Goal: Task Accomplishment & Management: Manage account settings

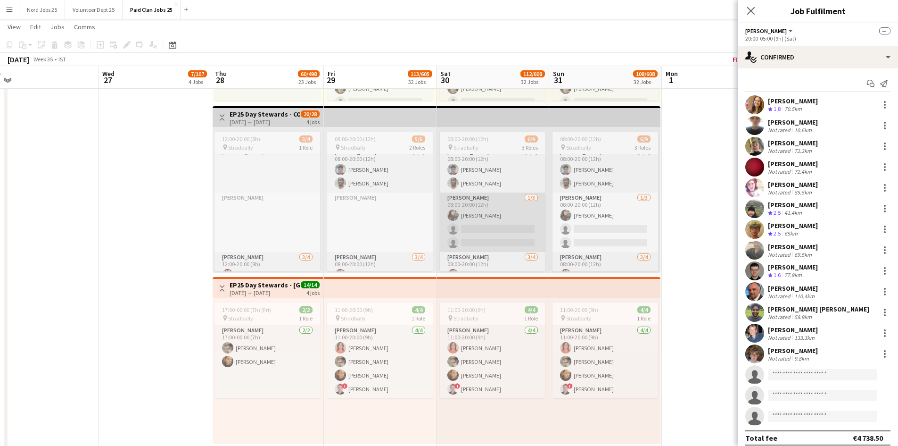
scroll to position [24, 0]
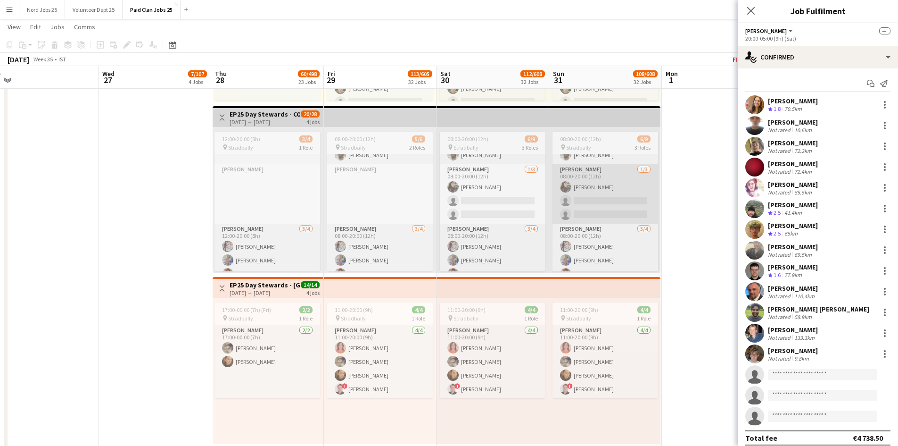
click at [588, 193] on app-card-role "Steward 1/3 08:00-20:00 (12h) Ursula Donnan single-neutral-actions single-neutr…" at bounding box center [606, 193] width 106 height 59
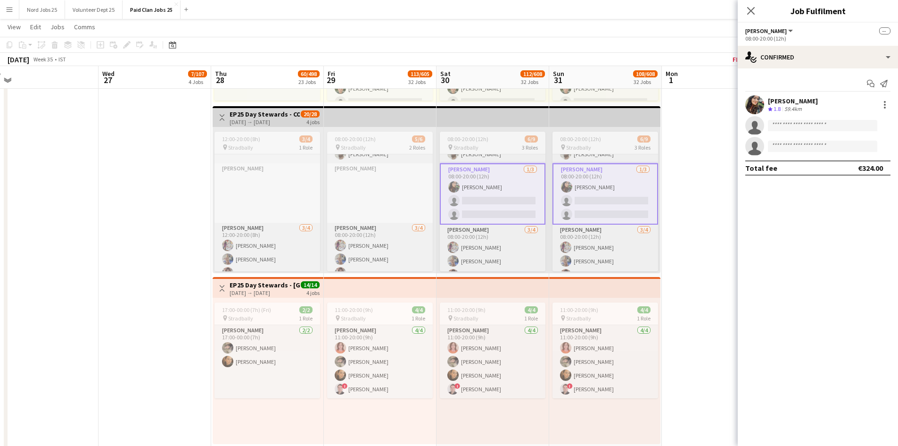
click at [589, 192] on app-card-role "Steward 1/3 08:00-20:00 (12h) Ursula Donnan single-neutral-actions single-neutr…" at bounding box center [606, 193] width 106 height 61
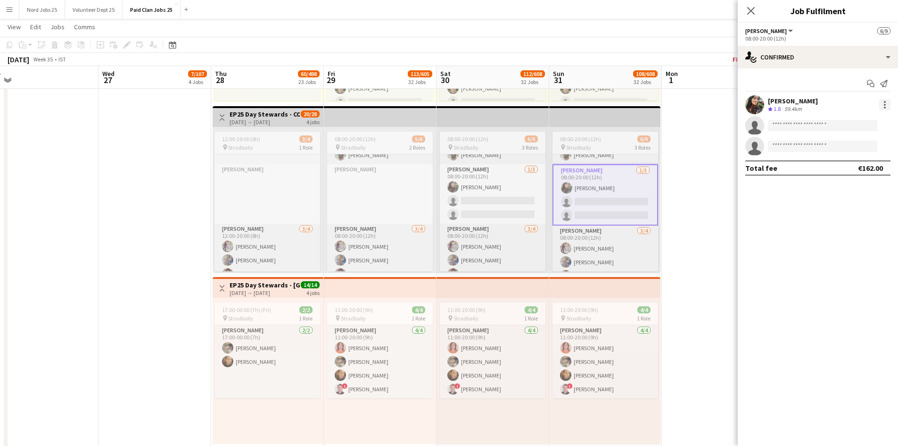
click at [885, 106] on div at bounding box center [885, 105] width 2 height 2
click at [841, 207] on button "Did not show" at bounding box center [854, 212] width 74 height 23
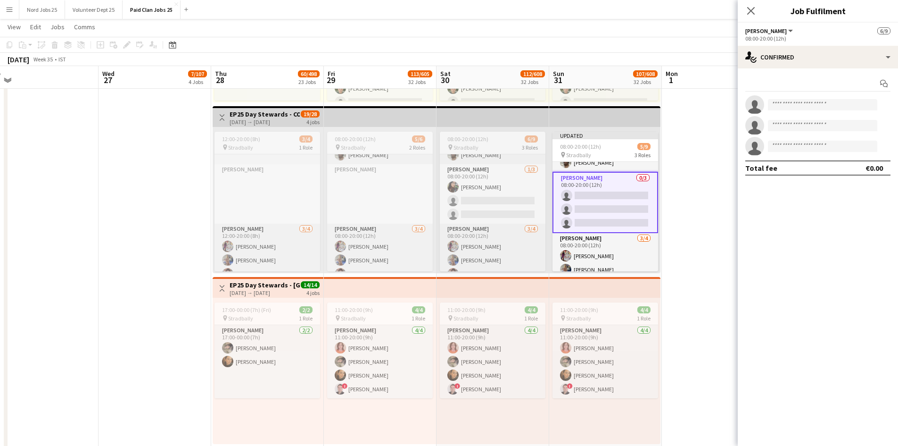
click at [508, 125] on app-top-bar at bounding box center [493, 116] width 113 height 21
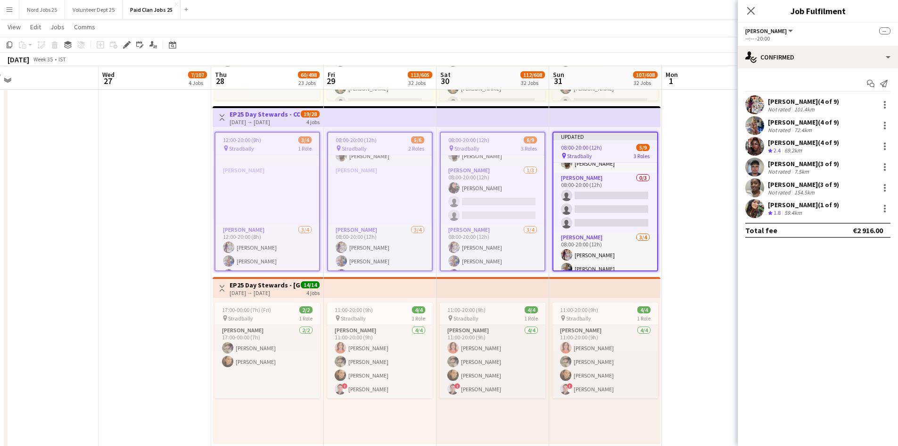
scroll to position [1963, 0]
click at [752, 14] on icon "Close pop-in" at bounding box center [751, 10] width 9 height 9
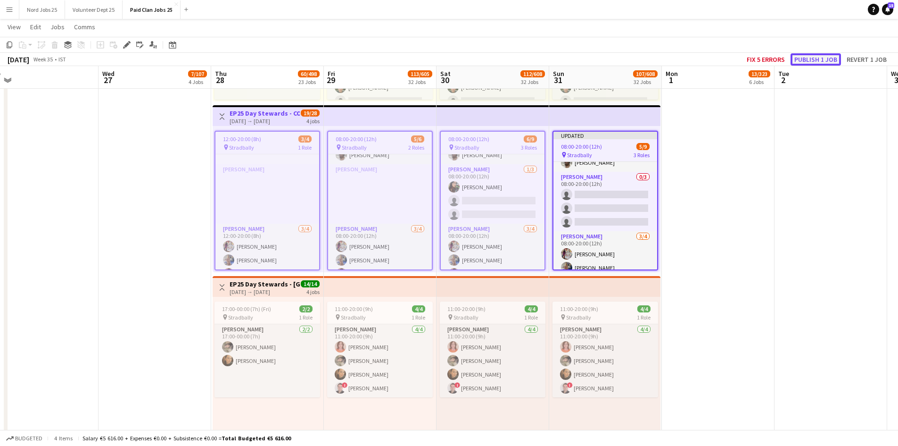
click at [800, 60] on button "Publish 1 job" at bounding box center [816, 59] width 50 height 12
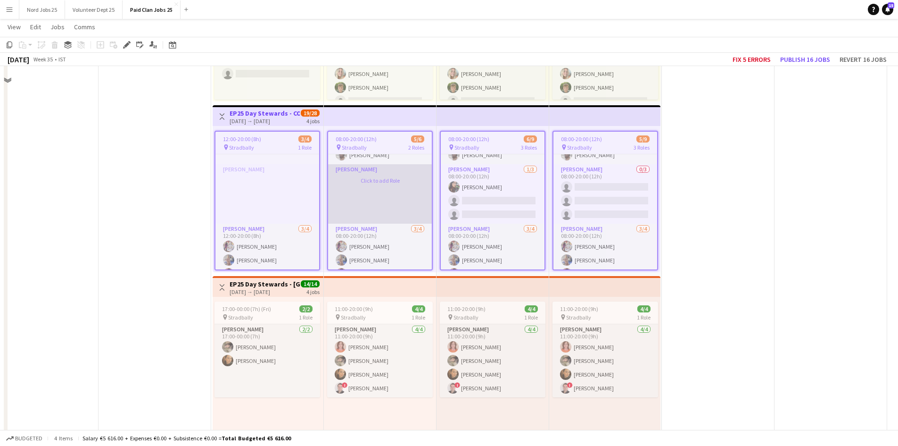
scroll to position [33, 0]
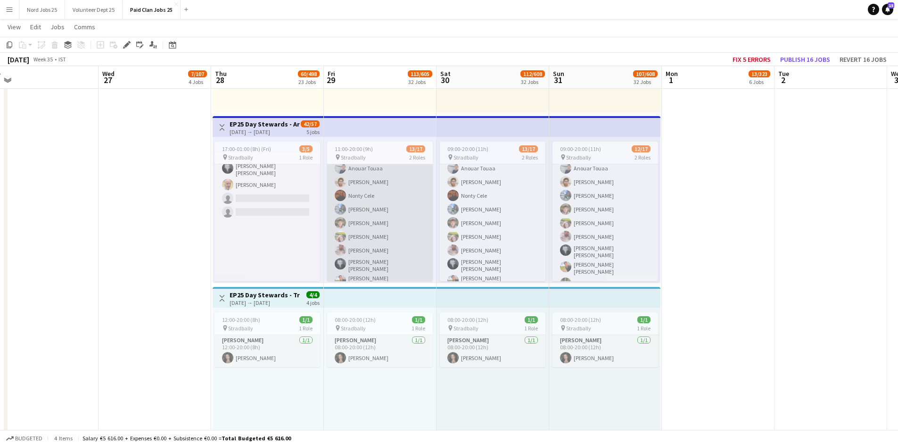
click at [371, 222] on app-card-role "Steward 12/16 11:00-20:00 (9h) Francis Martin Lecane Anouar Touaa Varun Nair No…" at bounding box center [380, 253] width 106 height 243
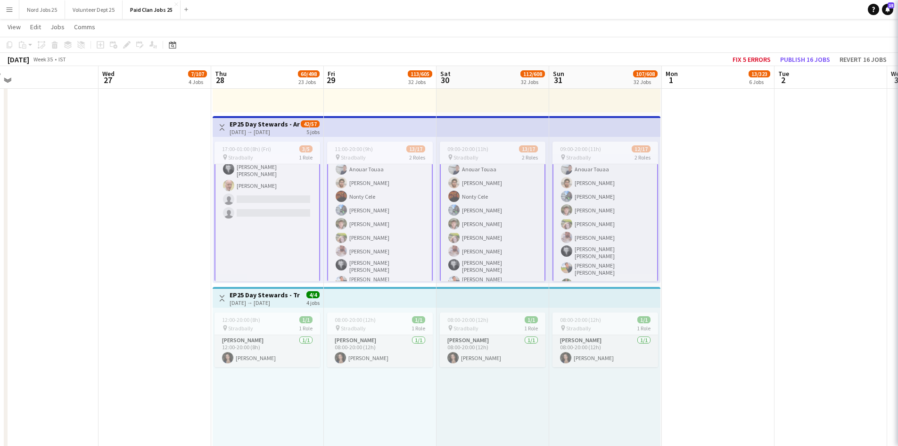
scroll to position [33, 0]
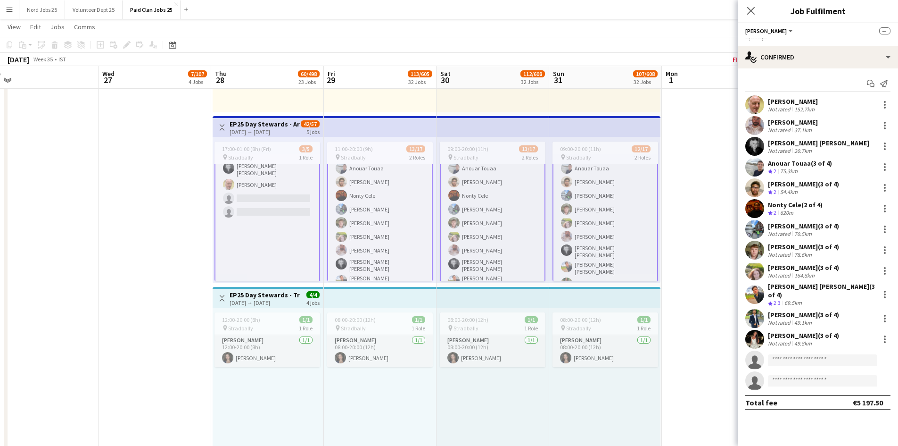
click at [754, 254] on app-user-avatar at bounding box center [755, 250] width 19 height 19
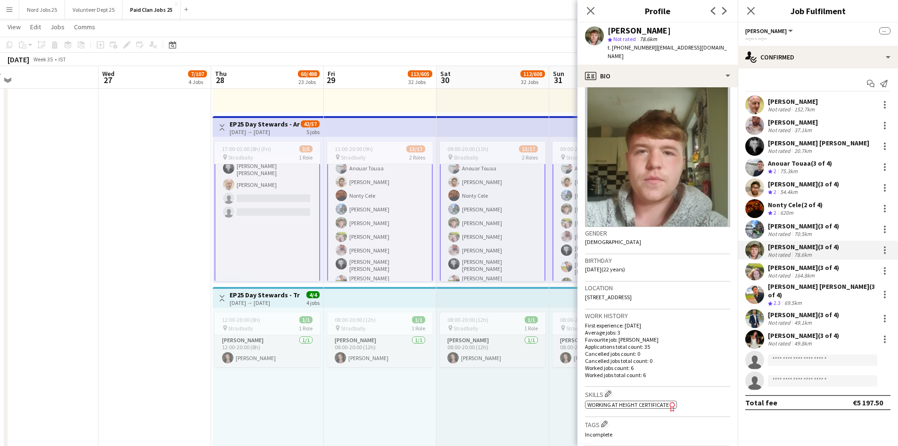
scroll to position [9, 0]
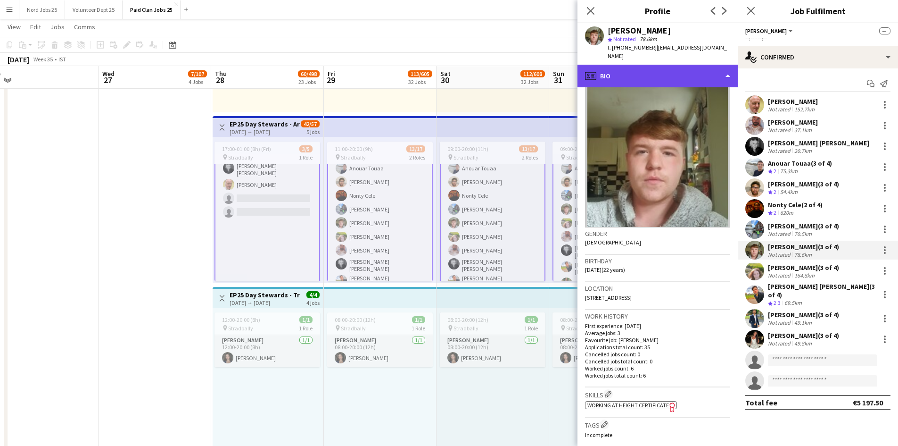
click at [676, 66] on div "profile Bio" at bounding box center [658, 76] width 160 height 23
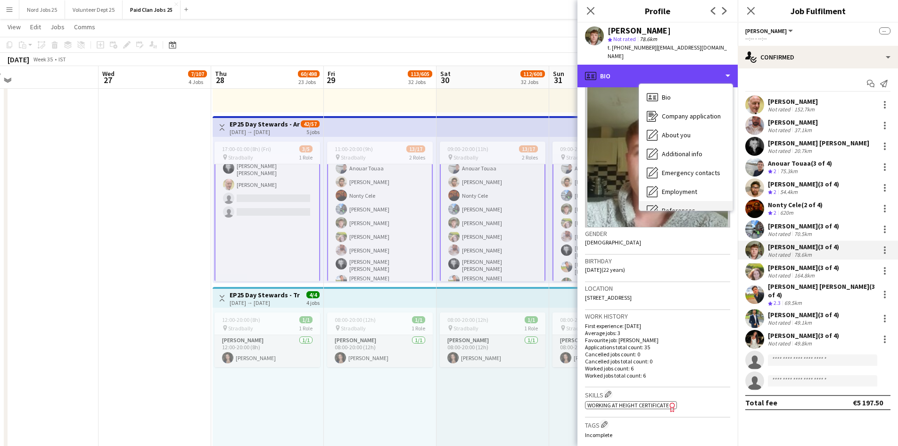
scroll to position [89, 0]
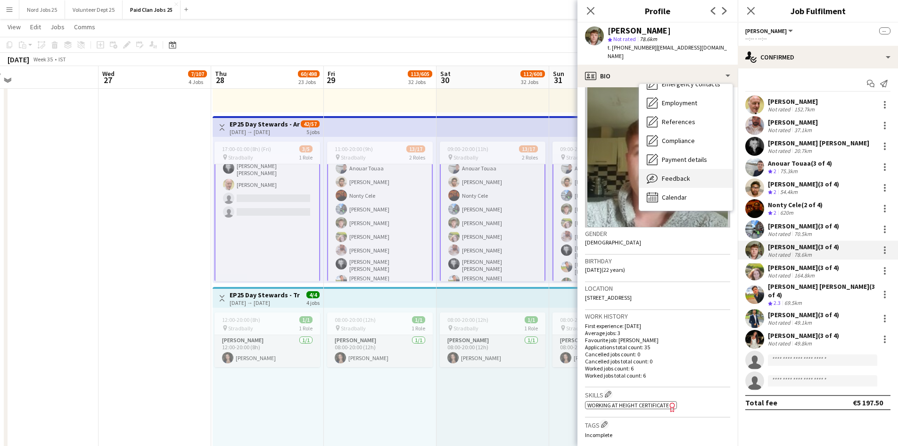
click at [691, 169] on div "Feedback Feedback" at bounding box center [685, 178] width 93 height 19
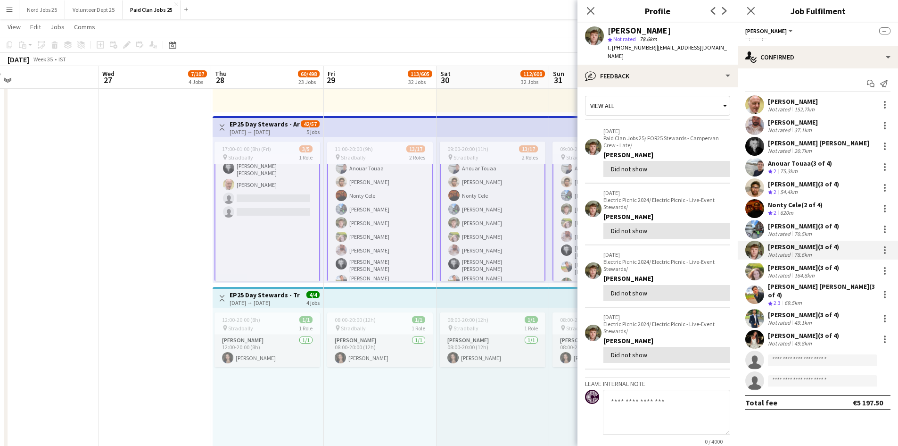
scroll to position [92, 0]
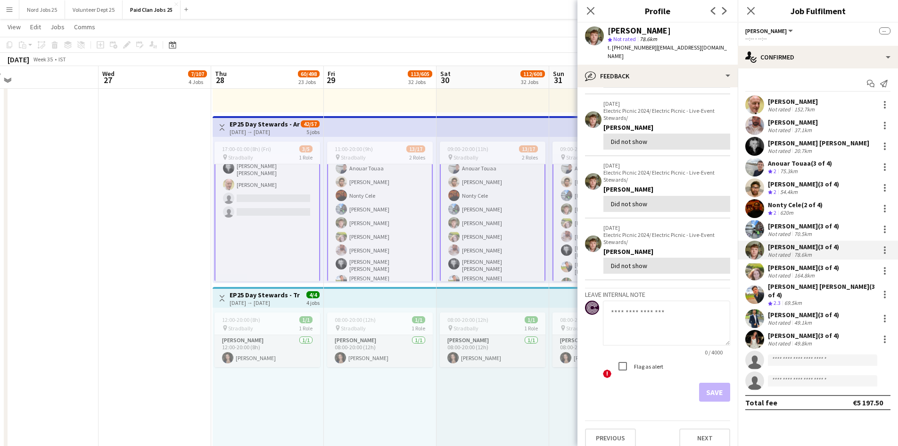
click at [644, 313] on textarea at bounding box center [666, 322] width 127 height 45
type textarea "**********"
click at [703, 382] on button "Save" at bounding box center [714, 391] width 31 height 19
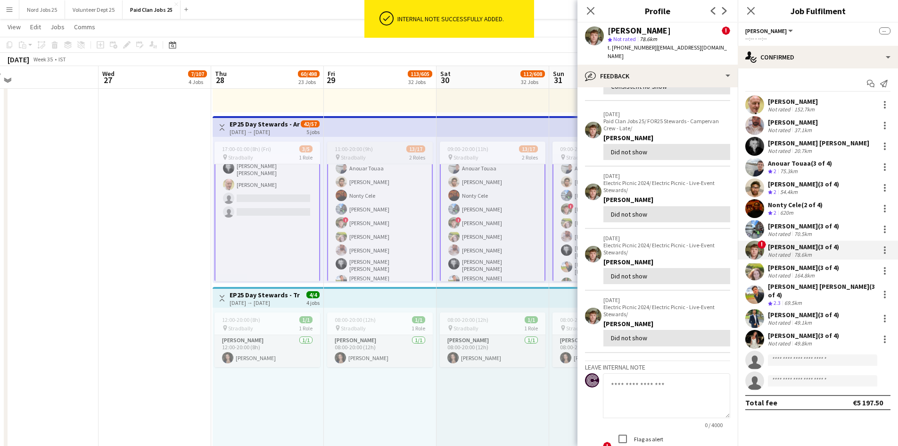
scroll to position [165, 0]
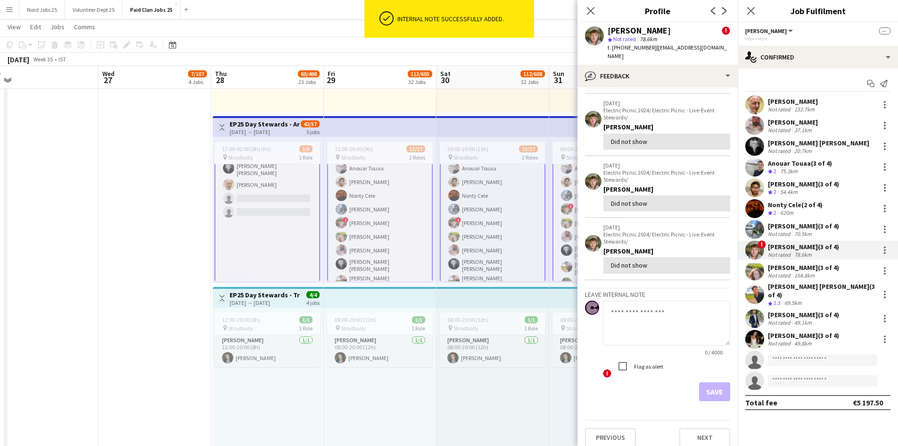
click at [108, 255] on app-date-cell at bounding box center [155, 285] width 113 height 2052
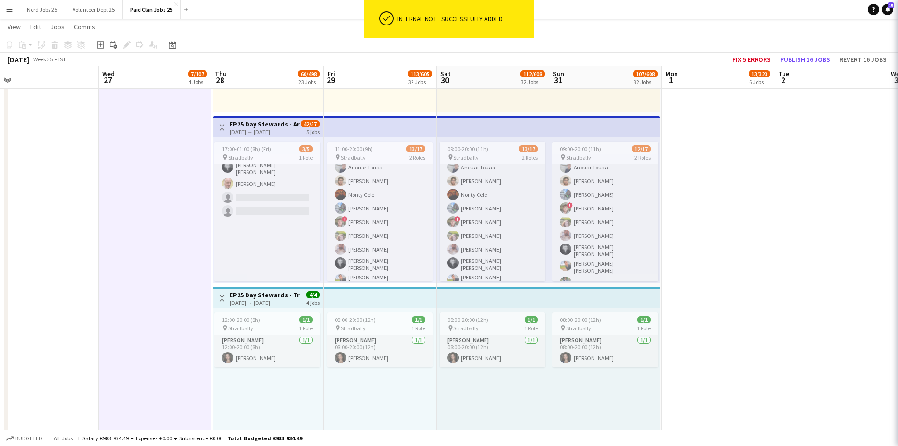
scroll to position [33, 0]
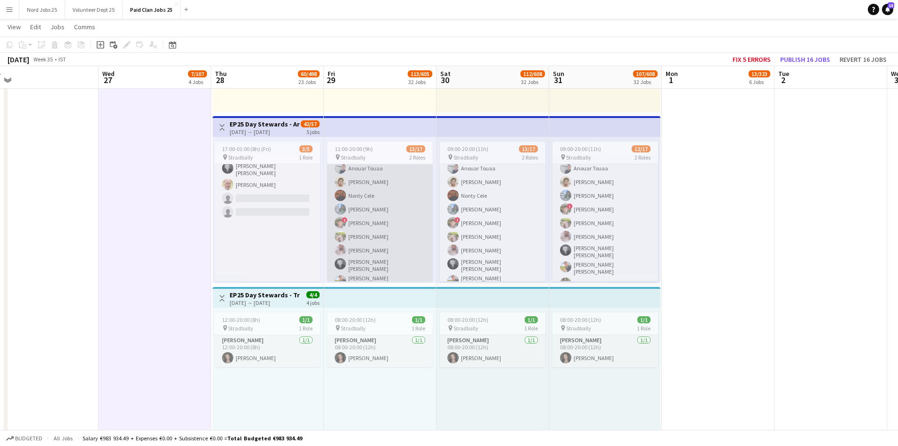
click at [390, 221] on app-card-role "Steward 12/16 11:00-20:00 (9h) Francis Martin Lecane Anouar Touaa Varun Nair No…" at bounding box center [380, 253] width 106 height 243
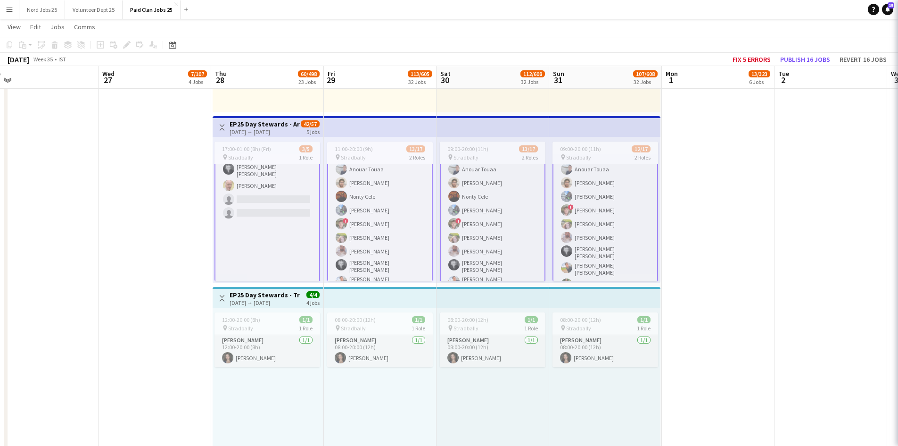
scroll to position [33, 0]
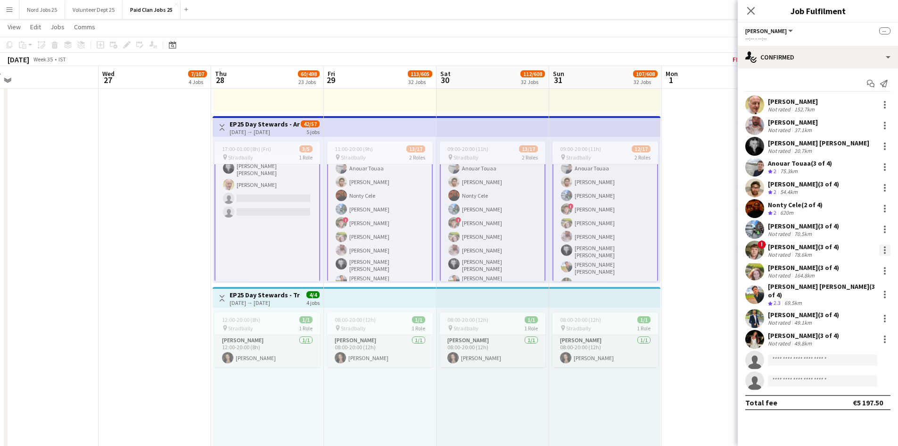
click at [884, 252] on div at bounding box center [885, 249] width 11 height 11
click at [846, 356] on span "Did not show" at bounding box center [847, 358] width 44 height 8
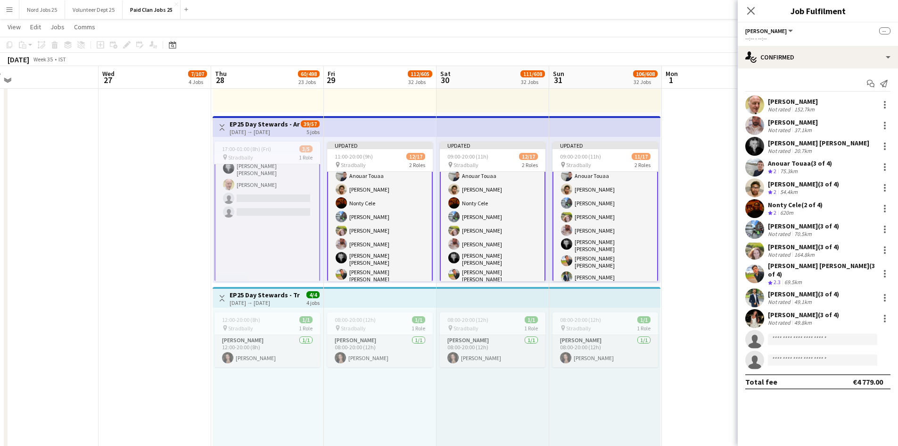
click at [541, 138] on div "Updated 09:00-20:00 (11h) 12/17 pin Stradbally 2 Roles Steward 11/16 09:00-20:0…" at bounding box center [493, 210] width 113 height 146
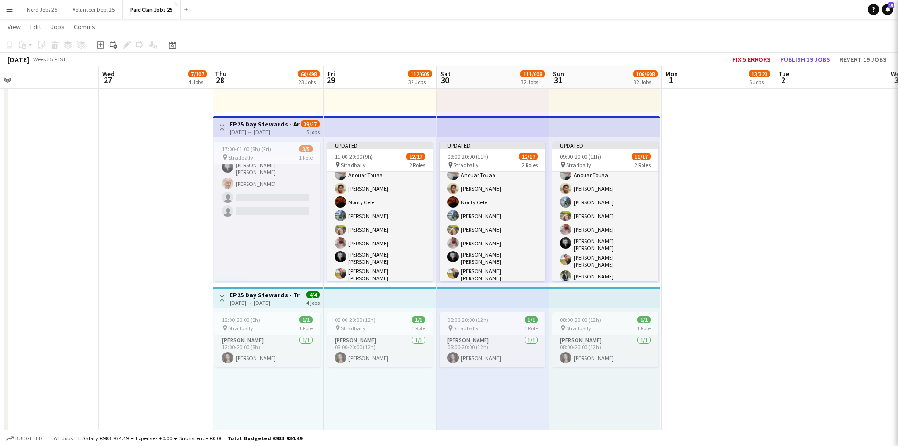
scroll to position [33, 0]
click at [564, 129] on app-top-bar at bounding box center [604, 126] width 111 height 21
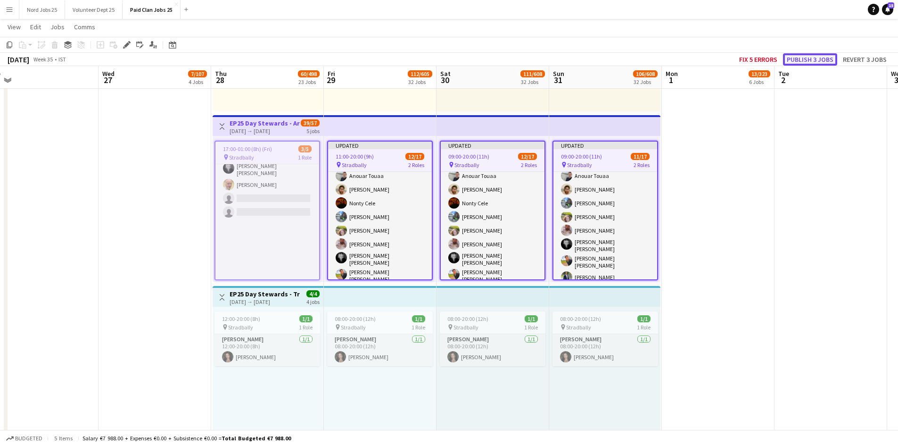
click at [797, 59] on button "Publish 3 jobs" at bounding box center [810, 59] width 54 height 12
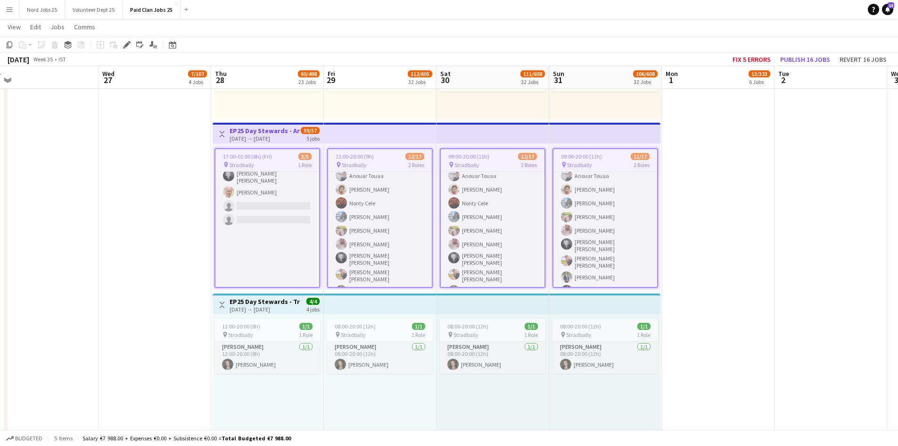
scroll to position [102, 0]
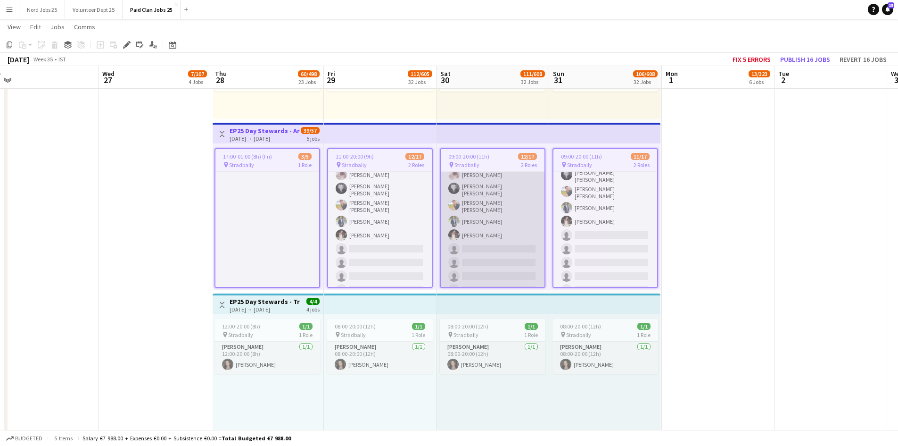
click at [500, 213] on app-card-role "Steward 11/16 09:00-20:00 (11h) Francis Martin Lecane Anouar Touaa Varun Nair N…" at bounding box center [493, 191] width 104 height 243
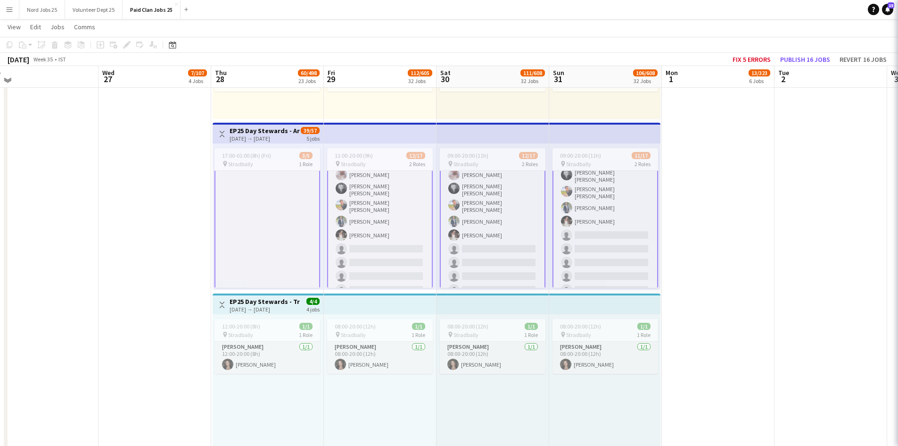
scroll to position [103, 0]
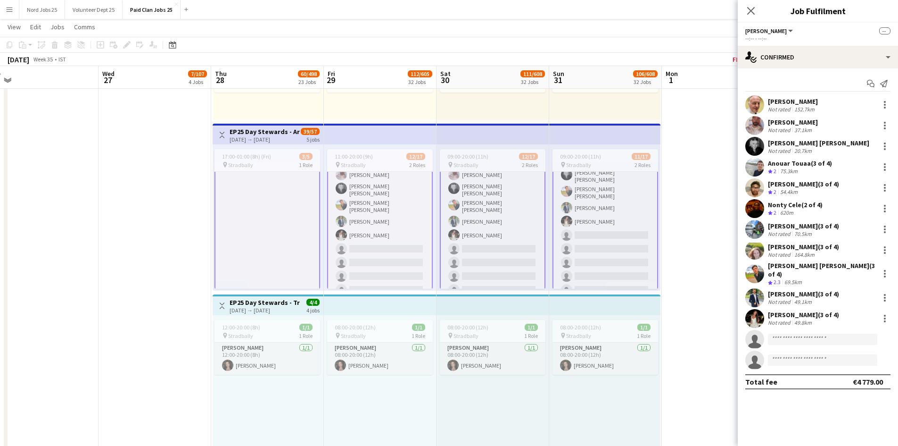
click at [754, 309] on app-user-avatar at bounding box center [755, 318] width 19 height 19
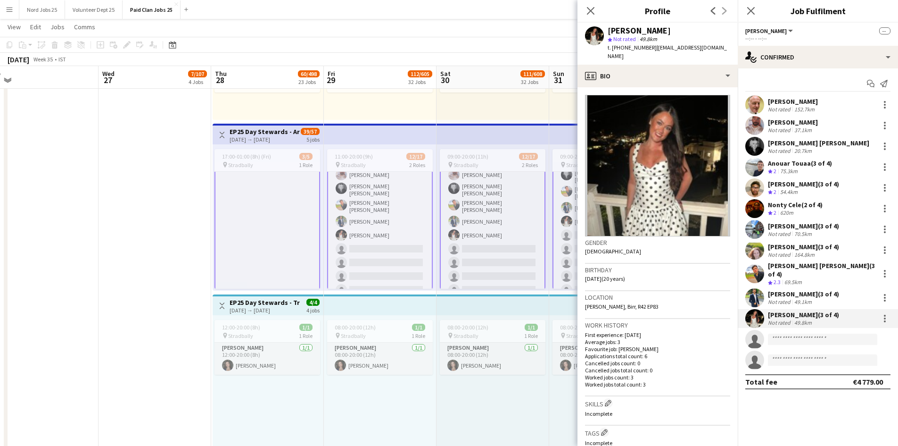
click at [470, 231] on app-card-role "Steward 11/16 09:00-20:00 (11h) Francis Martin Lecane Anouar Touaa Varun Nair N…" at bounding box center [493, 191] width 106 height 245
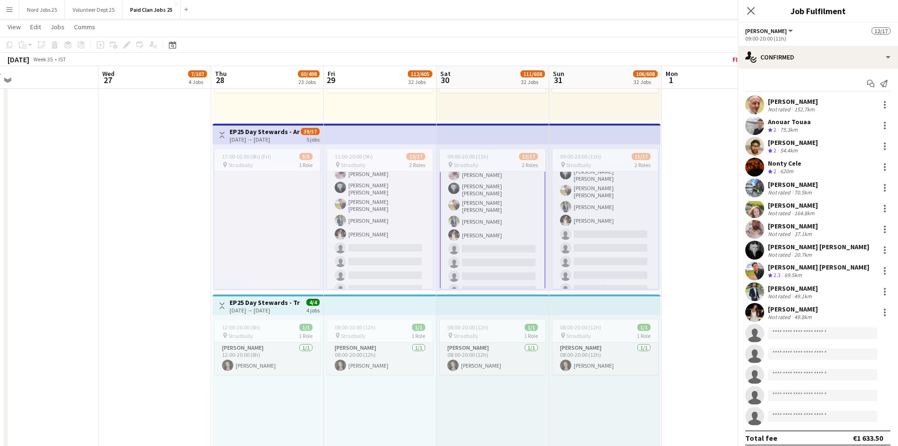
scroll to position [102, 0]
click at [492, 225] on app-card-role "Steward 11/16 09:00-20:00 (11h) Francis Martin Lecane Anouar Touaa Varun Nair N…" at bounding box center [493, 192] width 106 height 245
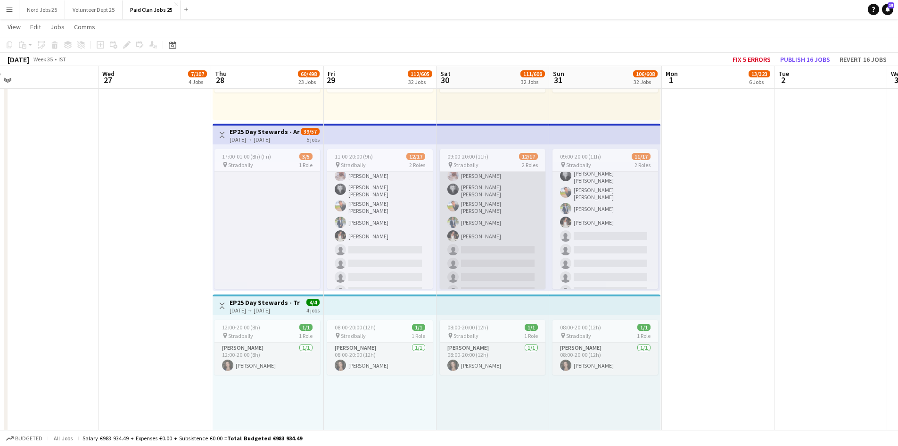
scroll to position [80, 0]
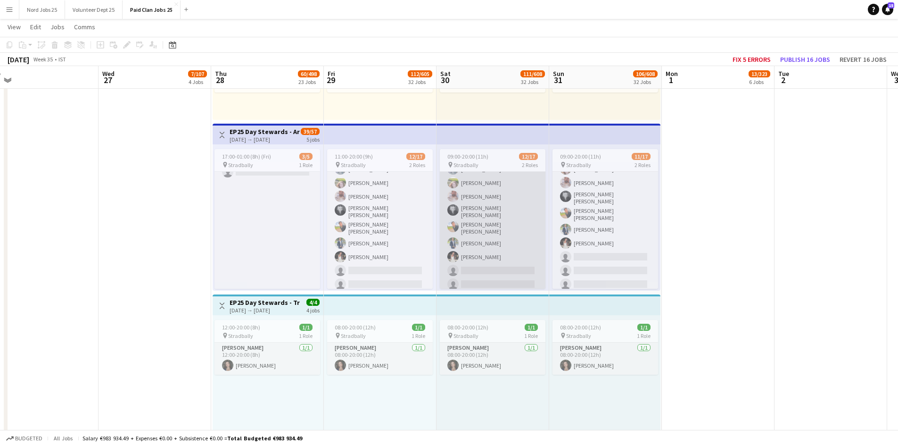
click at [481, 234] on app-card-role "Steward 11/16 09:00-20:00 (11h) Francis Martin Lecane Anouar Touaa Varun Nair N…" at bounding box center [493, 212] width 106 height 243
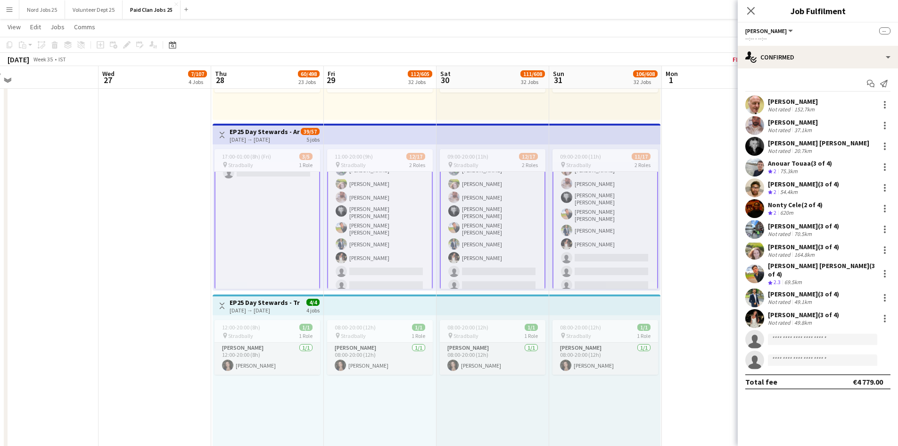
scroll to position [81, 0]
click at [745, 11] on app-icon "Close pop-in" at bounding box center [752, 11] width 14 height 14
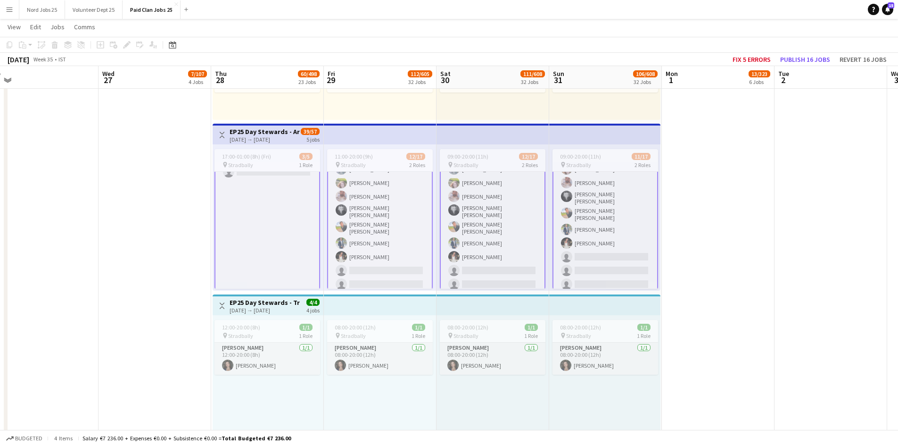
click at [485, 205] on app-card-role "Steward 11/16 09:00-20:00 (11h) Francis Martin Lecane Anouar Touaa Varun Nair N…" at bounding box center [493, 213] width 106 height 245
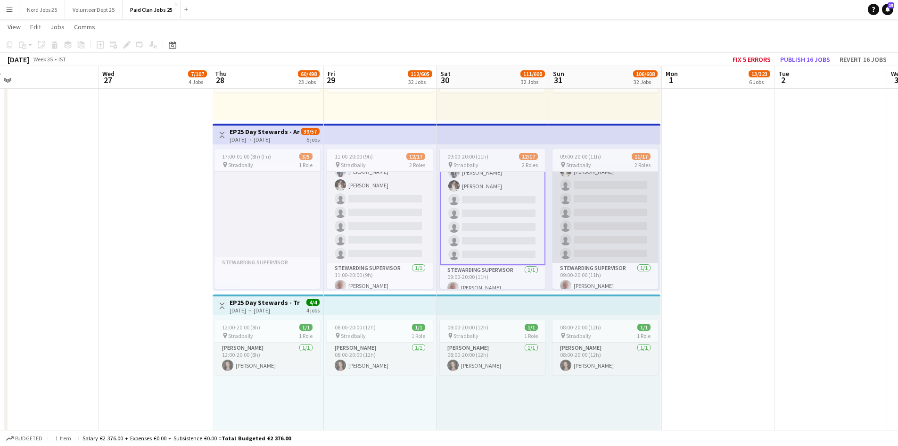
click at [600, 217] on app-card-role "Steward 10/16 09:00-20:00 (11h) Francis Martin Lecane Anouar Touaa Varun Nair Y…" at bounding box center [606, 141] width 106 height 243
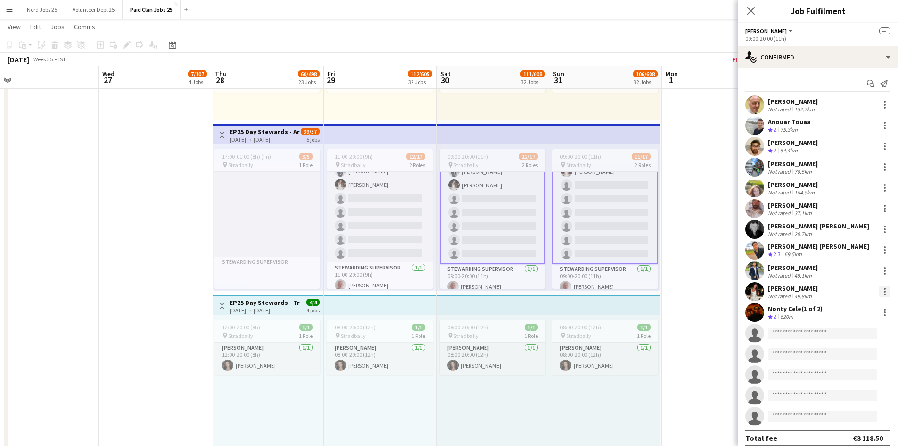
click at [880, 291] on div at bounding box center [885, 291] width 11 height 11
click at [841, 398] on span "Did not show" at bounding box center [840, 399] width 44 height 8
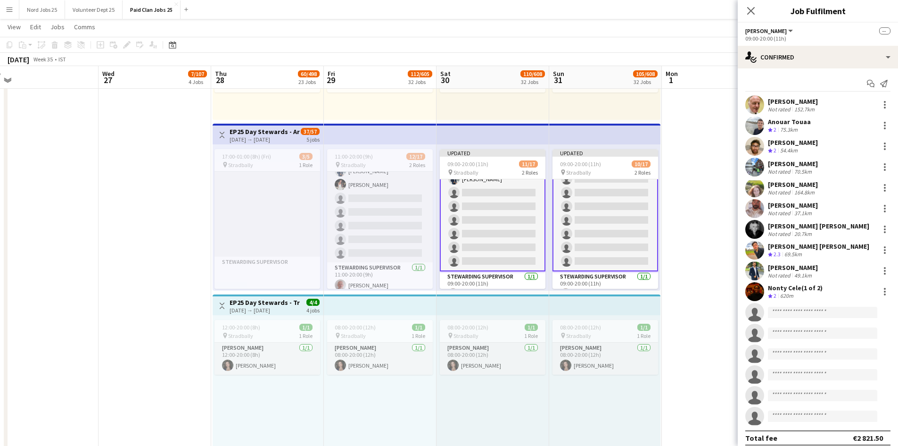
click at [615, 131] on app-top-bar at bounding box center [604, 134] width 111 height 21
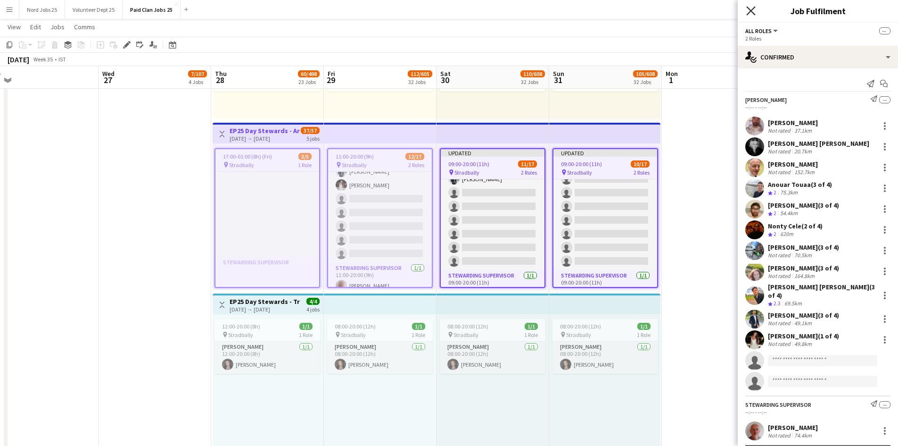
click at [754, 11] on icon "Close pop-in" at bounding box center [751, 10] width 9 height 9
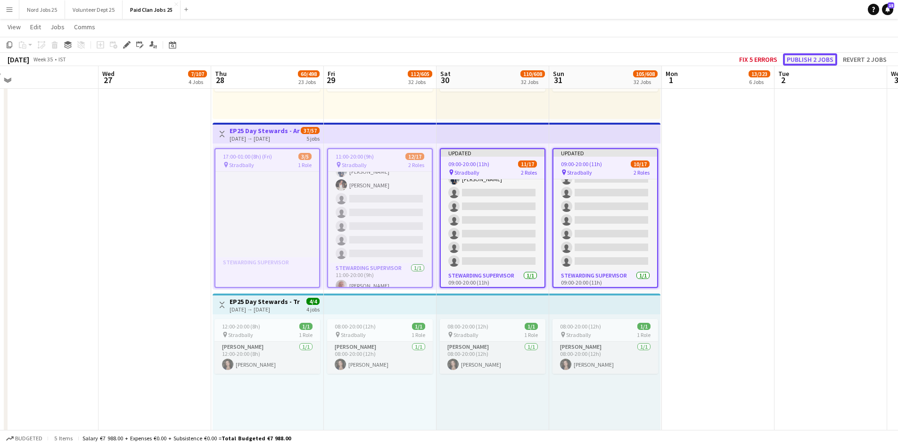
click at [790, 61] on button "Publish 2 jobs" at bounding box center [810, 59] width 54 height 12
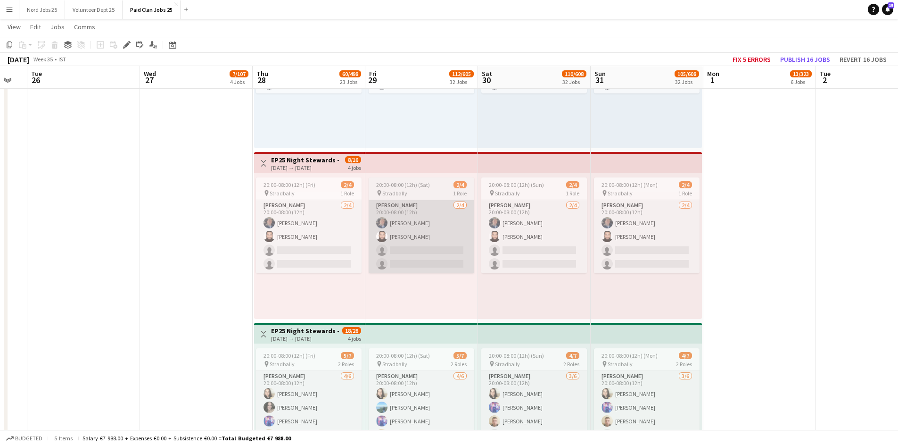
scroll to position [0, 311]
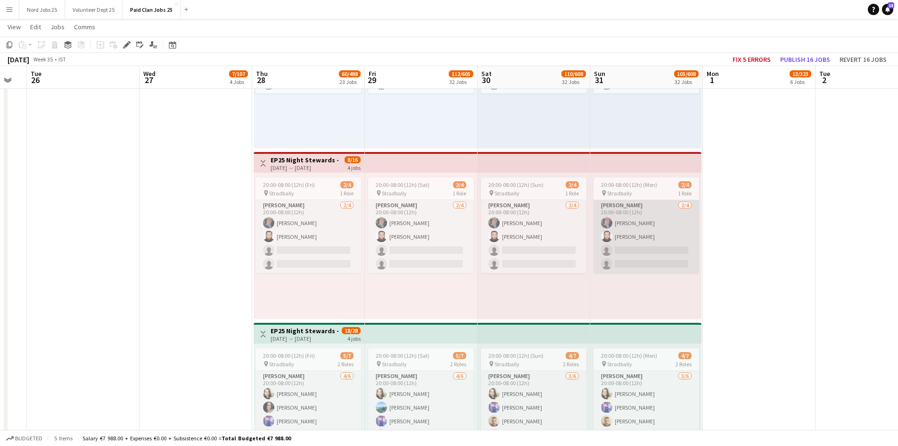
click at [622, 238] on app-card-role "Steward 2/4 20:00-08:00 (12h) chris flood Izhar Khan single-neutral-actions sin…" at bounding box center [647, 236] width 106 height 73
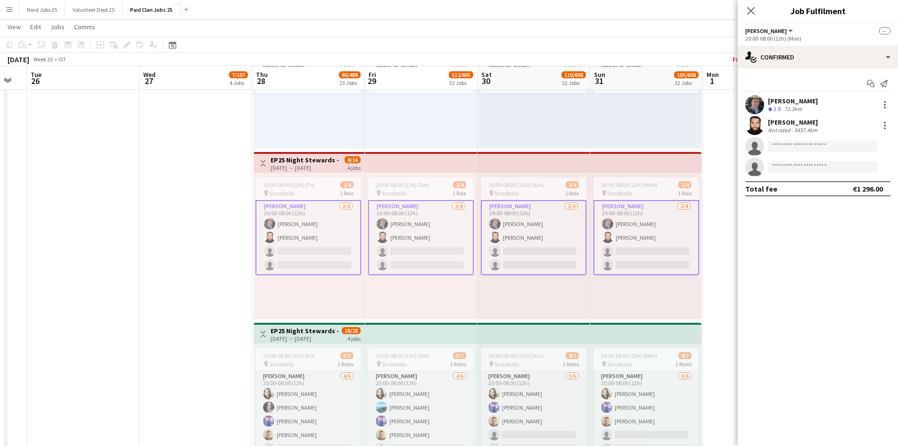
scroll to position [2961, 0]
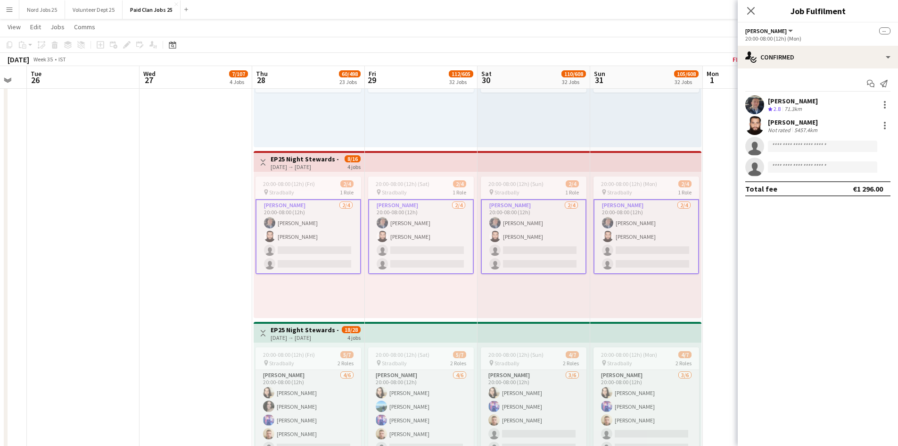
click at [636, 249] on app-card-role "Steward 2/4 20:00-08:00 (12h) chris flood Izhar Khan single-neutral-actions sin…" at bounding box center [647, 236] width 106 height 75
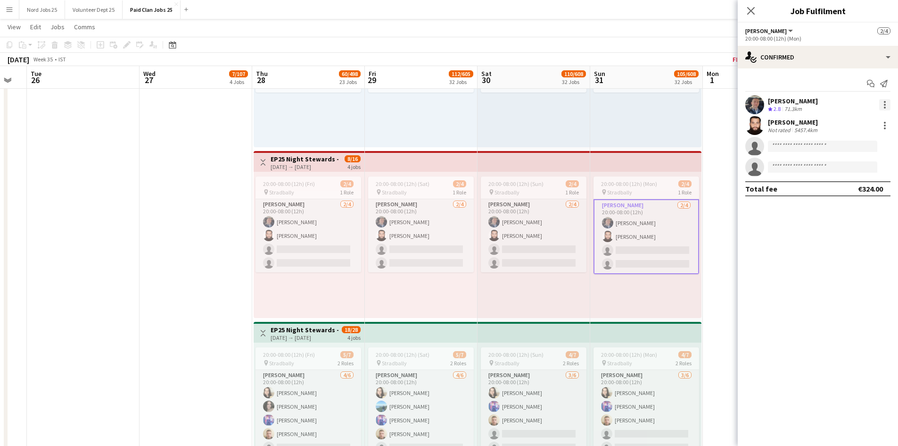
click at [881, 105] on div at bounding box center [885, 104] width 11 height 11
click at [856, 126] on span "Edit fee" at bounding box center [854, 122] width 58 height 8
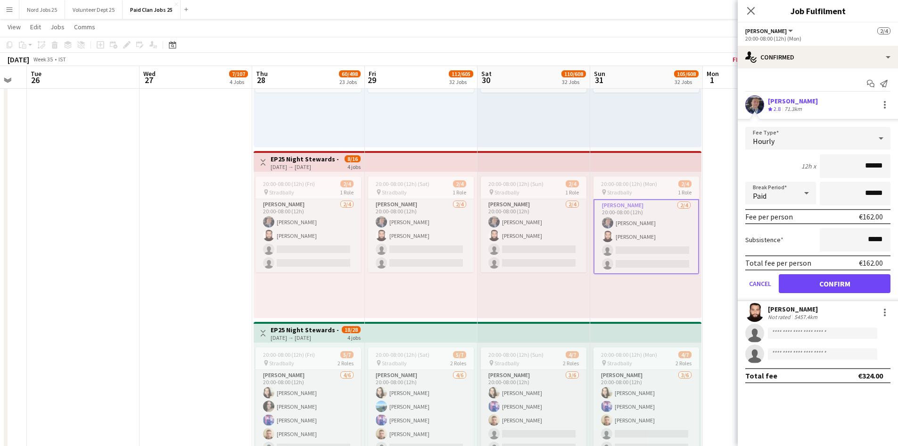
drag, startPoint x: 871, startPoint y: 169, endPoint x: 905, endPoint y: 172, distance: 34.5
click at [898, 172] on html "Menu Boards Boards Boards All jobs Status Workforce Workforce My Workforce Recr…" at bounding box center [449, 69] width 898 height 6060
type input "******"
click at [818, 276] on button "Confirm" at bounding box center [835, 283] width 112 height 19
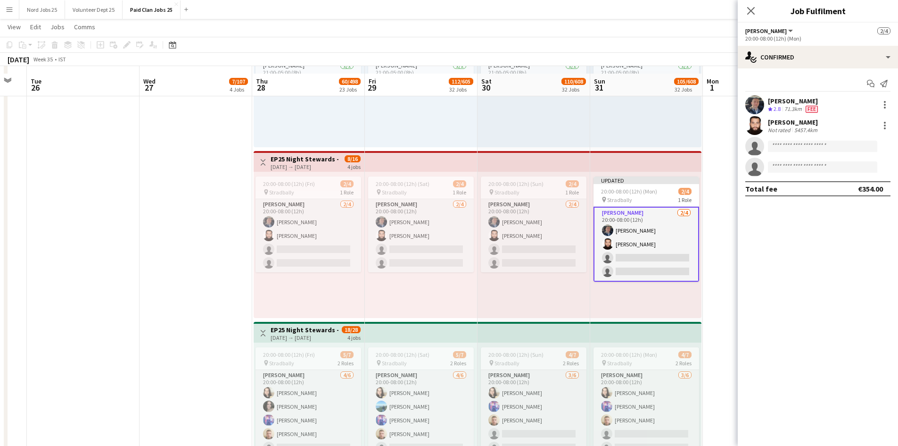
scroll to position [2968, 0]
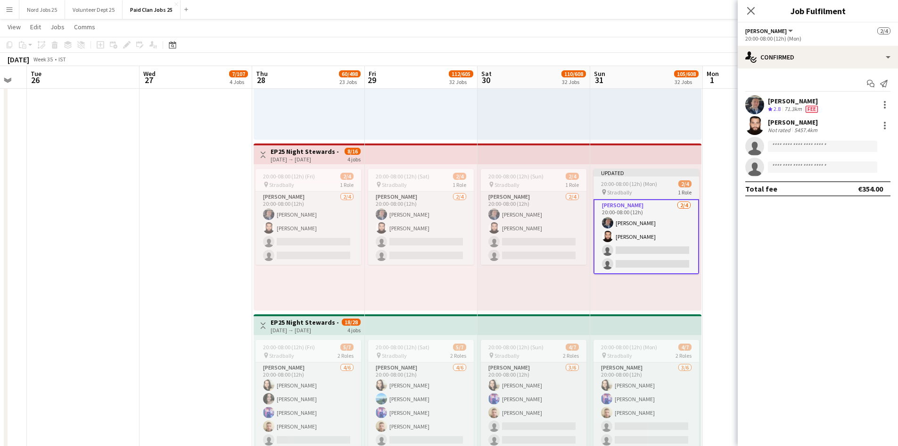
click at [663, 174] on div "Updated" at bounding box center [647, 173] width 106 height 8
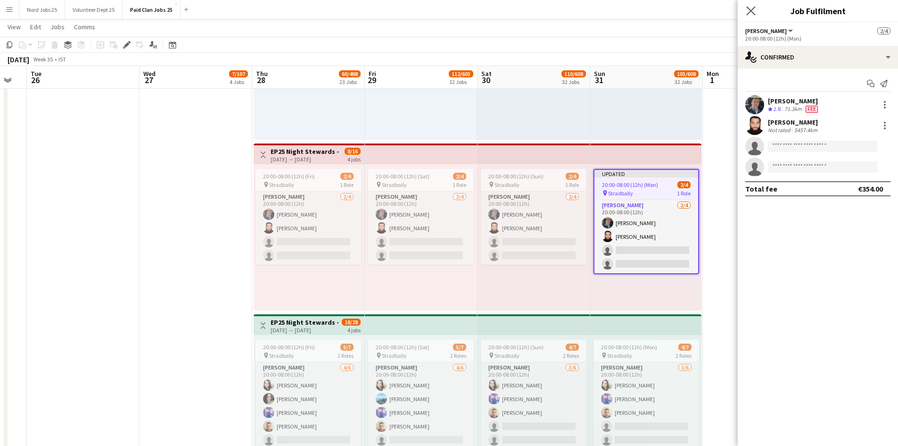
click at [757, 14] on app-icon "Close pop-in" at bounding box center [752, 11] width 14 height 14
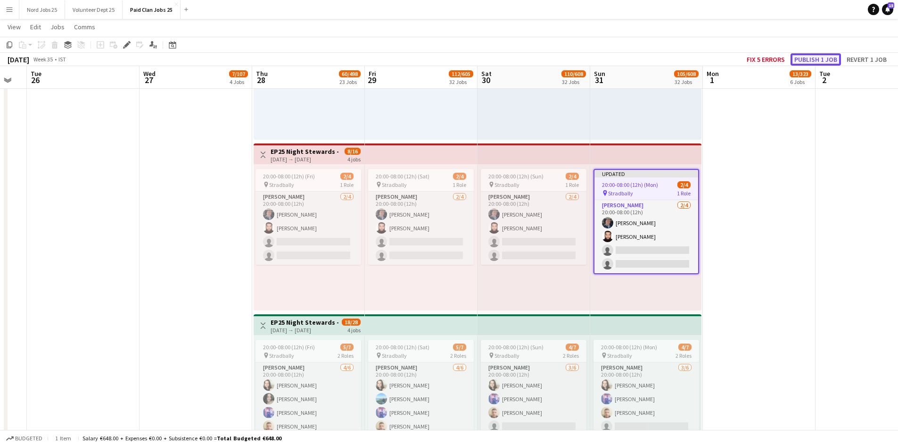
click at [801, 60] on button "Publish 1 job" at bounding box center [816, 59] width 50 height 12
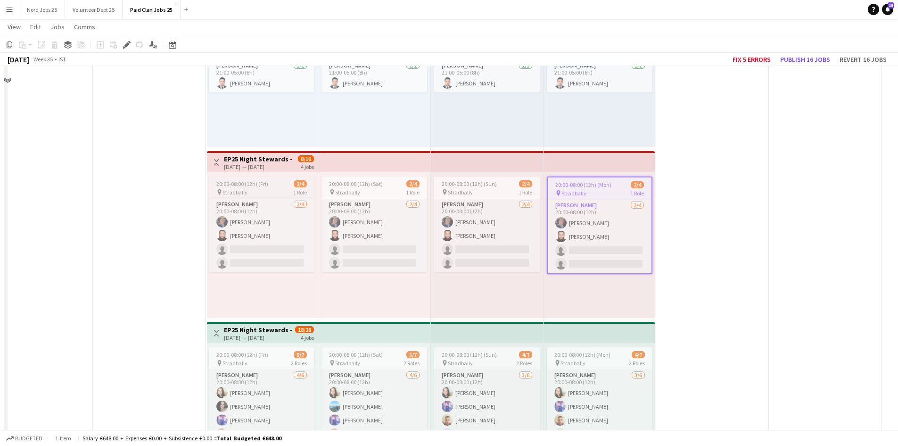
scroll to position [0, 0]
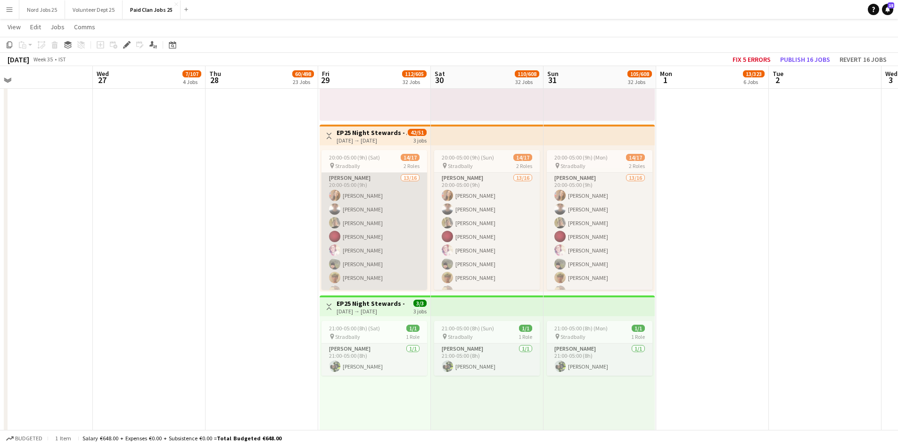
drag, startPoint x: 400, startPoint y: 274, endPoint x: 381, endPoint y: 266, distance: 20.8
drag, startPoint x: 381, startPoint y: 266, endPoint x: 338, endPoint y: 249, distance: 46.9
click at [338, 249] on app-user-avatar at bounding box center [334, 249] width 11 height 11
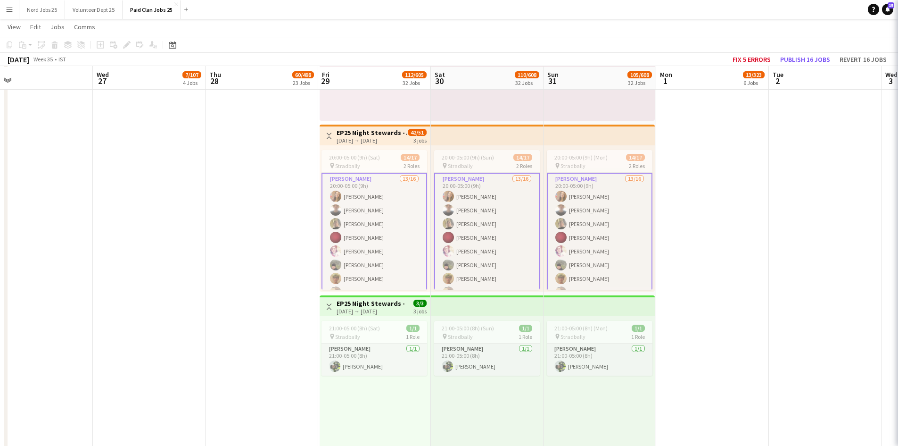
scroll to position [4183, 0]
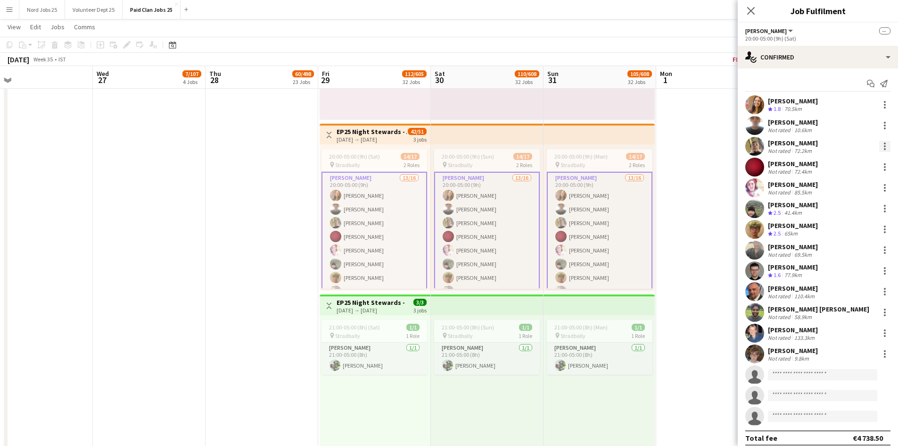
click at [880, 143] on div at bounding box center [885, 146] width 11 height 11
click at [767, 149] on div at bounding box center [449, 223] width 898 height 446
click at [758, 146] on app-user-avatar at bounding box center [755, 146] width 19 height 19
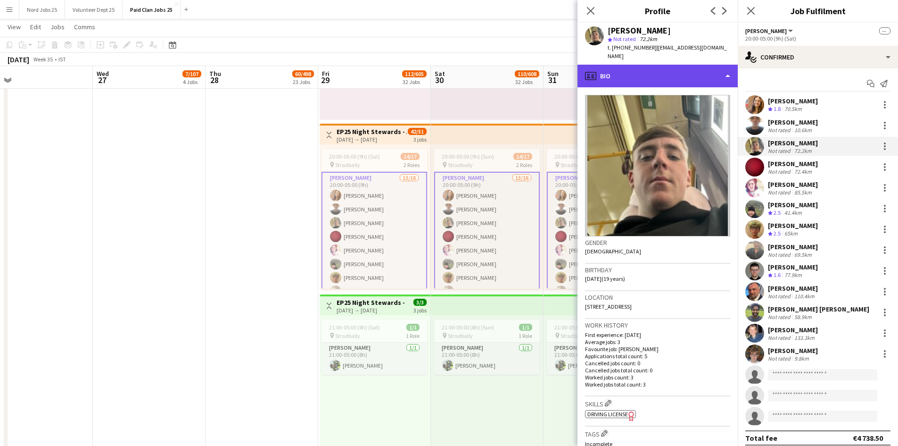
click at [632, 71] on div "profile Bio" at bounding box center [658, 76] width 160 height 23
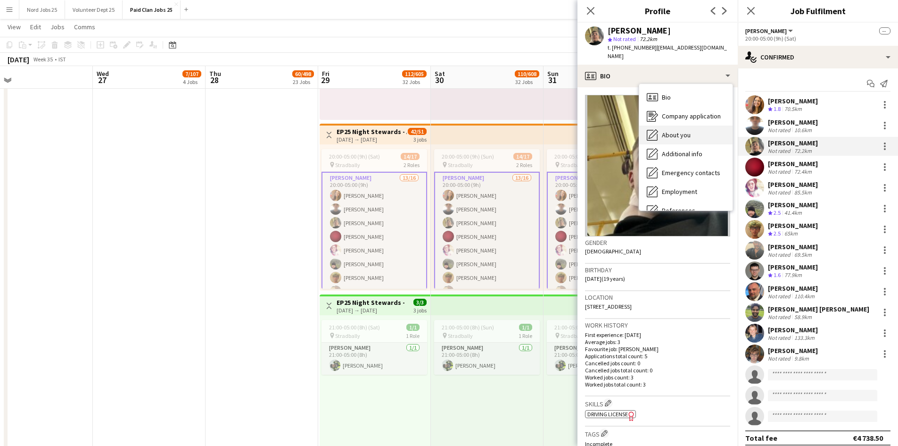
click at [688, 131] on span "About you" at bounding box center [676, 135] width 29 height 8
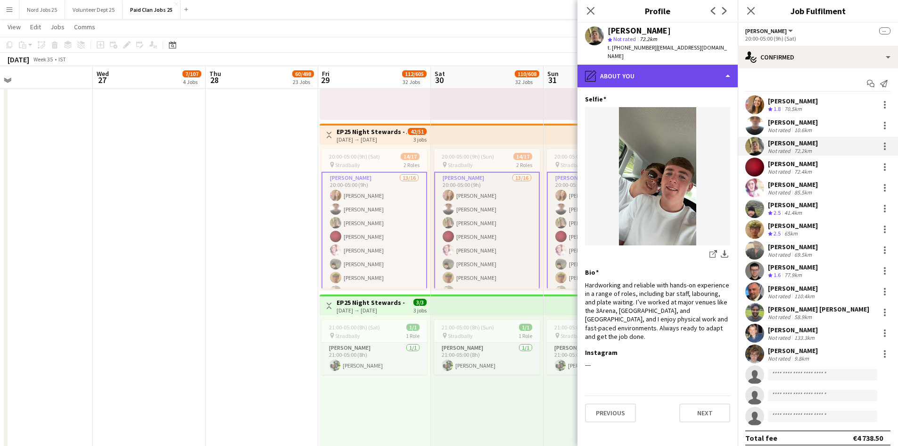
click at [660, 76] on div "pencil4 About you" at bounding box center [658, 76] width 160 height 23
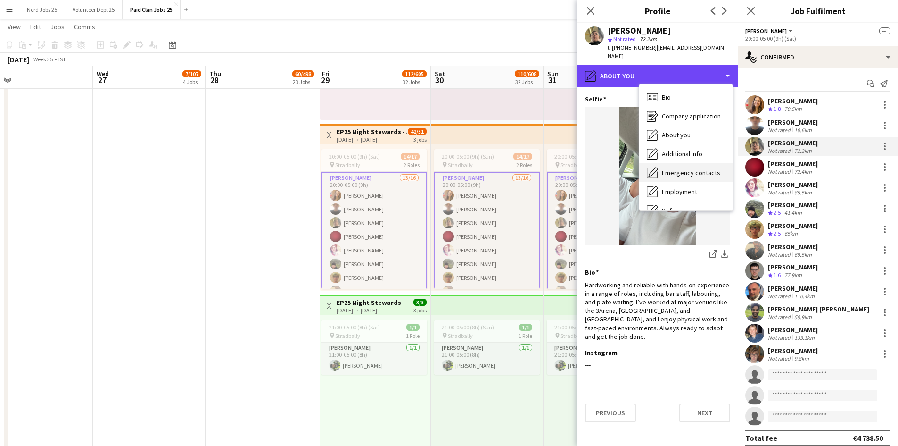
scroll to position [89, 0]
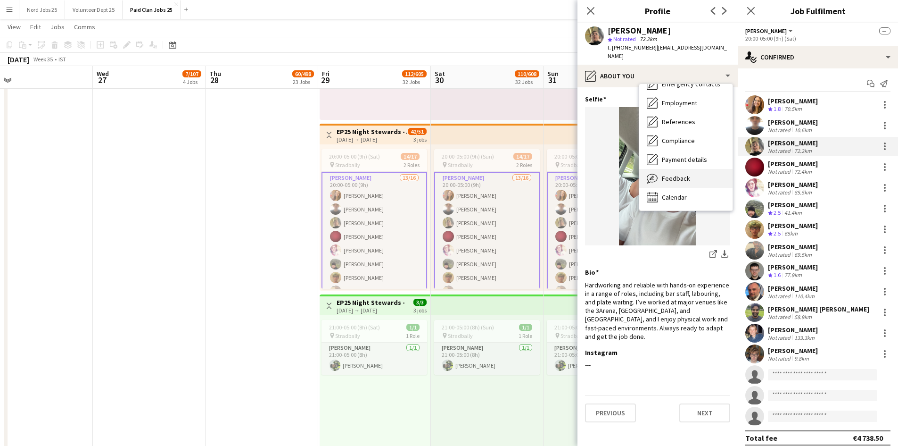
click at [671, 174] on span "Feedback" at bounding box center [676, 178] width 28 height 8
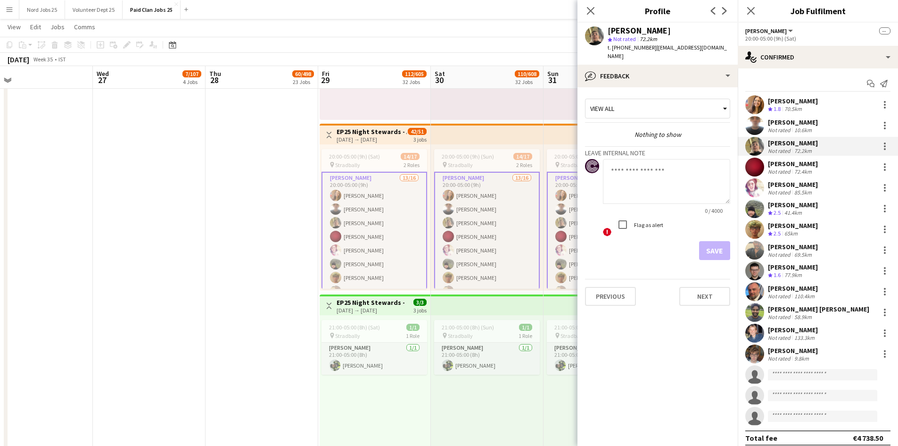
click at [637, 170] on textarea at bounding box center [666, 181] width 127 height 45
type textarea "**********"
click at [707, 247] on button "Save" at bounding box center [714, 250] width 31 height 19
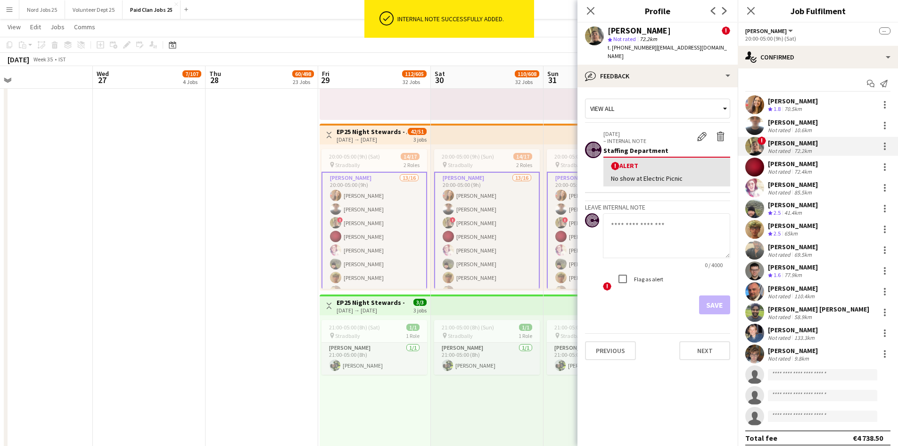
click at [402, 222] on app-card-role "Steward 13/16 20:00-05:00 (9h) Jayalakshmi Gangadhar owen Lawlor ! danny Brophy…" at bounding box center [375, 293] width 106 height 242
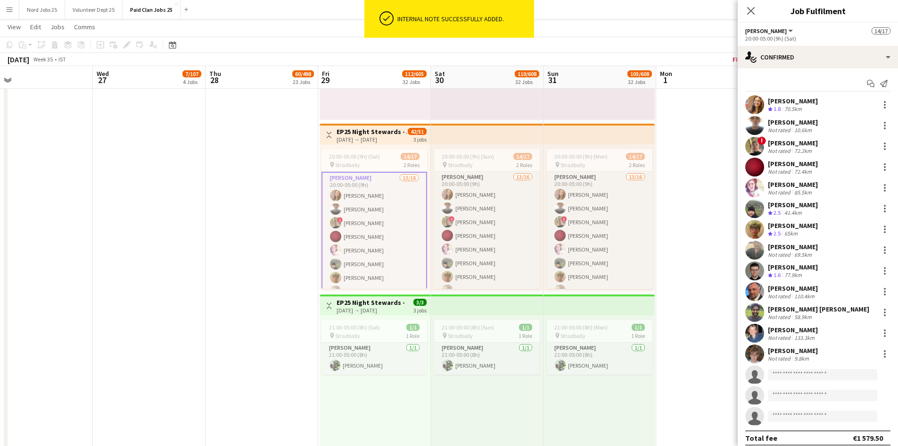
click at [474, 226] on app-card-role "Steward 13/16 20:00-05:00 (9h) Jayalakshmi Gangadhar owen Lawlor ! danny Brophy…" at bounding box center [487, 292] width 106 height 240
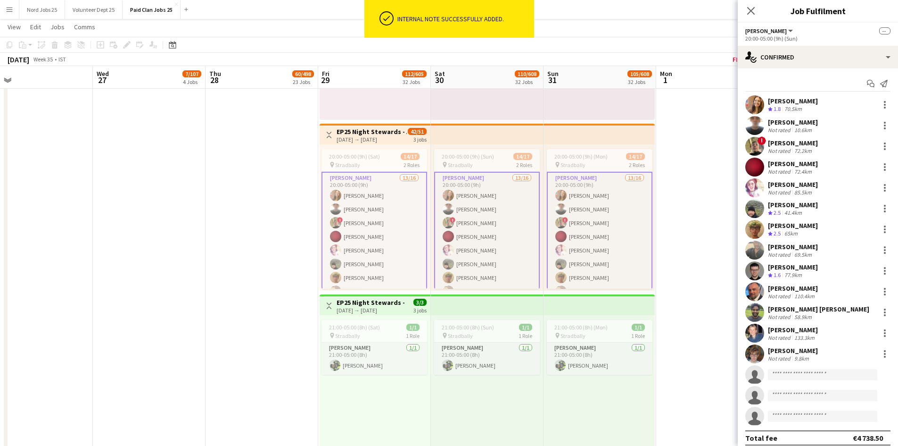
click at [509, 139] on app-top-bar at bounding box center [487, 134] width 113 height 21
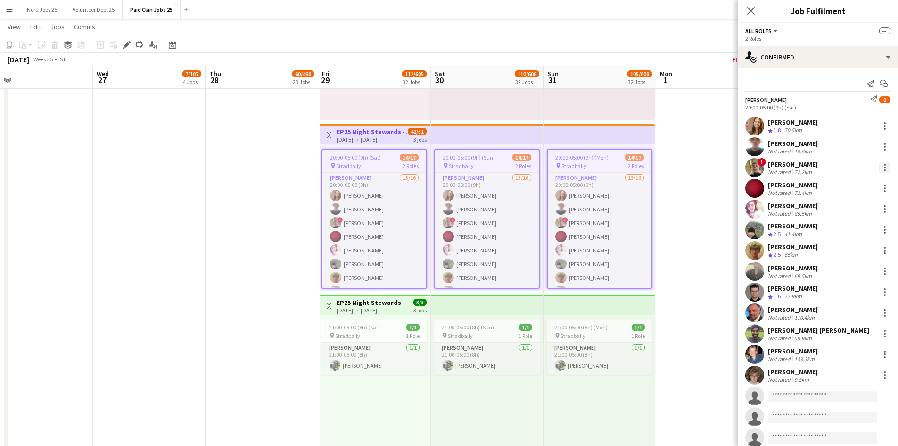
click at [880, 169] on div at bounding box center [885, 167] width 11 height 11
click at [838, 274] on span "Did not show" at bounding box center [840, 275] width 44 height 8
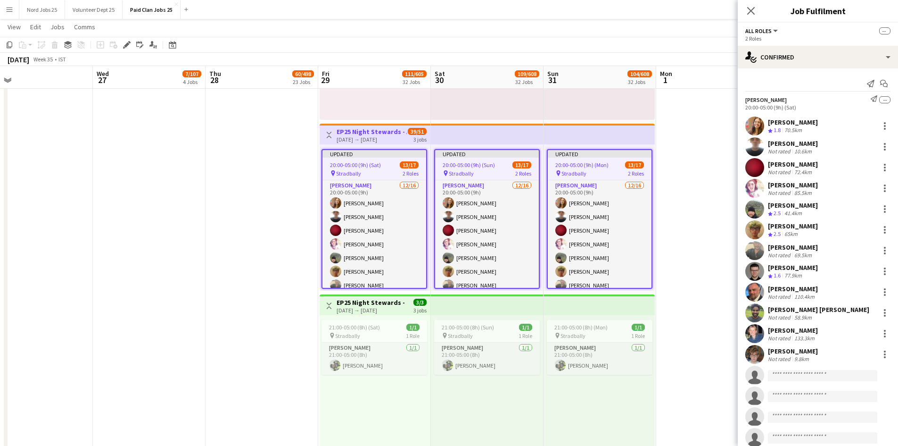
click at [603, 124] on app-top-bar at bounding box center [599, 134] width 111 height 21
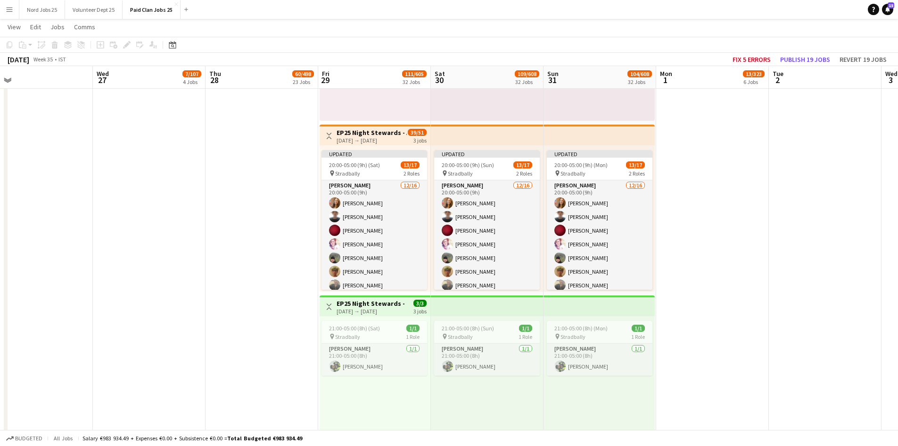
click at [592, 129] on app-top-bar at bounding box center [599, 134] width 111 height 21
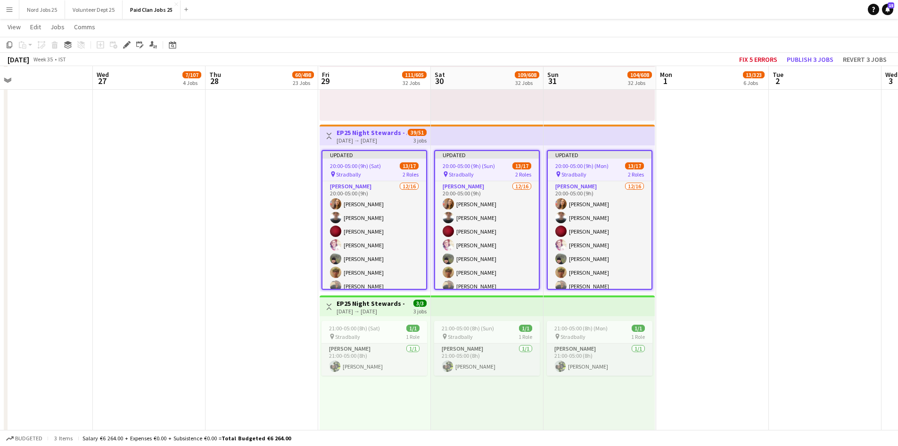
scroll to position [4183, 0]
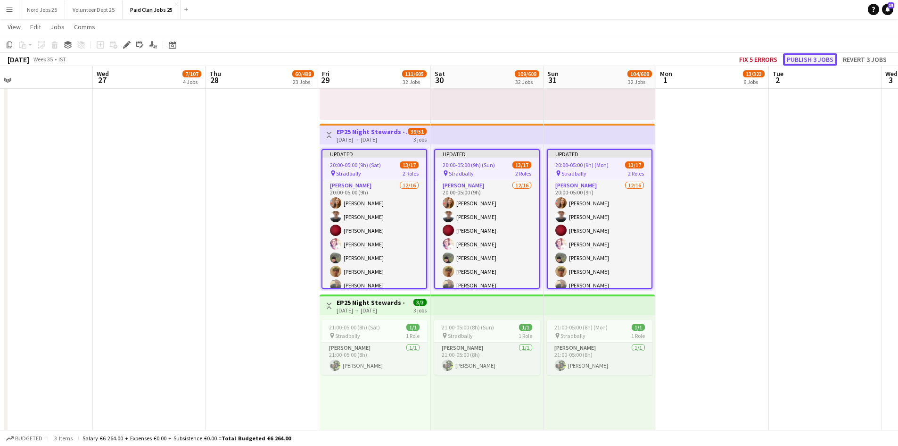
click at [803, 58] on button "Publish 3 jobs" at bounding box center [810, 59] width 54 height 12
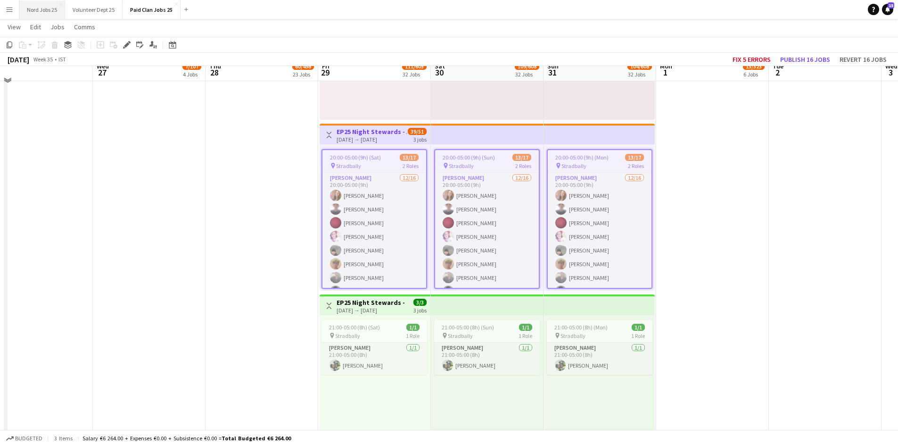
scroll to position [4175, 0]
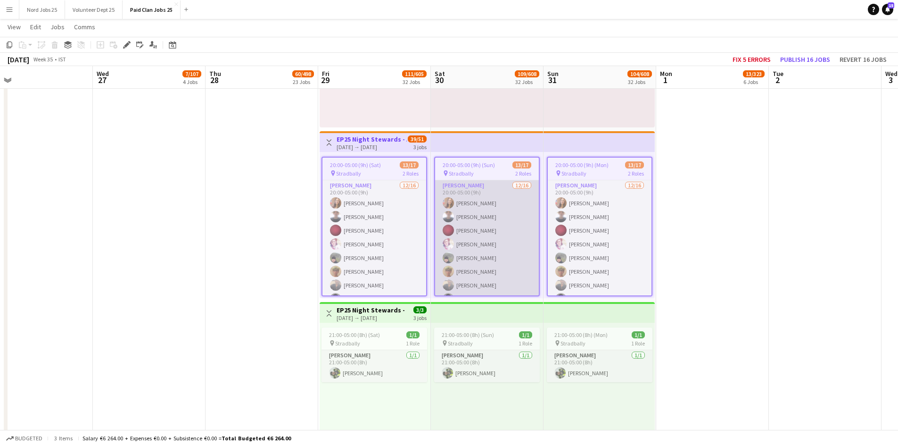
click at [485, 225] on app-card-role "Steward 12/16 20:00-05:00 (9h) Jayalakshmi Gangadhar owen Lawlor Mateus Azevedo…" at bounding box center [487, 300] width 104 height 240
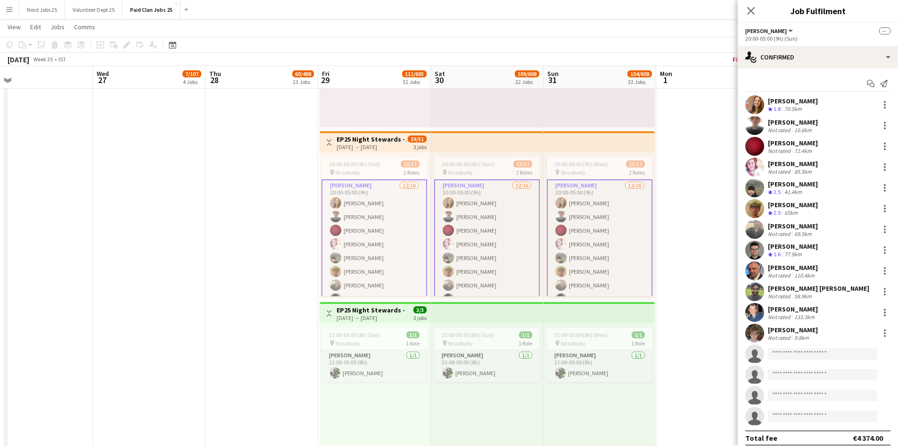
click at [489, 214] on app-card-role "Steward 12/16 20:00-05:00 (9h) Jayalakshmi Gangadhar owen Lawlor Mateus Azevedo…" at bounding box center [487, 300] width 106 height 242
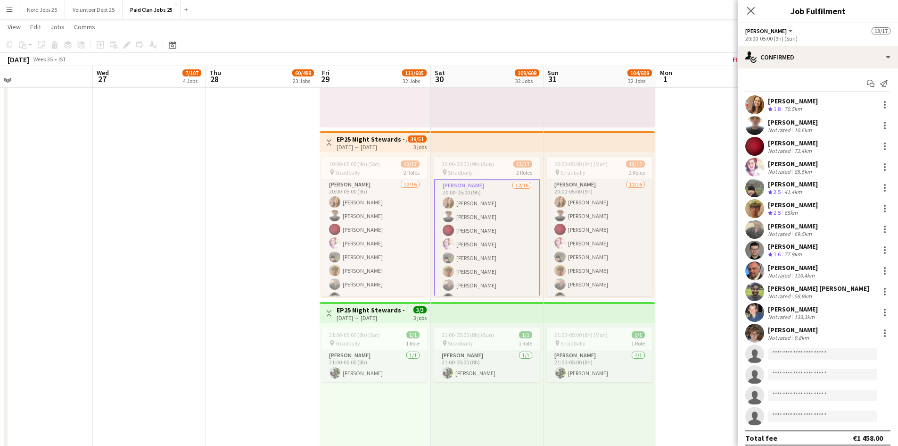
scroll to position [4175, 0]
drag, startPoint x: 489, startPoint y: 214, endPoint x: 480, endPoint y: 218, distance: 9.3
click at [480, 218] on app-card-role "Steward 12/16 20:00-05:00 (9h) Jayalakshmi Gangadhar owen Lawlor Mateus Azevedo…" at bounding box center [487, 301] width 106 height 242
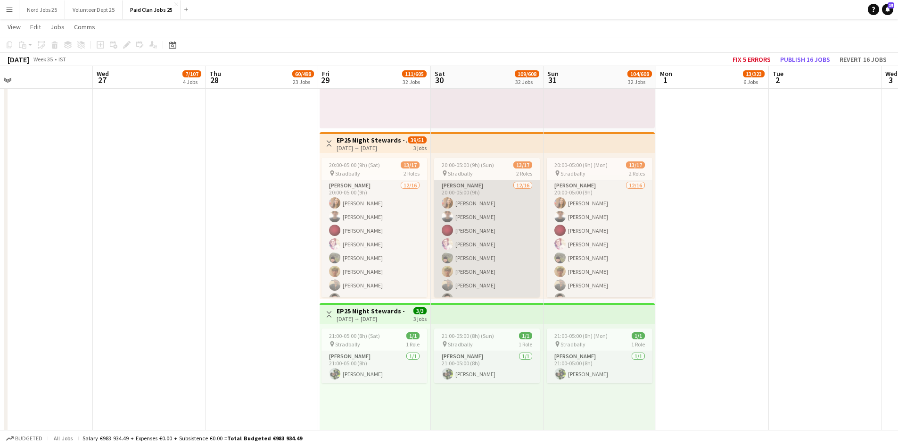
click at [483, 223] on app-card-role "Steward 12/16 20:00-05:00 (9h) Jayalakshmi Gangadhar owen Lawlor Mateus Azevedo…" at bounding box center [487, 300] width 106 height 240
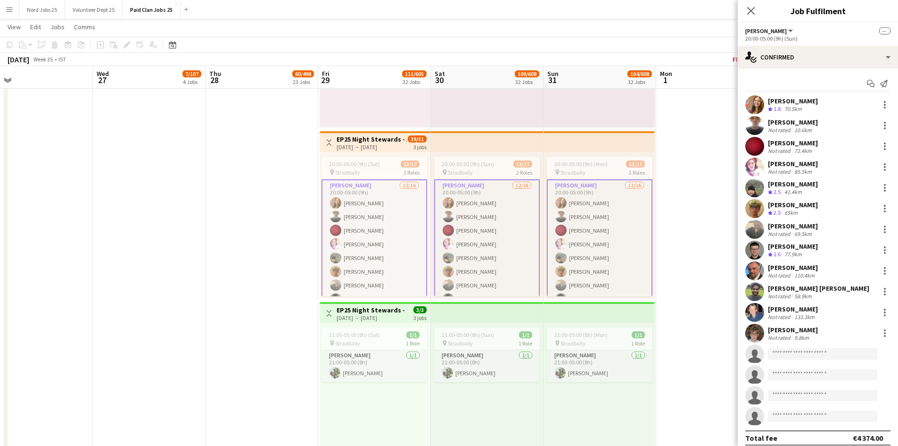
click at [484, 223] on app-card-role "Steward 12/16 20:00-05:00 (9h) Jayalakshmi Gangadhar owen Lawlor Mateus Azevedo…" at bounding box center [487, 300] width 106 height 242
click at [884, 128] on div at bounding box center [885, 128] width 2 height 2
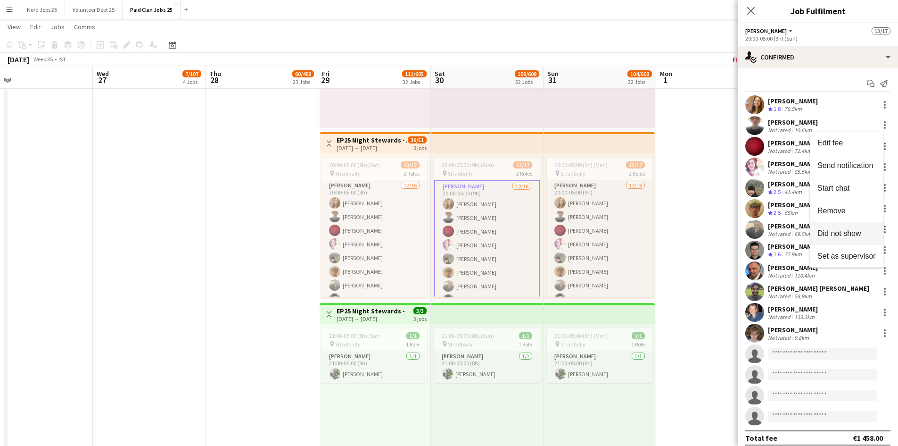
click at [830, 227] on button "Did not show" at bounding box center [847, 233] width 74 height 23
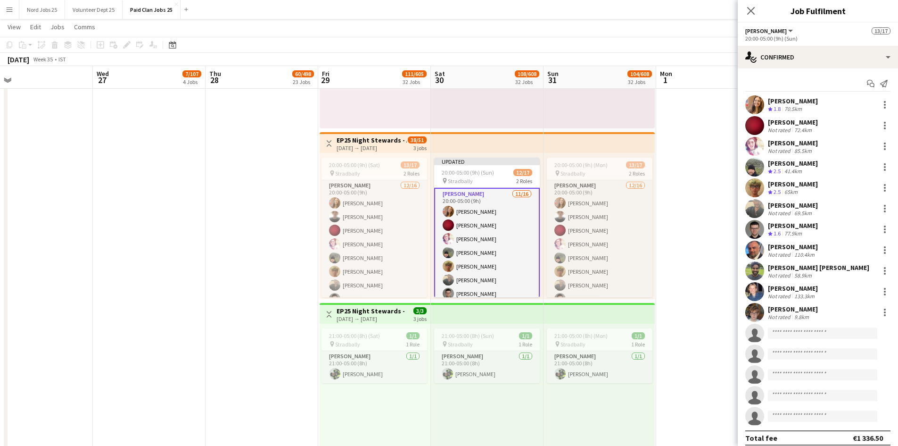
click at [573, 134] on app-top-bar at bounding box center [599, 142] width 111 height 21
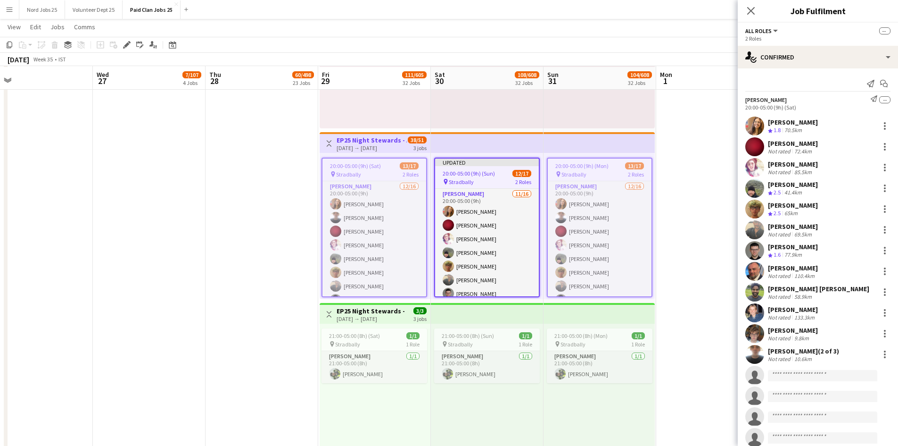
scroll to position [4175, 0]
click at [752, 11] on icon "Close pop-in" at bounding box center [751, 10] width 9 height 9
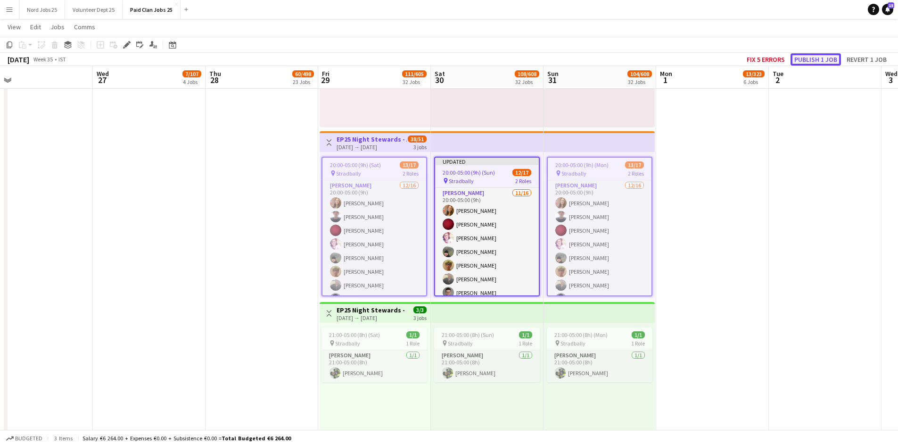
click at [803, 57] on button "Publish 1 job" at bounding box center [816, 59] width 50 height 12
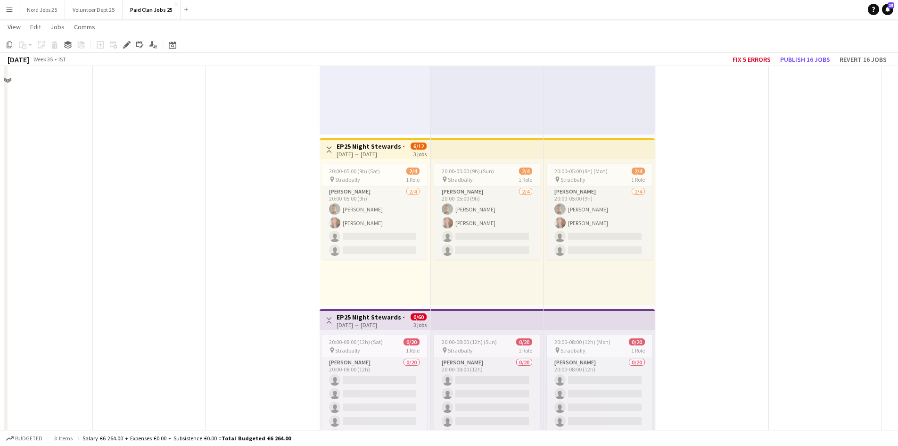
scroll to position [2821, 0]
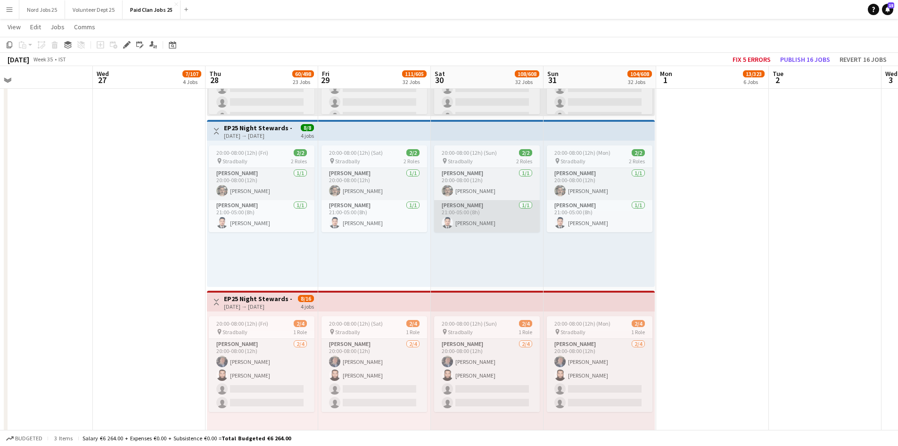
click at [455, 220] on app-card-role "Steward 1/1 21:00-05:00 (8h) Muhammad Hammad Aslam" at bounding box center [487, 216] width 106 height 32
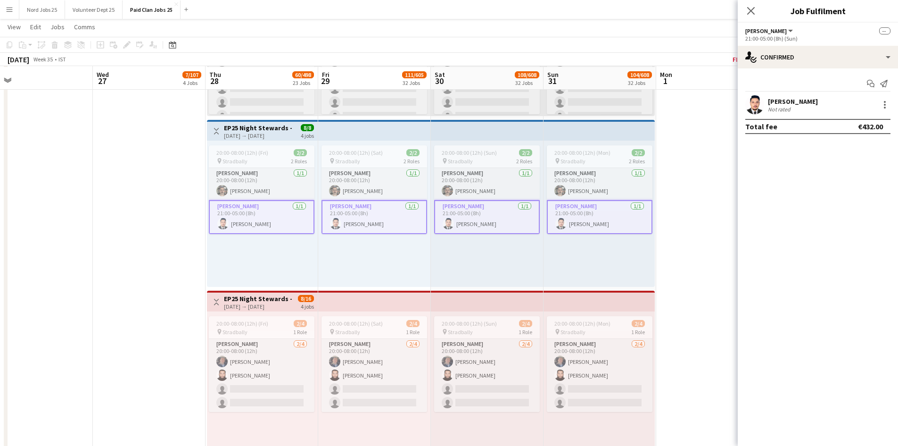
scroll to position [2822, 0]
click at [468, 222] on app-card-role "Steward 1/1 21:00-05:00 (8h) Muhammad Hammad Aslam" at bounding box center [487, 216] width 106 height 34
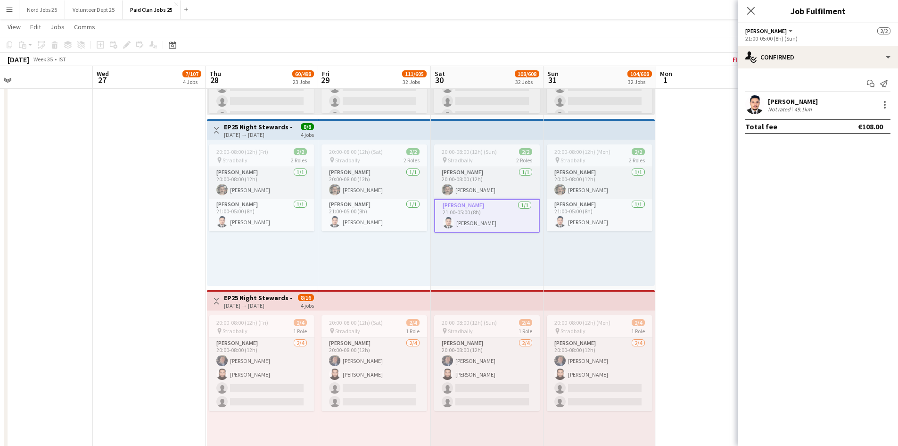
click at [111, 86] on app-board-header-date "Wed 27 7/107 4 Jobs" at bounding box center [149, 77] width 113 height 23
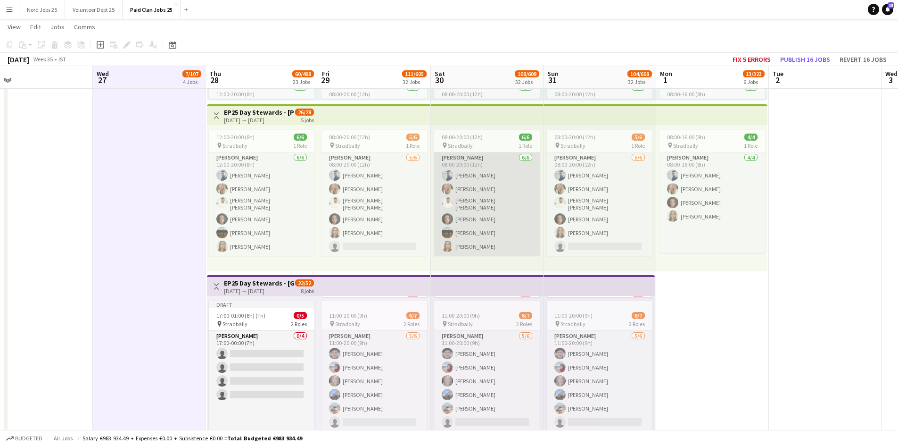
scroll to position [769, 0]
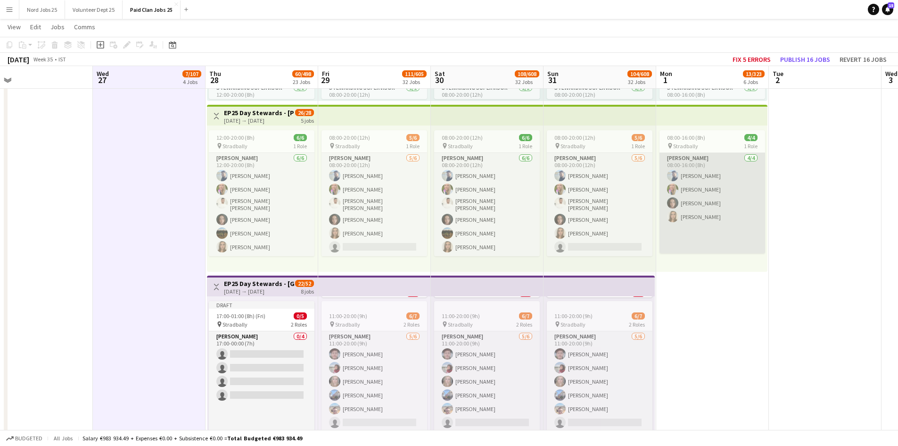
click at [677, 205] on app-user-avatar at bounding box center [672, 202] width 11 height 11
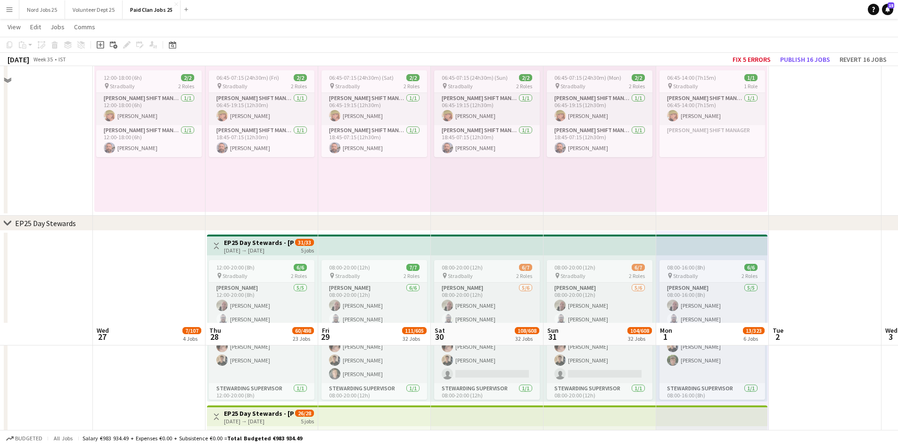
scroll to position [726, 0]
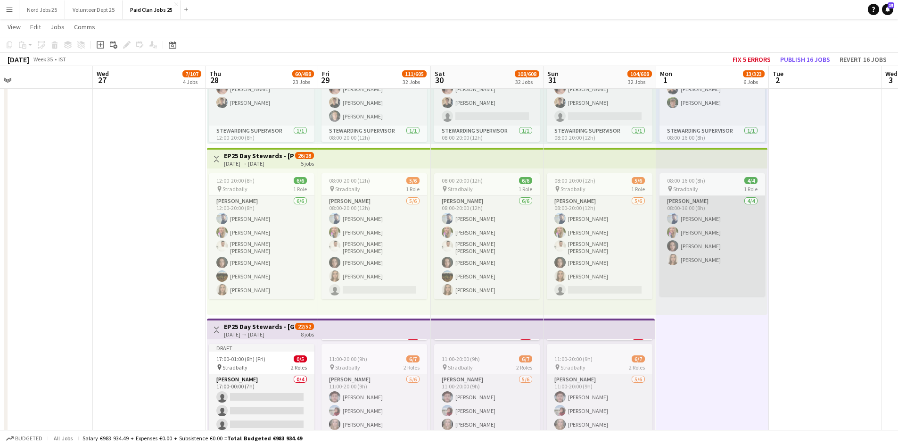
click at [722, 256] on app-card-role "Steward 4/4 08:00-16:00 (8h) Balasundaram Krishnakumar Melanie Dunne Mai Cooke …" at bounding box center [713, 246] width 106 height 100
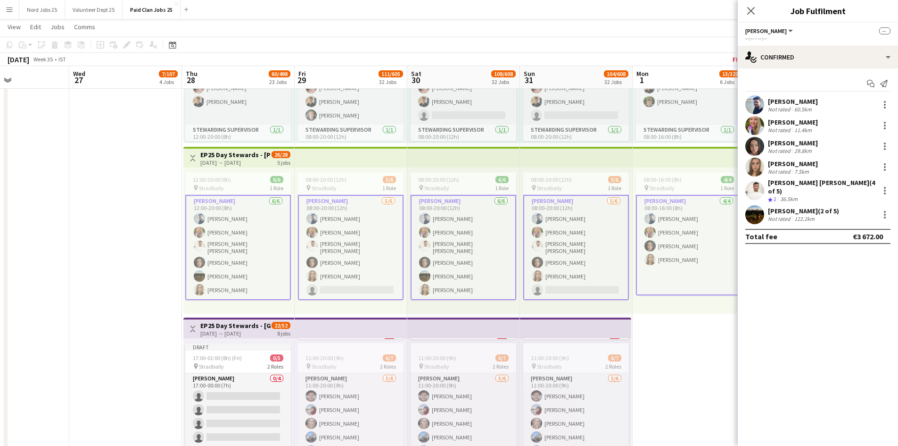
scroll to position [0, 382]
click at [761, 105] on app-user-avatar at bounding box center [755, 104] width 19 height 19
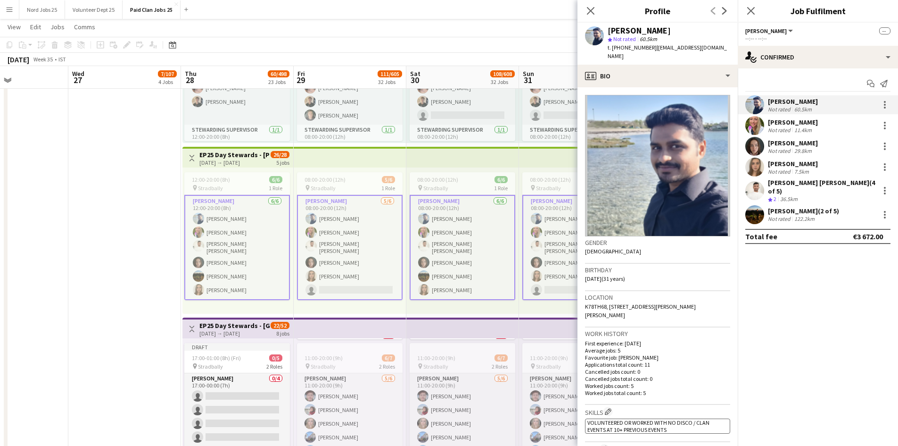
click at [755, 105] on app-user-avatar at bounding box center [755, 104] width 19 height 19
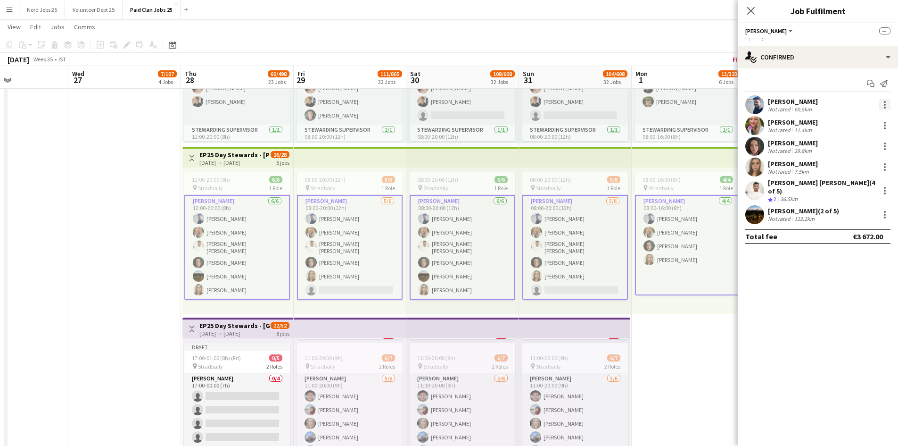
click at [882, 105] on div at bounding box center [885, 104] width 11 height 11
click at [843, 193] on span "Remove" at bounding box center [839, 190] width 28 height 8
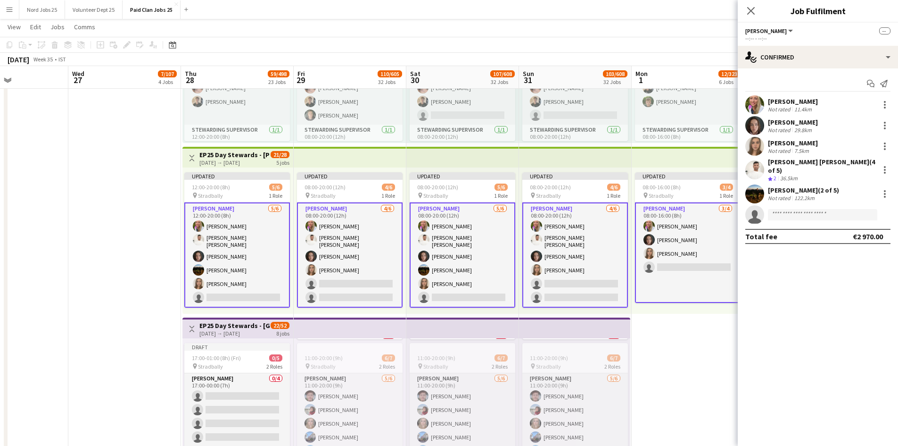
click at [701, 229] on app-card-role "Steward 3/4 08:00-16:00 (8h) Melanie Dunne Mai Cooke Penny Conroy single-neutra…" at bounding box center [688, 252] width 106 height 100
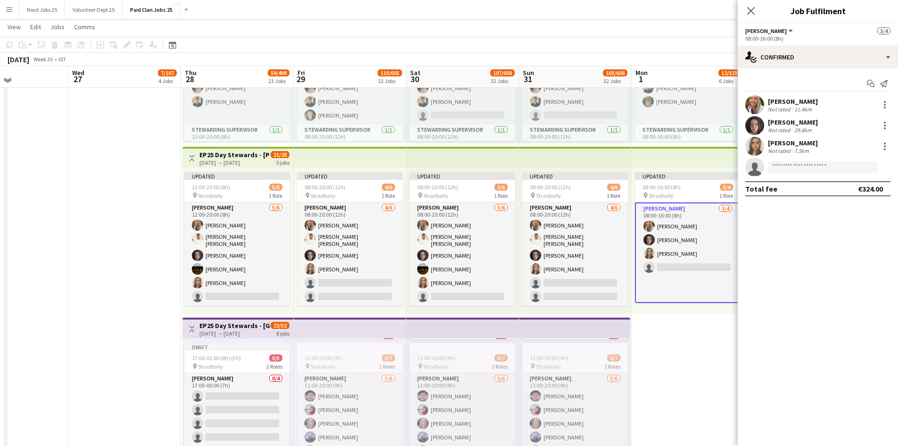
scroll to position [726, 0]
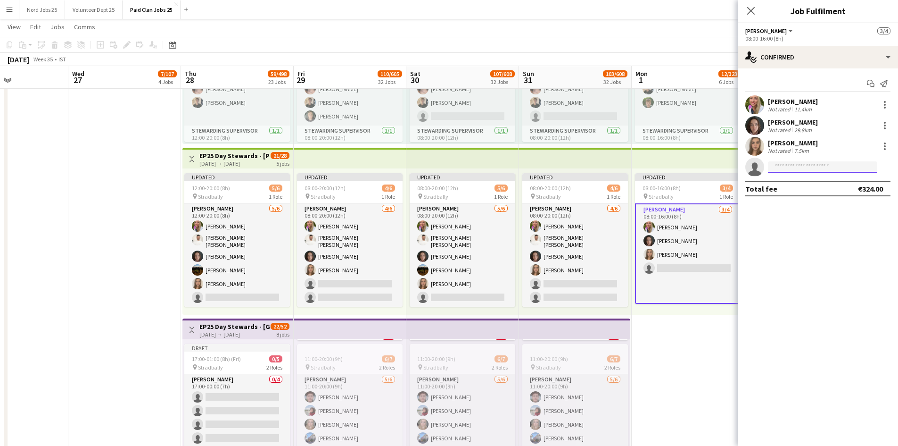
click at [798, 167] on input at bounding box center [822, 166] width 109 height 11
type input "******"
click at [796, 180] on span "[PERSON_NAME]" at bounding box center [803, 180] width 54 height 8
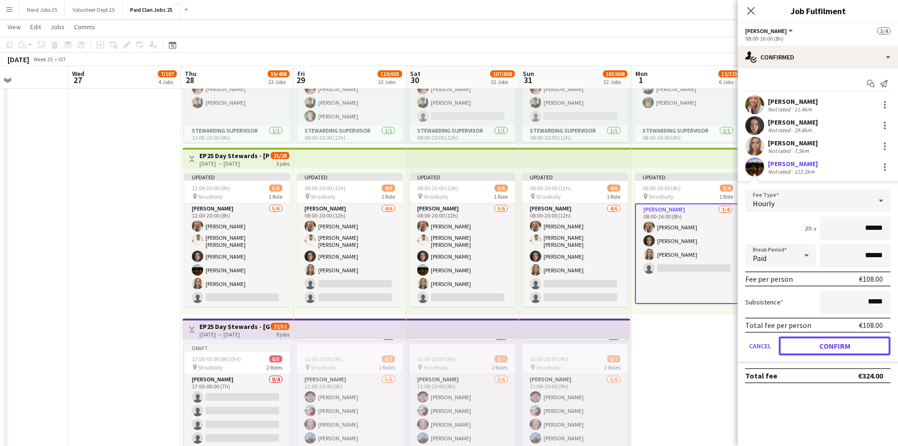
click at [832, 340] on button "Confirm" at bounding box center [835, 345] width 112 height 19
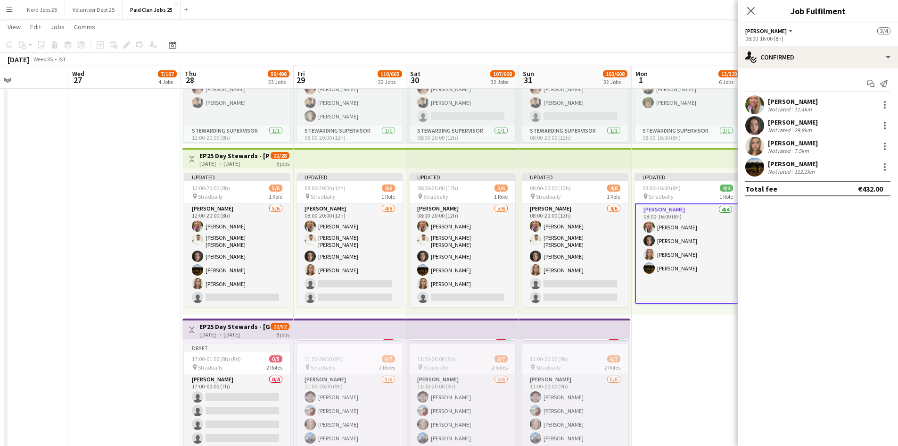
click at [683, 164] on app-top-bar at bounding box center [687, 158] width 111 height 21
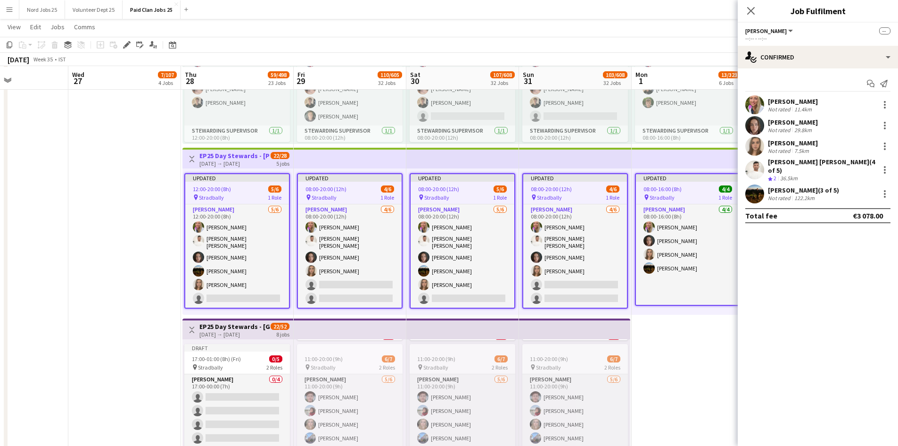
scroll to position [727, 0]
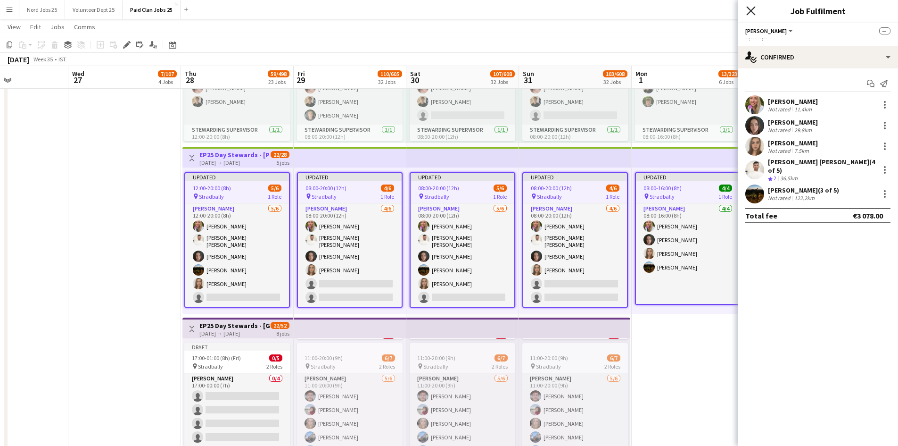
click at [751, 15] on icon "Close pop-in" at bounding box center [751, 10] width 9 height 9
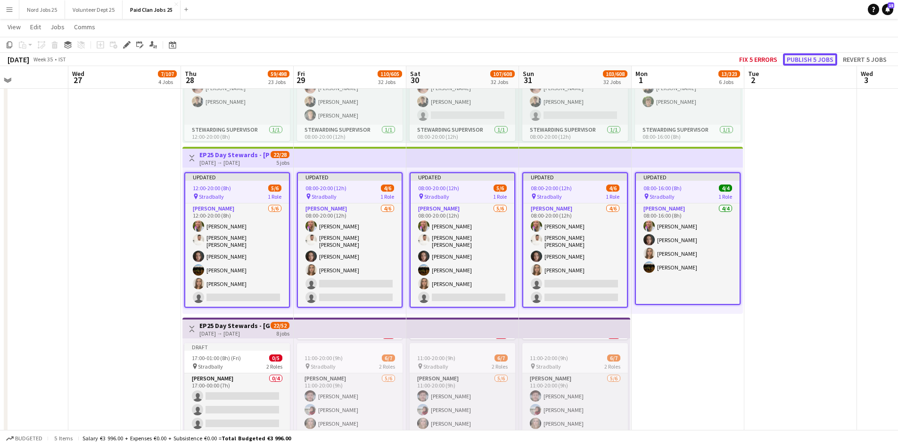
click at [812, 59] on button "Publish 5 jobs" at bounding box center [810, 59] width 54 height 12
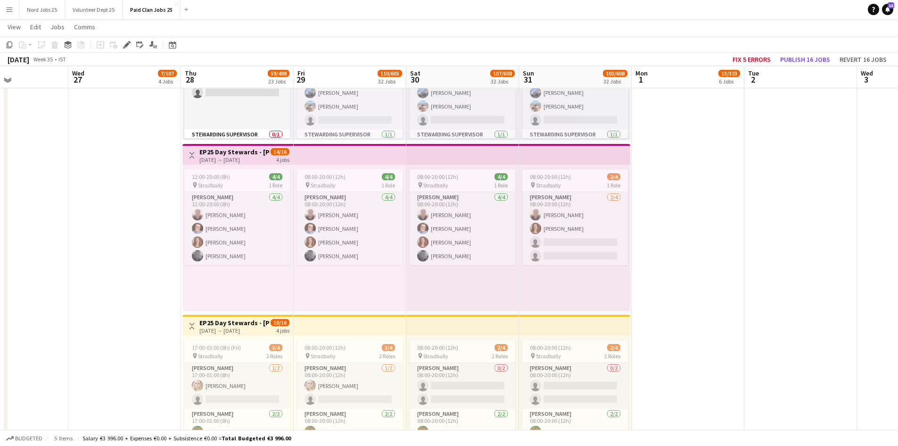
scroll to position [1070, 0]
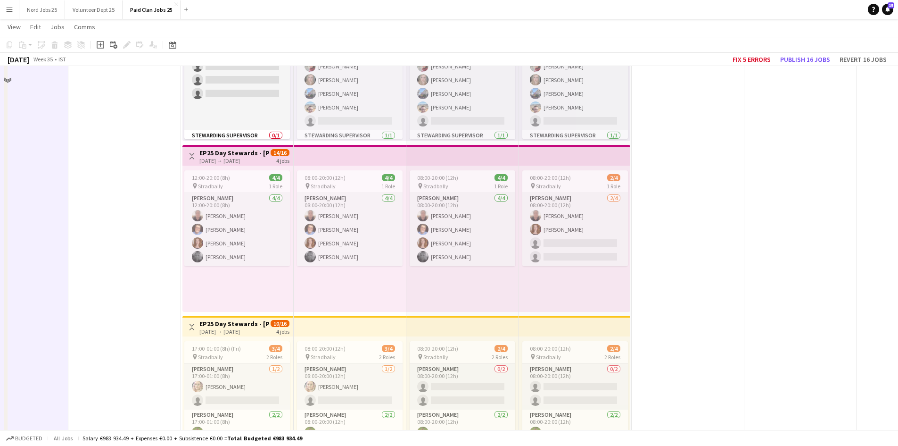
scroll to position [1773, 0]
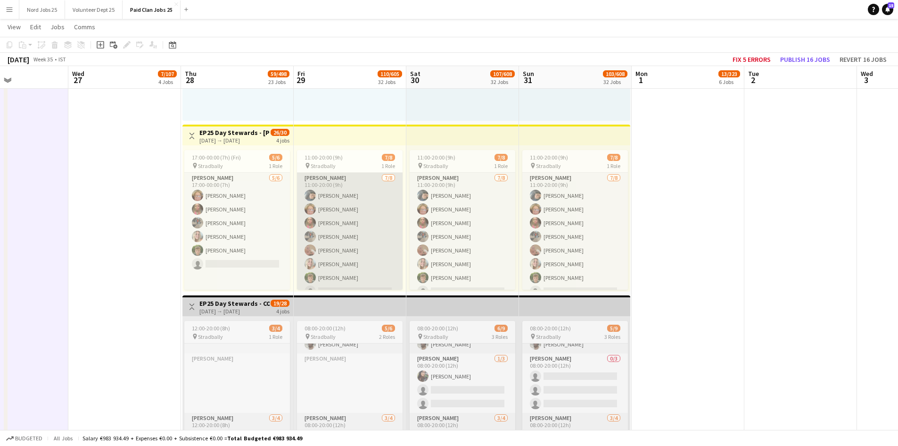
click at [332, 227] on app-card-role "Steward 7/8 11:00-20:00 (9h) Frank Kennedy Nuala Hyland Christine O’Mahony Cono…" at bounding box center [350, 237] width 106 height 128
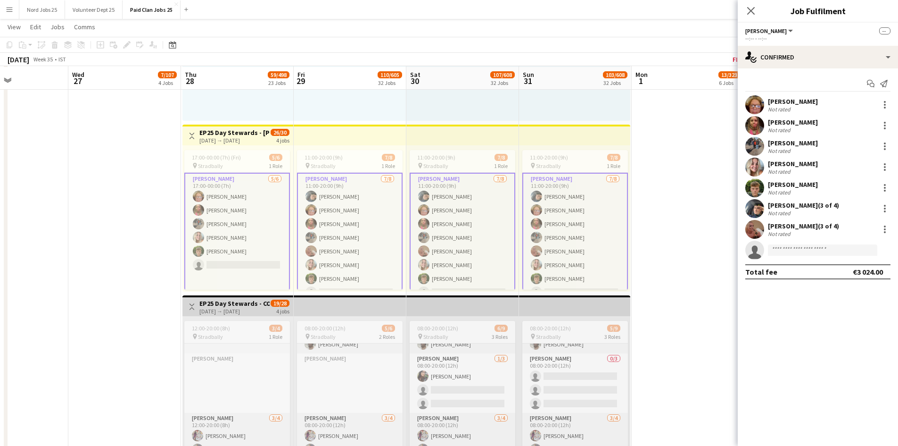
scroll to position [1774, 0]
click at [760, 141] on app-user-avatar at bounding box center [755, 146] width 19 height 19
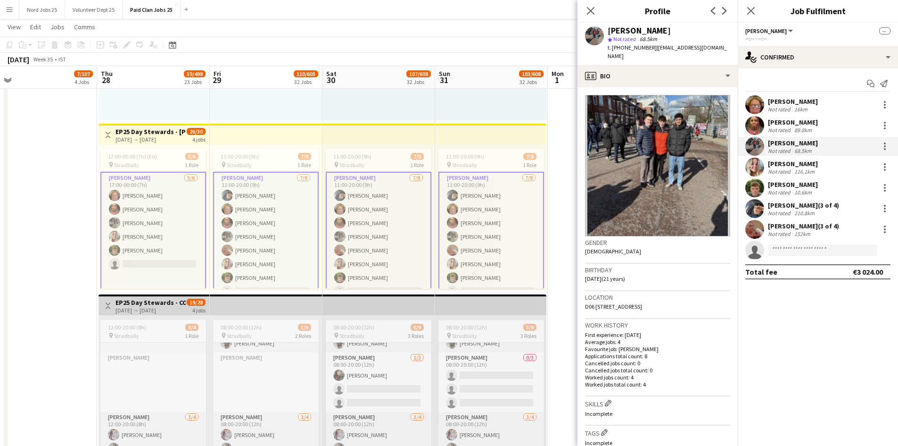
scroll to position [0, 258]
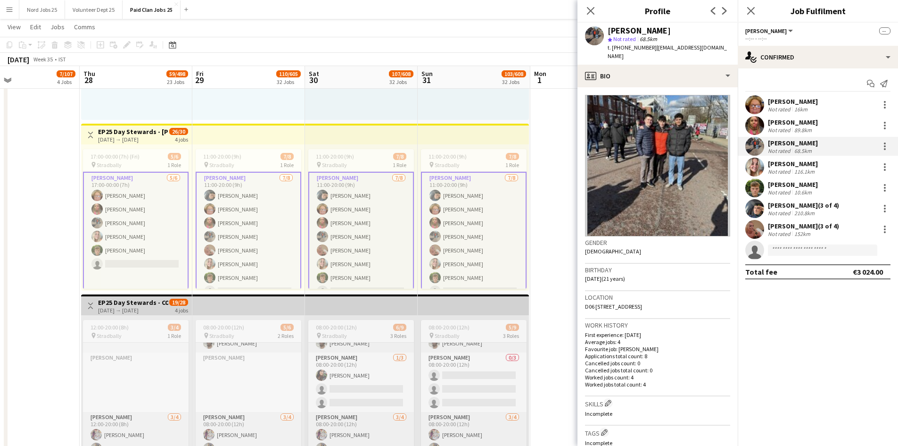
click at [325, 225] on app-user-avatar at bounding box center [322, 222] width 11 height 11
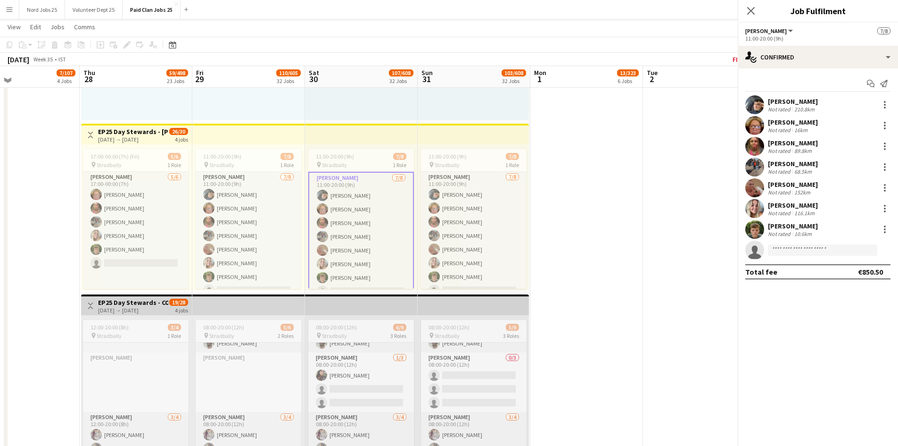
scroll to position [1773, 0]
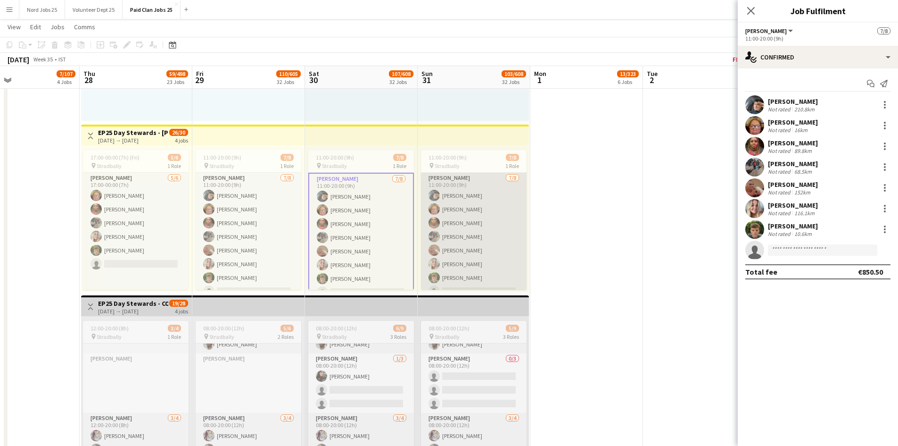
click at [466, 229] on app-card-role "Steward 7/8 11:00-20:00 (9h) Frank Kennedy Nuala Hyland Christine O’Mahony Cono…" at bounding box center [474, 237] width 106 height 128
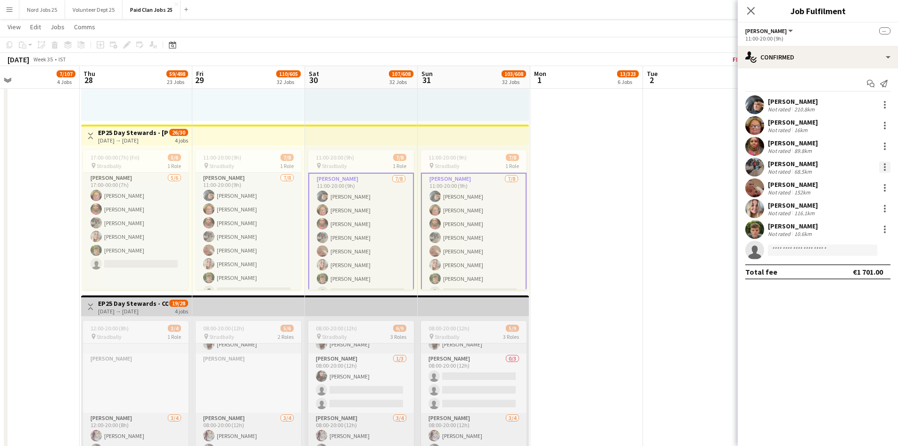
click at [883, 164] on div at bounding box center [885, 166] width 11 height 11
click at [852, 271] on span "Did not show" at bounding box center [847, 275] width 44 height 8
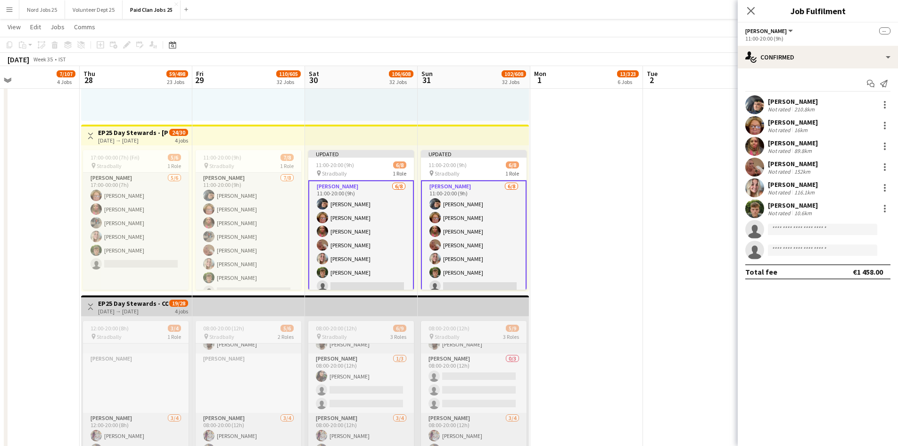
click at [444, 120] on div "08:00-20:00 (12h) 1/1 pin Stradbally 1 Role Steward 1/1 08:00-20:00 (12h) Alici…" at bounding box center [473, 48] width 111 height 146
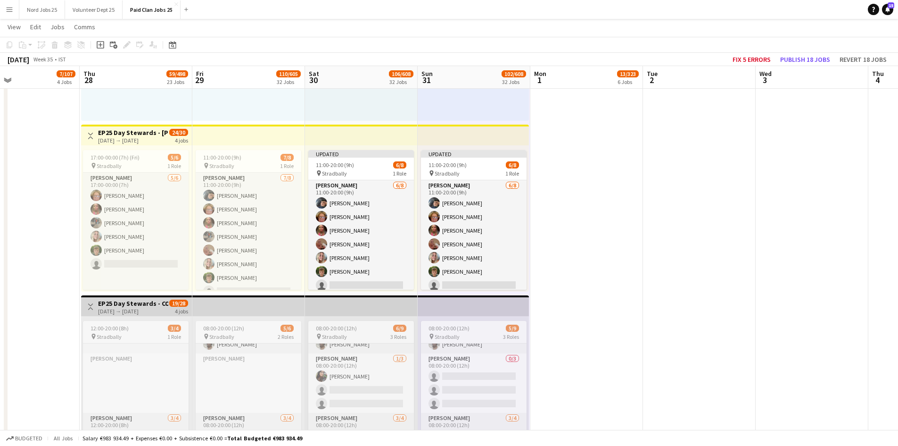
click at [429, 130] on app-top-bar at bounding box center [473, 134] width 111 height 21
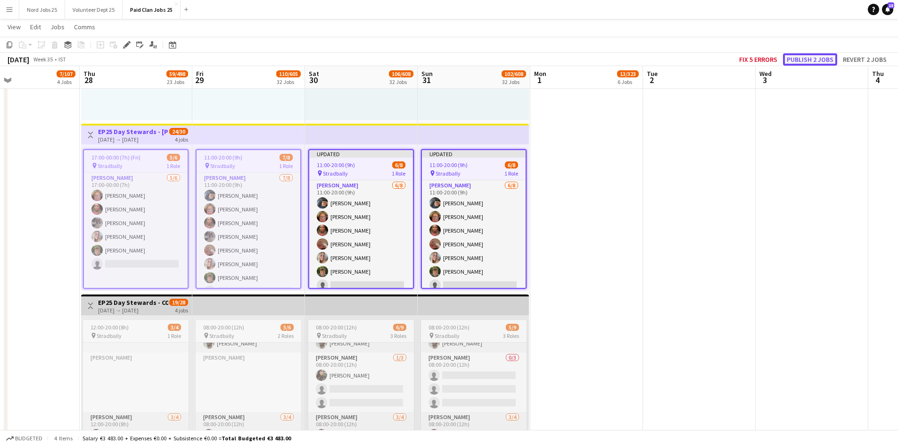
click at [808, 59] on button "Publish 2 jobs" at bounding box center [810, 59] width 54 height 12
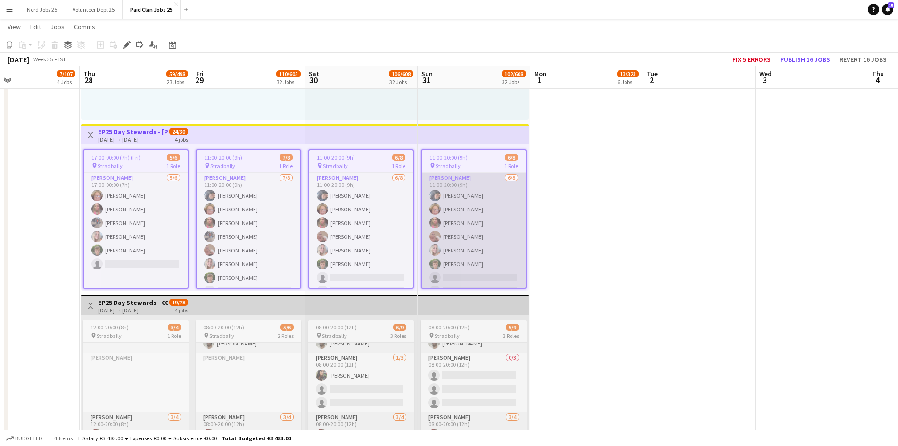
click at [513, 198] on app-card-role "Steward 6/8 11:00-20:00 (9h) Frank Kennedy Nuala Hyland Christine O’Mahony Patr…" at bounding box center [474, 237] width 104 height 128
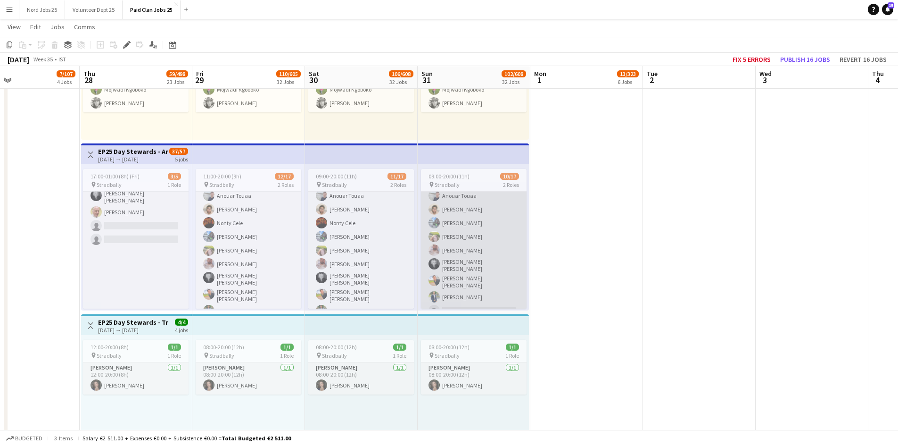
scroll to position [0, 0]
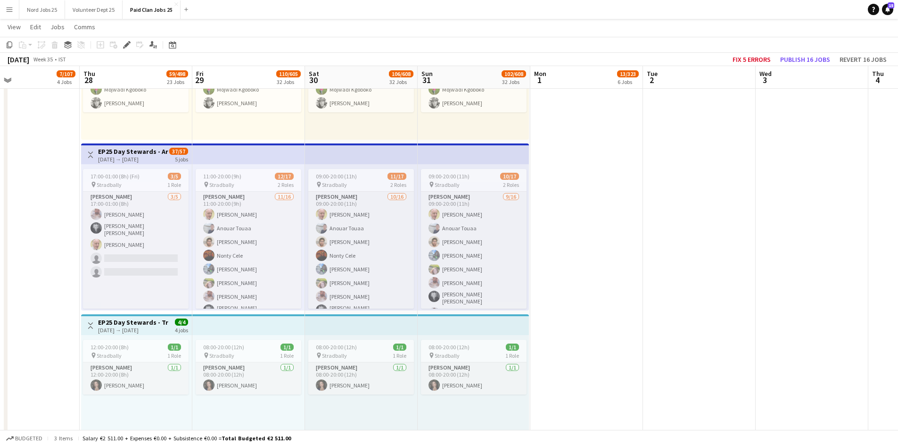
click at [579, 232] on app-date-cell "08:00-16:00 (8h) 6/6 pin Stradbally 2 Roles Steward 5/5 08:00-16:00 (8h) Michae…" at bounding box center [587, 312] width 113 height 2052
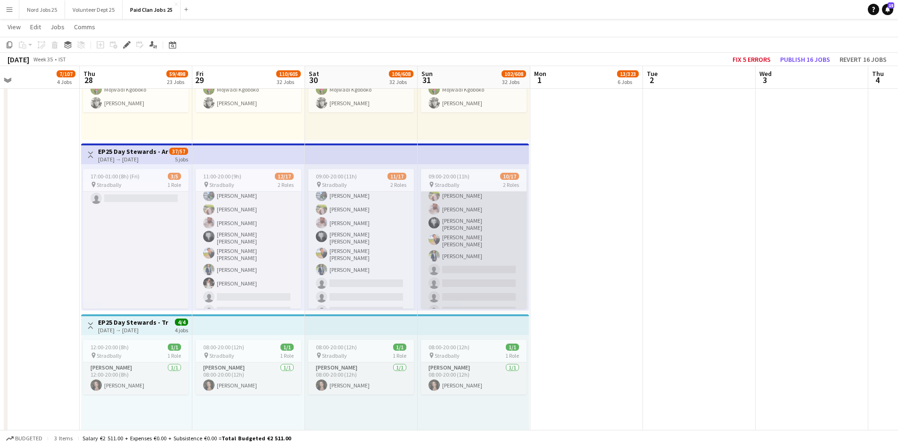
click at [460, 239] on app-card-role "Steward 9/16 09:00-20:00 (11h) Francis Martin Lecane Anouar Touaa Varun Nair Ya…" at bounding box center [474, 239] width 106 height 243
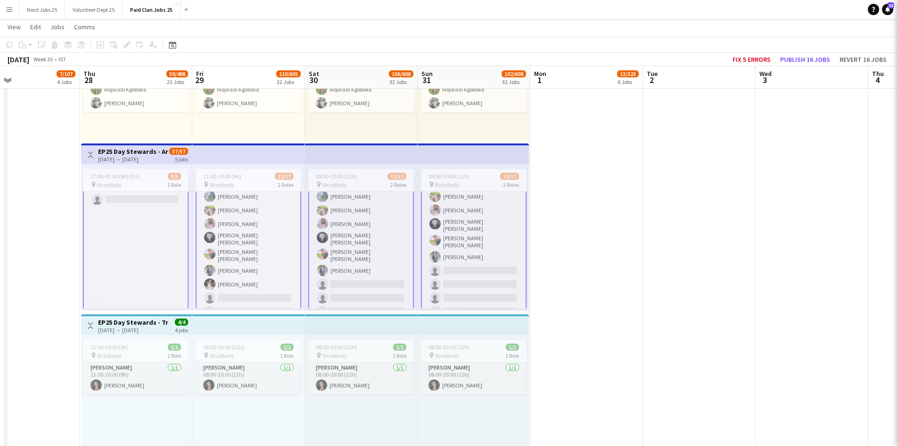
scroll to position [75, 0]
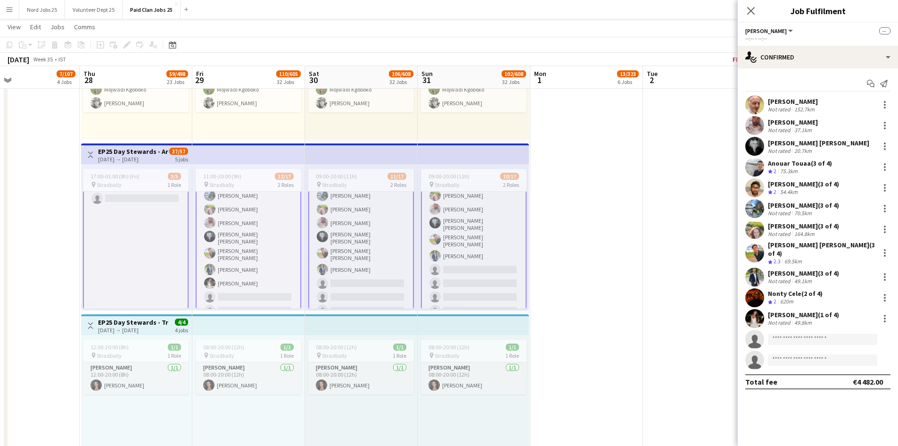
click at [489, 248] on app-card-role "Steward 9/16 09:00-20:00 (11h) Francis Martin Lecane Anouar Touaa Varun Nair Ya…" at bounding box center [474, 239] width 106 height 245
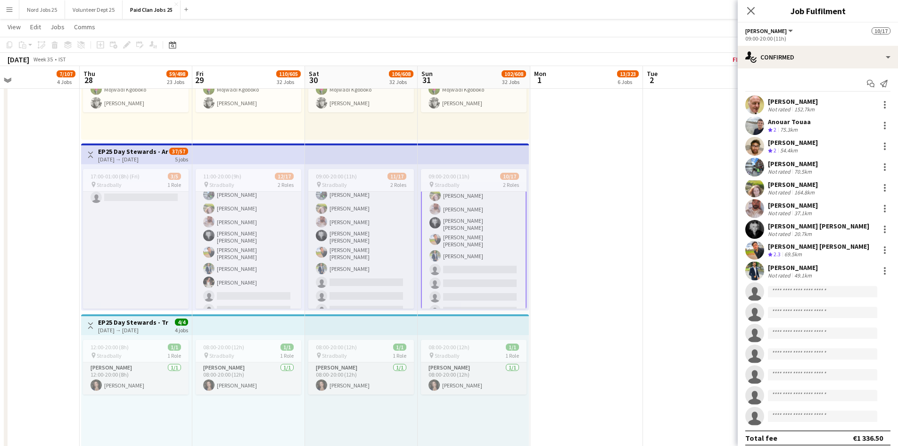
scroll to position [74, 0]
click at [880, 249] on div at bounding box center [885, 249] width 11 height 11
click at [838, 351] on button "Did not show" at bounding box center [847, 358] width 74 height 23
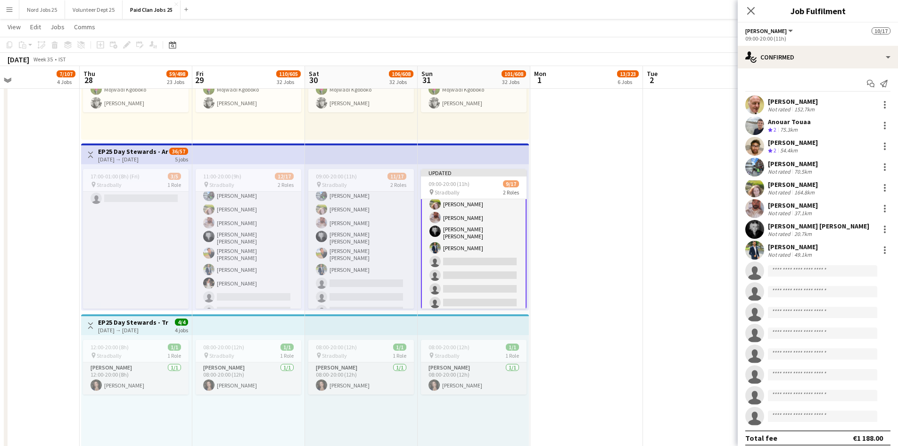
click at [571, 254] on app-date-cell "08:00-16:00 (8h) 6/6 pin Stradbally 2 Roles Steward 5/5 08:00-16:00 (8h) Michae…" at bounding box center [587, 312] width 113 height 2052
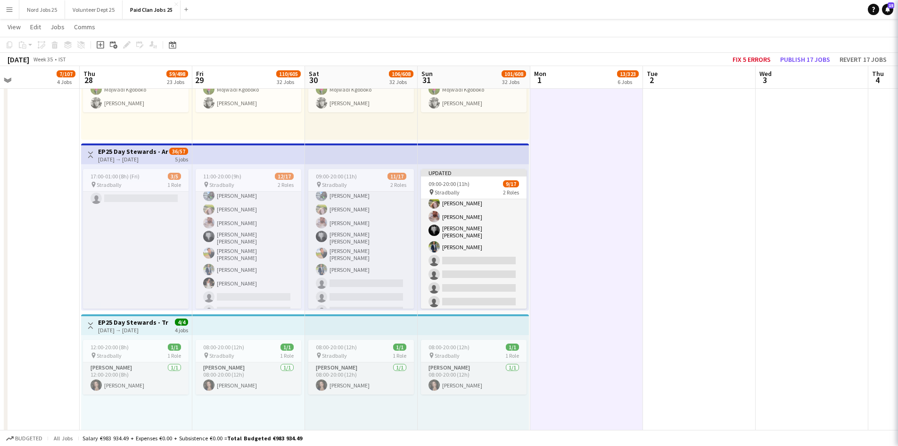
scroll to position [73, 0]
click at [465, 156] on app-top-bar at bounding box center [473, 153] width 111 height 21
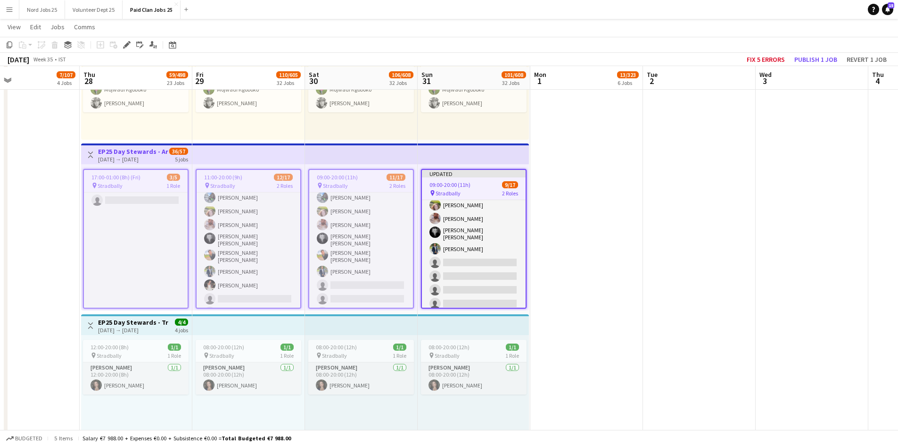
scroll to position [1414, 0]
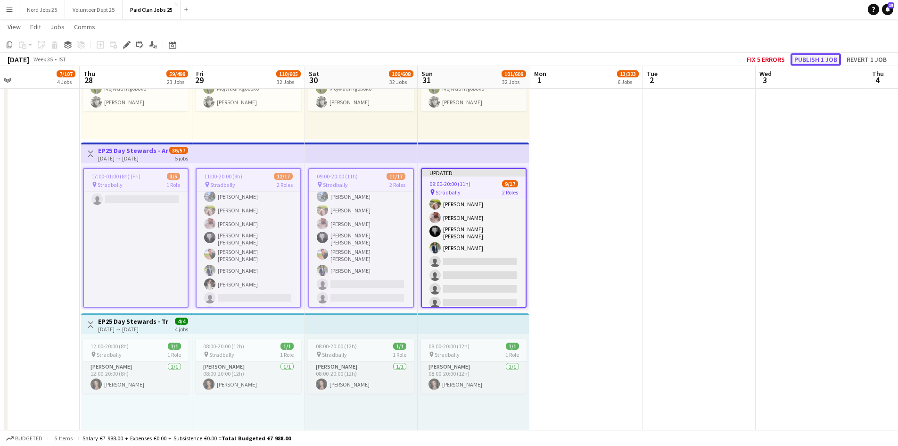
click at [804, 62] on button "Publish 1 job" at bounding box center [816, 59] width 50 height 12
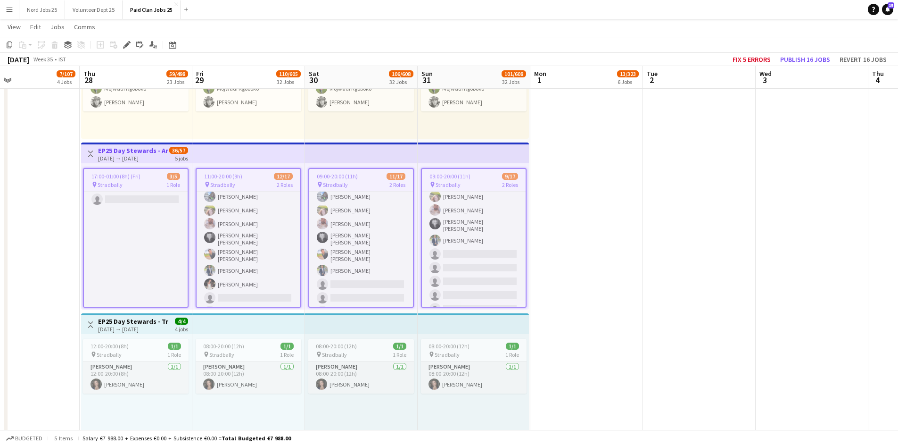
click at [554, 205] on app-date-cell "08:00-16:00 (8h) 6/6 pin Stradbally 2 Roles Steward 5/5 08:00-16:00 (8h) Michae…" at bounding box center [587, 311] width 113 height 2052
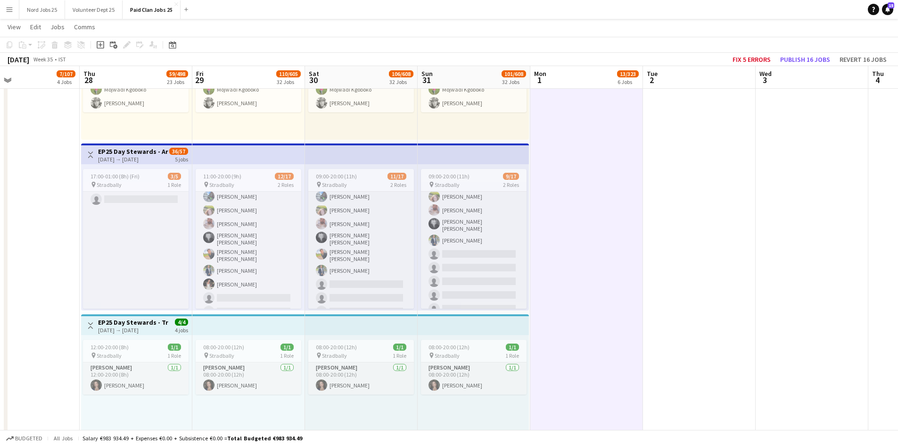
scroll to position [0, 0]
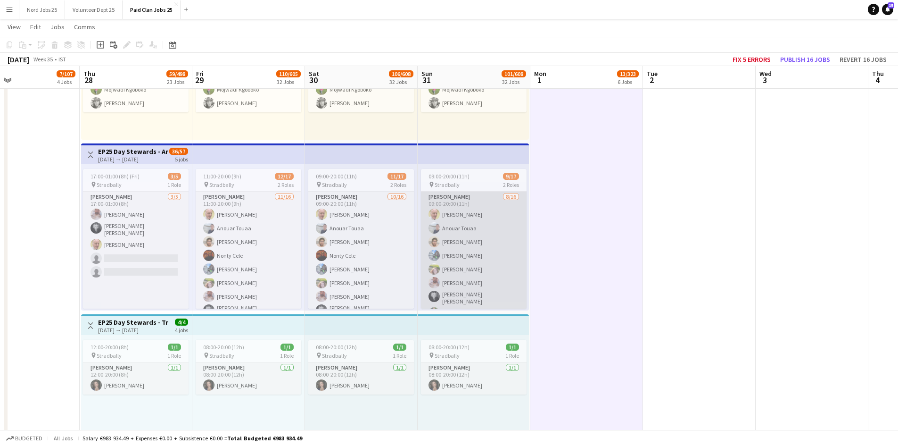
click at [495, 230] on app-card-role "Steward 8/16 09:00-20:00 (11h) Francis Martin Lecane Anouar Touaa Varun Nair Ya…" at bounding box center [474, 311] width 106 height 240
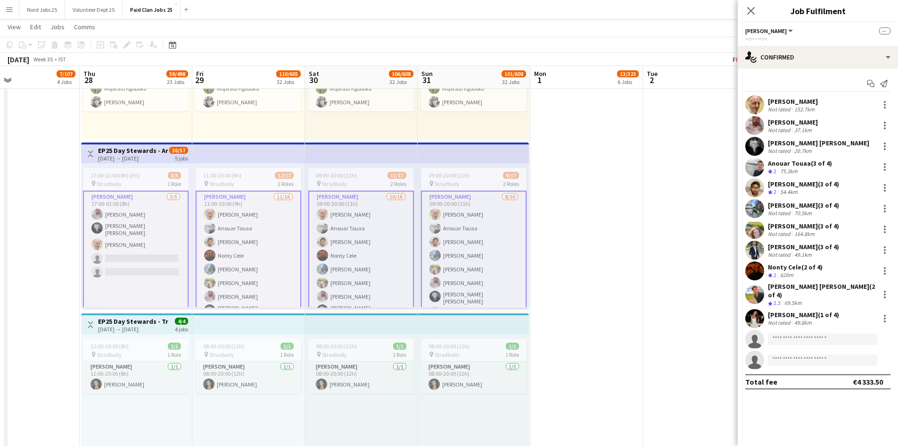
click at [480, 243] on app-card-role "Steward 8/16 09:00-20:00 (11h) Francis Martin Lecane Anouar Touaa Varun Nair Ya…" at bounding box center [474, 312] width 106 height 242
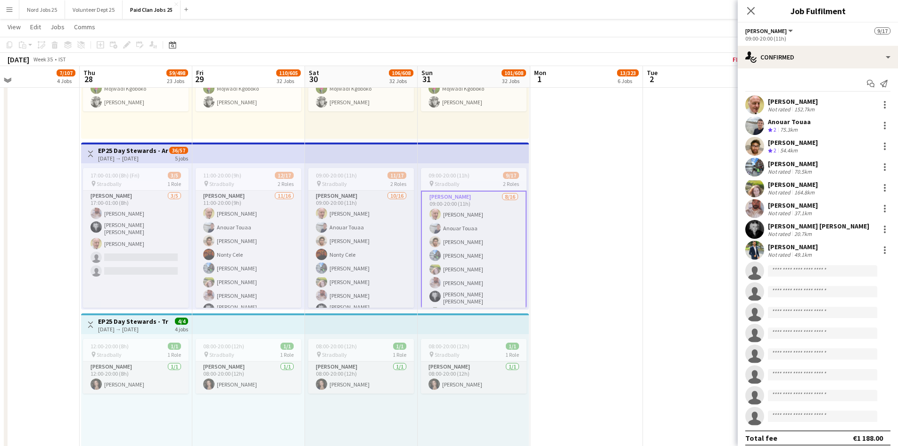
scroll to position [1413, 0]
click at [880, 124] on div at bounding box center [885, 125] width 11 height 11
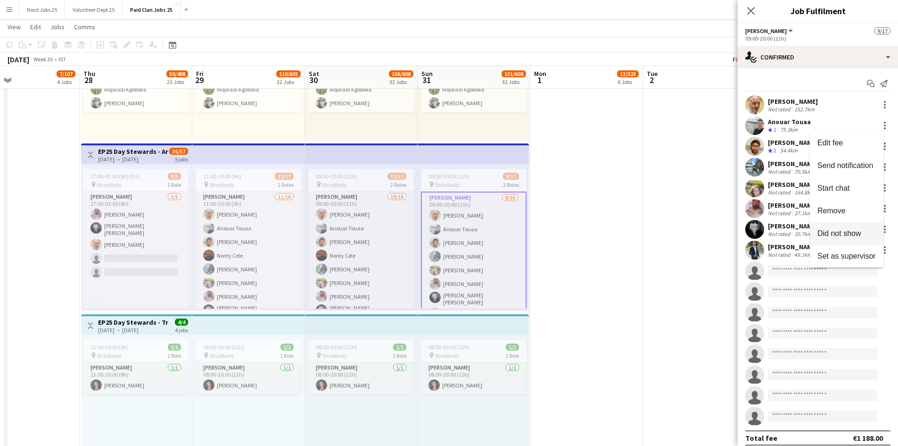
click at [845, 231] on span "Did not show" at bounding box center [840, 233] width 44 height 8
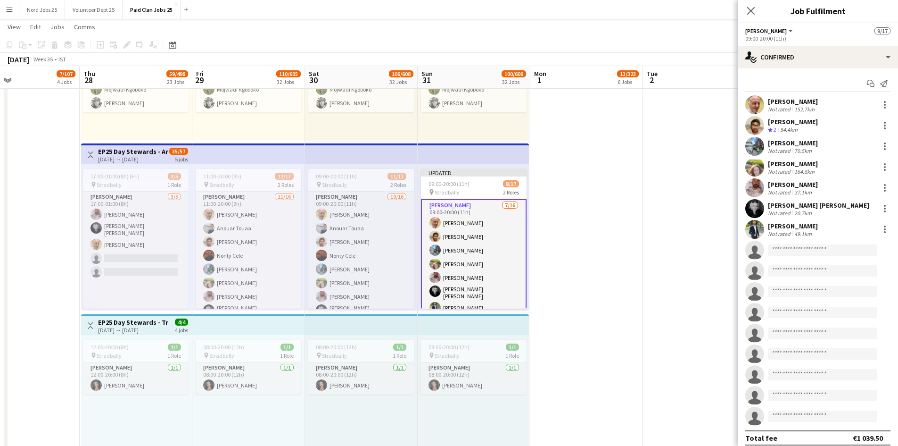
click at [759, 185] on app-user-avatar at bounding box center [755, 187] width 19 height 19
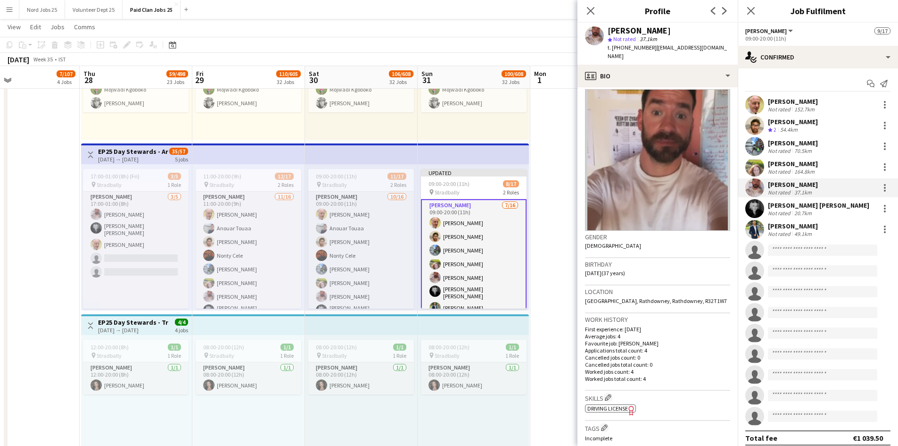
scroll to position [6, 0]
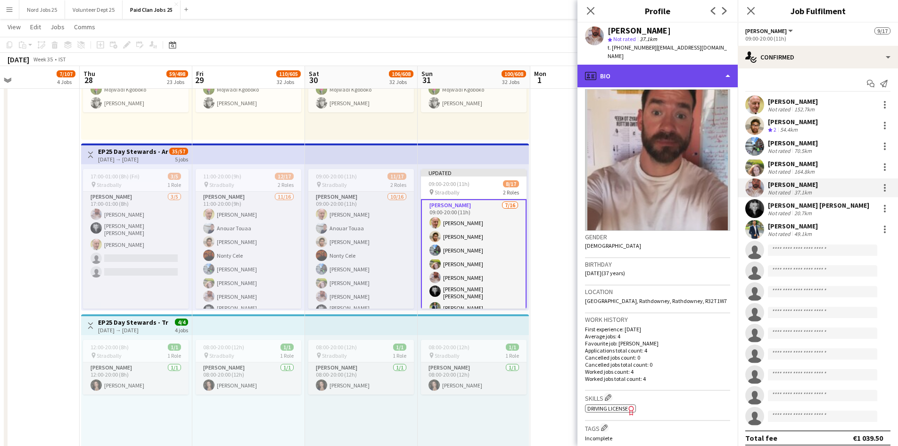
click at [658, 74] on div "profile Bio" at bounding box center [658, 76] width 160 height 23
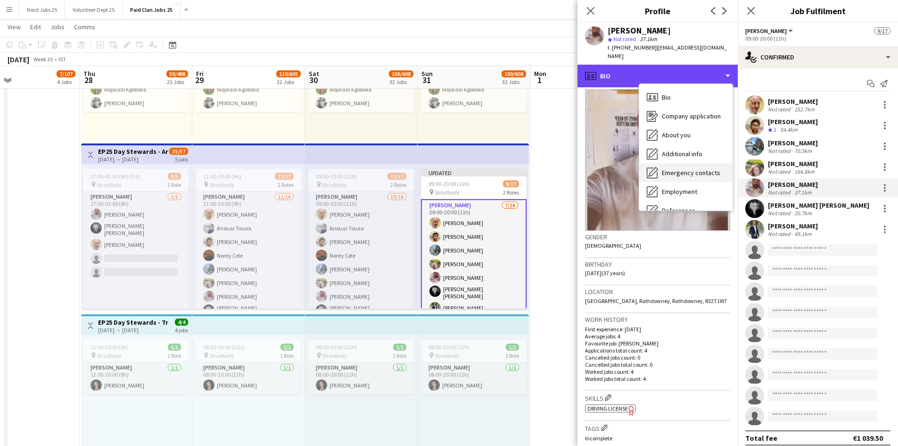
scroll to position [89, 0]
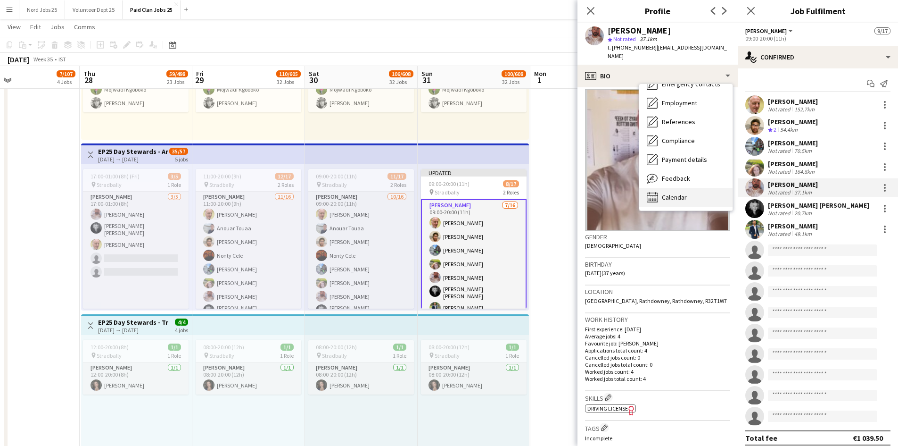
click at [677, 188] on div "Calendar Calendar" at bounding box center [685, 197] width 93 height 19
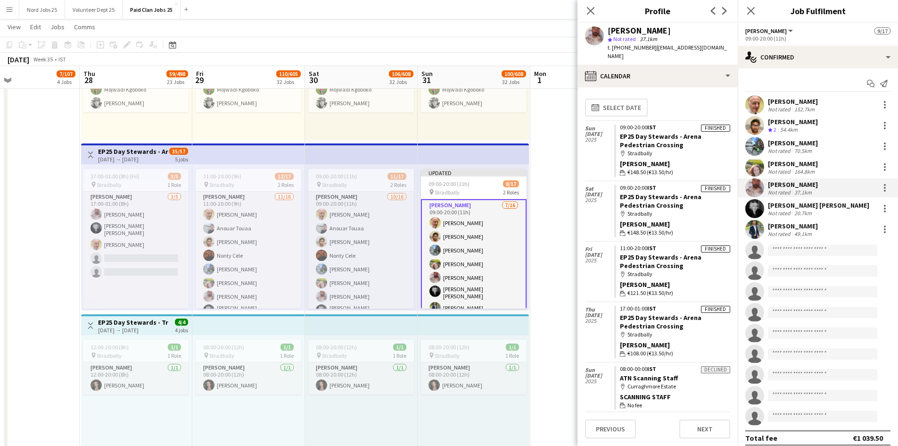
scroll to position [175, 0]
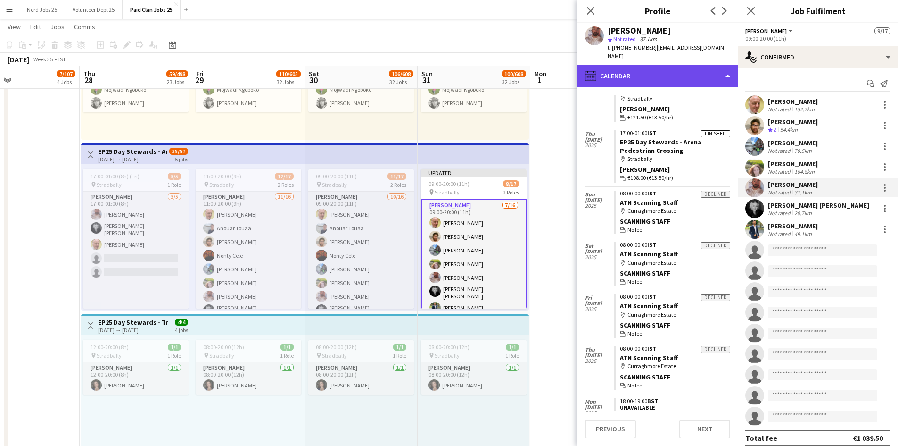
click at [676, 66] on div "calendar-full Calendar" at bounding box center [658, 76] width 160 height 23
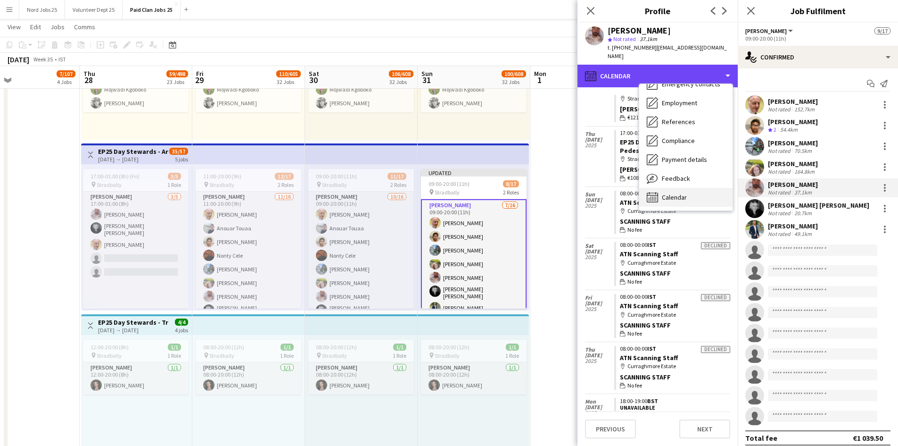
scroll to position [1446, 0]
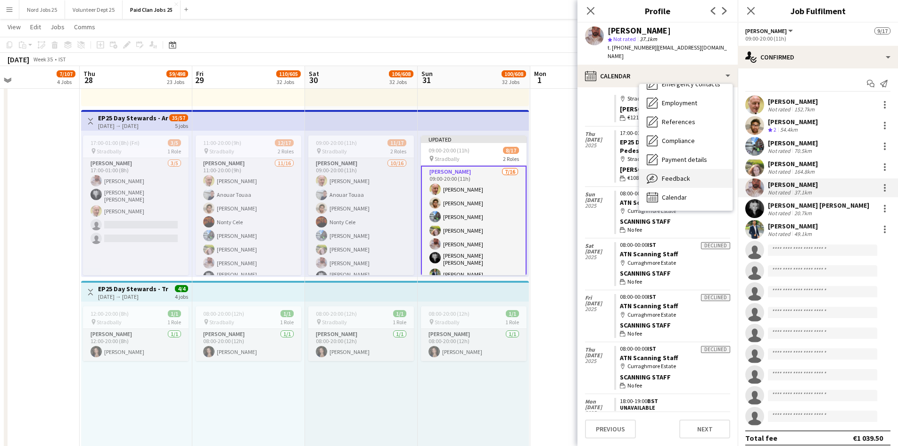
click at [678, 169] on div "Feedback Feedback" at bounding box center [685, 178] width 93 height 19
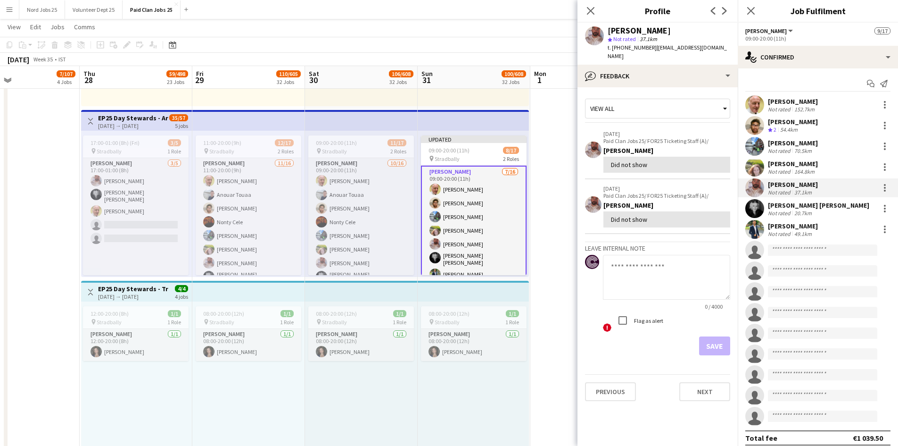
click at [651, 266] on textarea at bounding box center [666, 277] width 127 height 45
type textarea "*"
type textarea "**********"
click at [705, 336] on button "Save" at bounding box center [714, 345] width 31 height 19
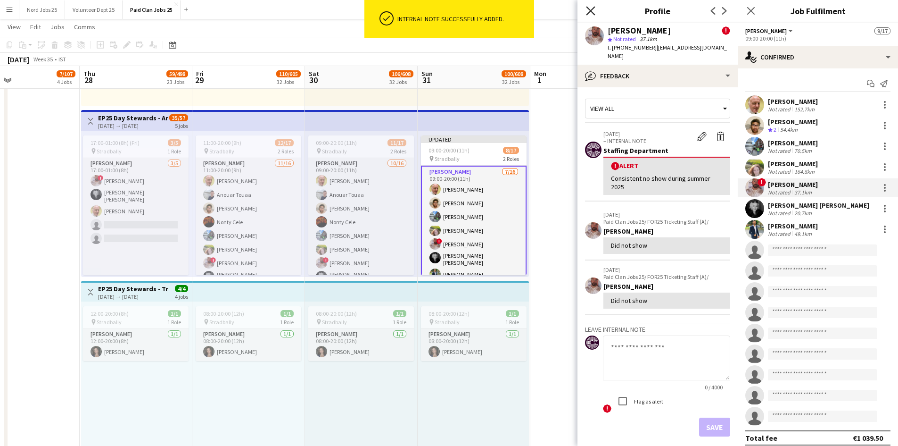
click at [593, 14] on icon "Close pop-in" at bounding box center [590, 10] width 9 height 9
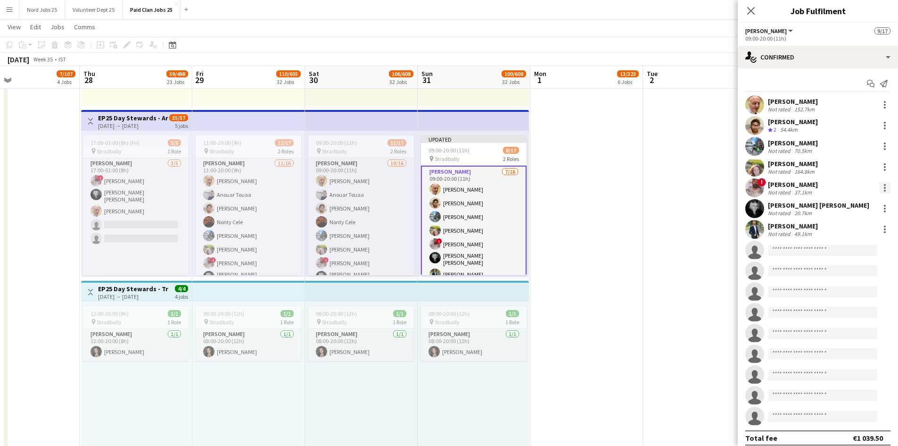
click at [884, 190] on div at bounding box center [885, 191] width 2 height 2
click at [460, 214] on div at bounding box center [449, 223] width 898 height 446
click at [468, 210] on app-card-role "Steward 7/16 09:00-20:00 (11h) Francis Martin Lecane Varun Nair Yash Sharma Mar…" at bounding box center [474, 287] width 106 height 242
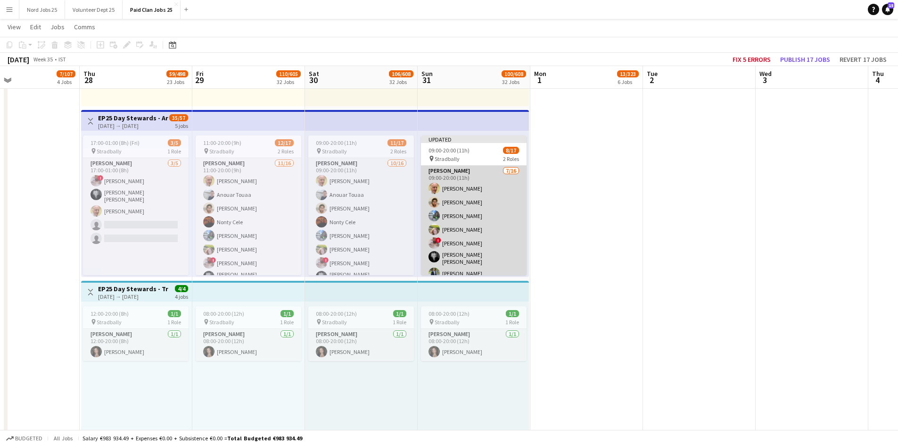
click at [481, 207] on app-card-role "Steward 7/16 09:00-20:00 (11h) Francis Martin Lecane Varun Nair Yash Sharma Mar…" at bounding box center [474, 286] width 106 height 240
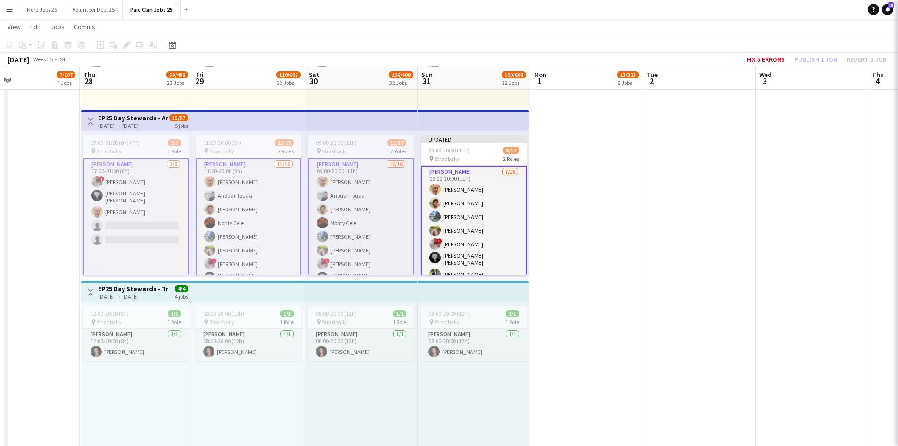
scroll to position [1447, 0]
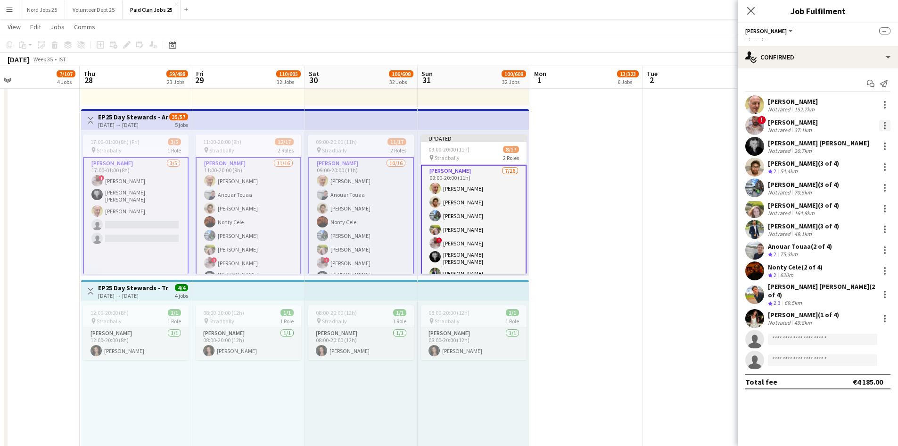
click at [882, 126] on div at bounding box center [885, 125] width 11 height 11
click at [830, 230] on span "Did not show" at bounding box center [847, 233] width 44 height 8
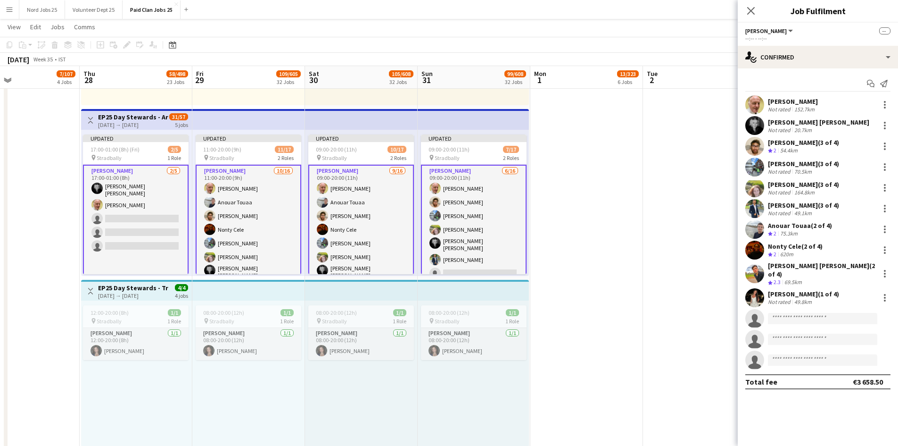
click at [479, 120] on app-top-bar at bounding box center [473, 119] width 111 height 21
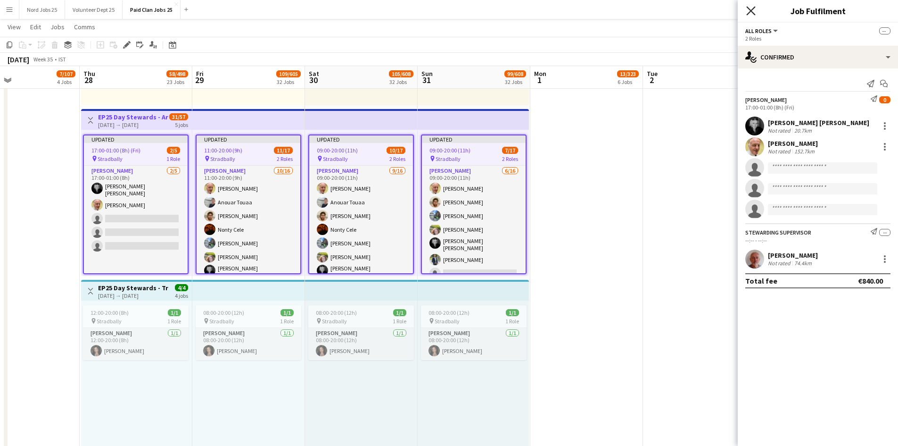
click at [752, 10] on icon at bounding box center [751, 10] width 9 height 9
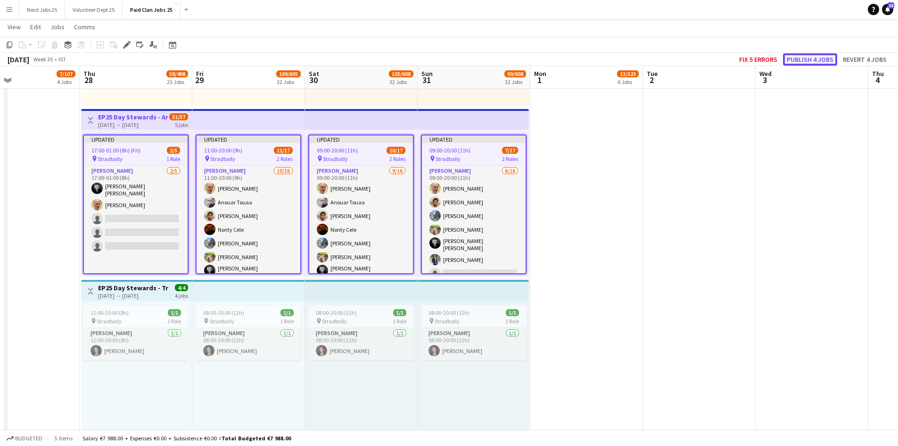
click at [813, 62] on button "Publish 4 jobs" at bounding box center [810, 59] width 54 height 12
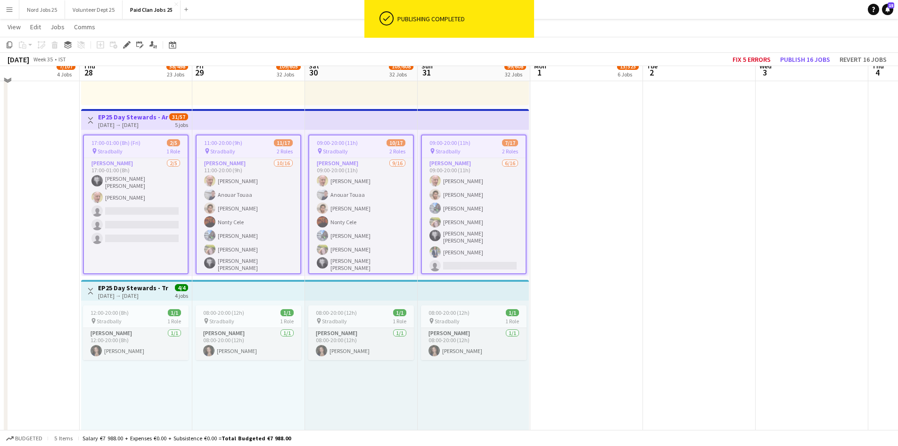
scroll to position [1440, 0]
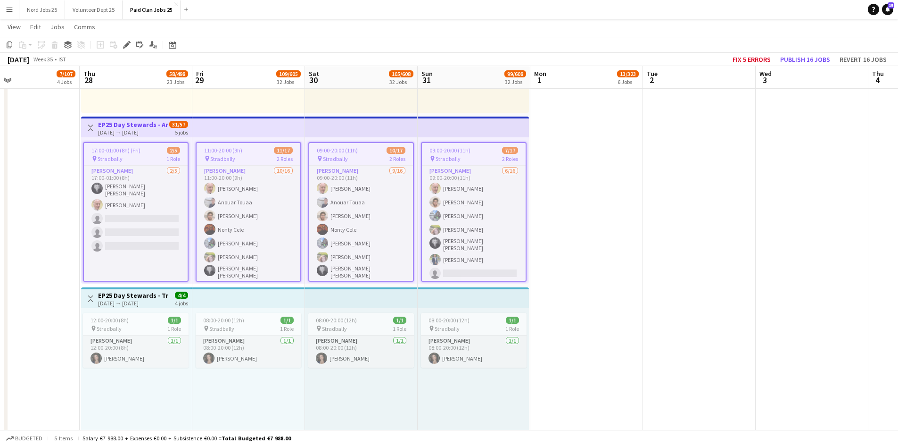
click at [563, 181] on app-date-cell "08:00-16:00 (8h) 6/6 pin Stradbally 2 Roles Steward 5/5 08:00-16:00 (8h) Michae…" at bounding box center [587, 285] width 113 height 2052
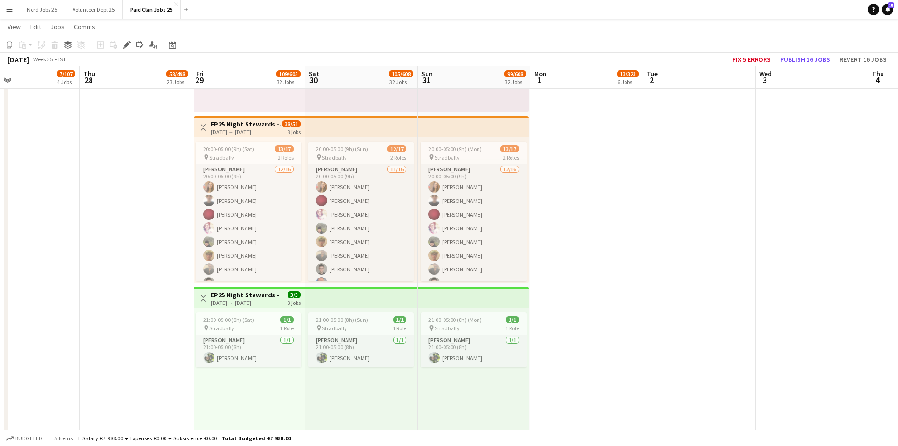
scroll to position [87, 0]
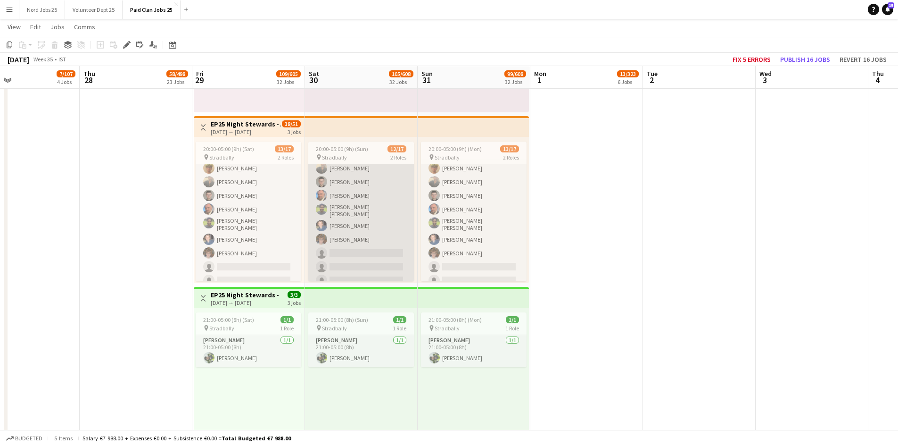
click at [347, 209] on app-card-role "Steward 11/16 20:00-05:00 (9h) Jayalakshmi Gangadhar Mateus Azevedo Rodrigues R…" at bounding box center [361, 197] width 106 height 240
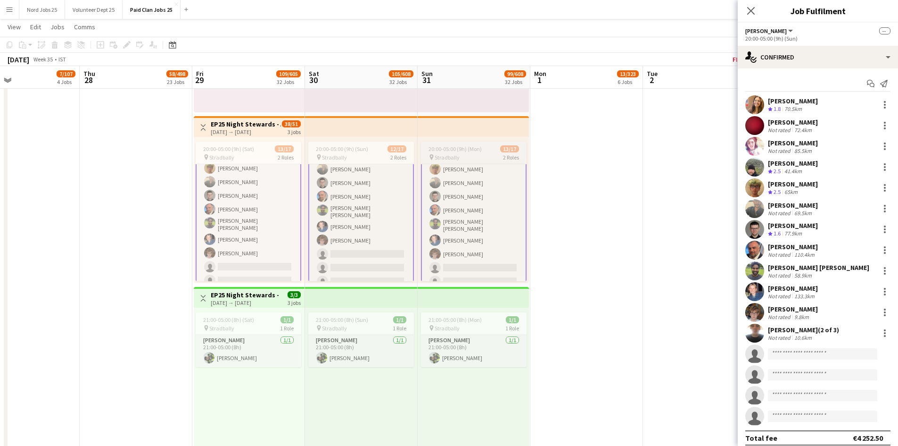
scroll to position [88, 0]
click at [756, 270] on app-user-avatar at bounding box center [755, 270] width 19 height 19
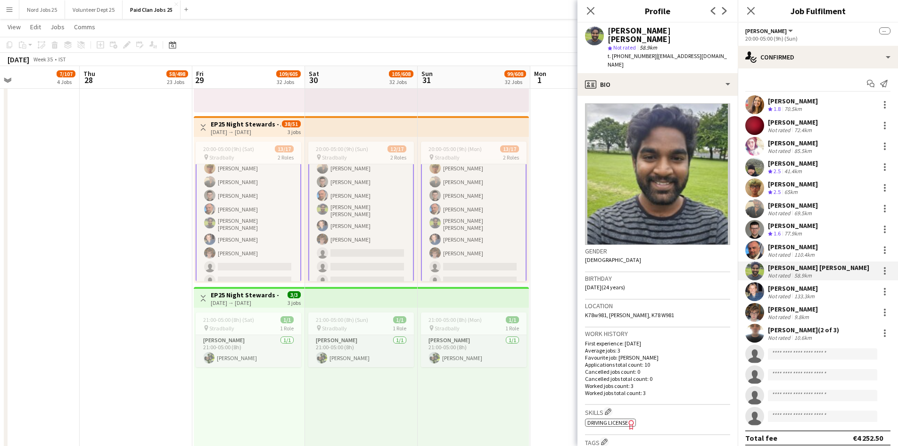
click at [621, 31] on div "[PERSON_NAME] [PERSON_NAME]" at bounding box center [669, 34] width 123 height 17
copy div "Srinivas"
click at [880, 272] on div at bounding box center [885, 270] width 11 height 11
click at [847, 376] on span "Did not show" at bounding box center [840, 378] width 44 height 8
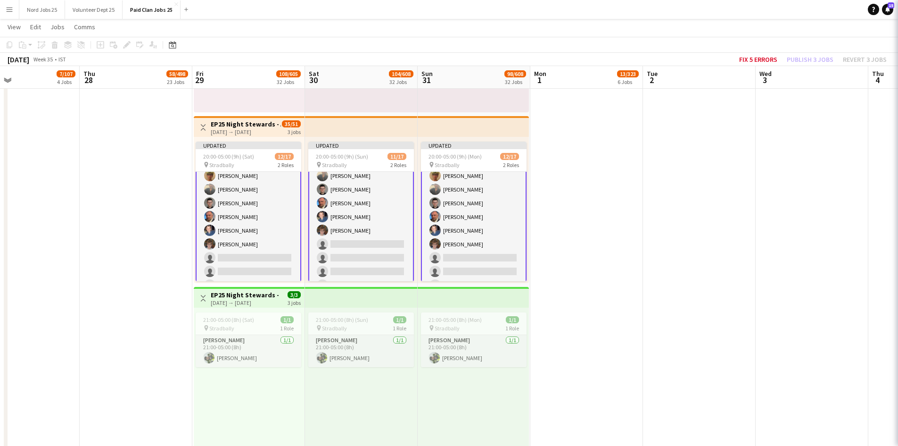
scroll to position [87, 0]
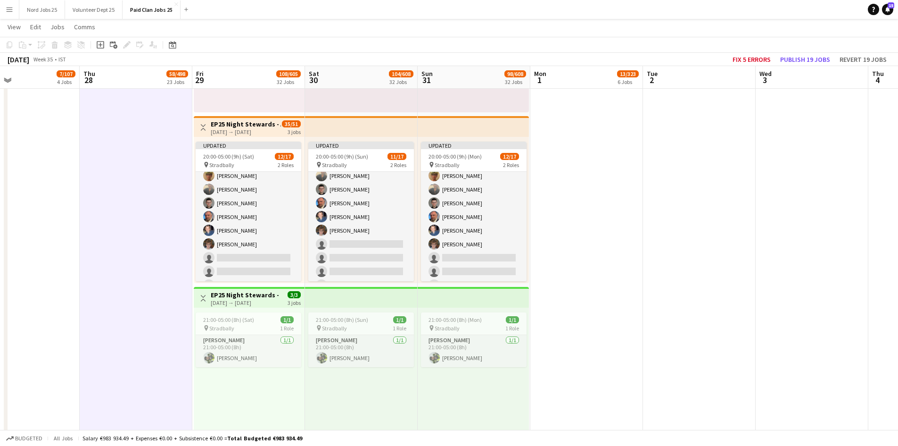
click at [411, 118] on app-top-bar at bounding box center [361, 126] width 113 height 21
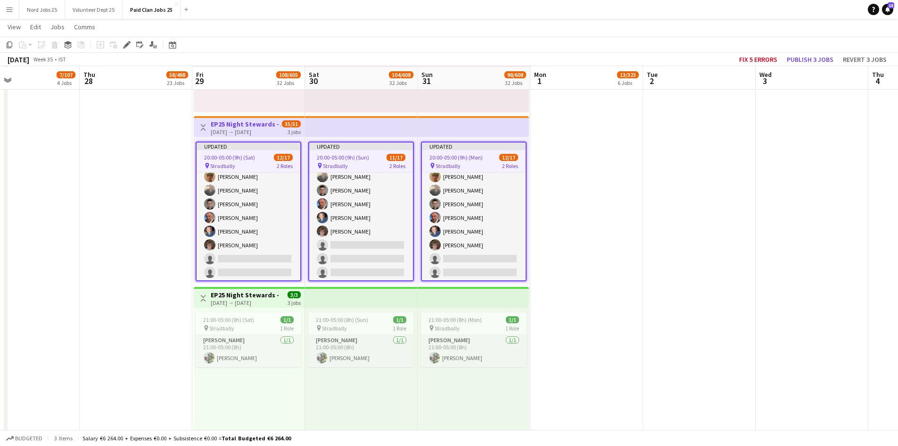
scroll to position [4191, 0]
click at [805, 63] on button "Publish 3 jobs" at bounding box center [810, 59] width 54 height 12
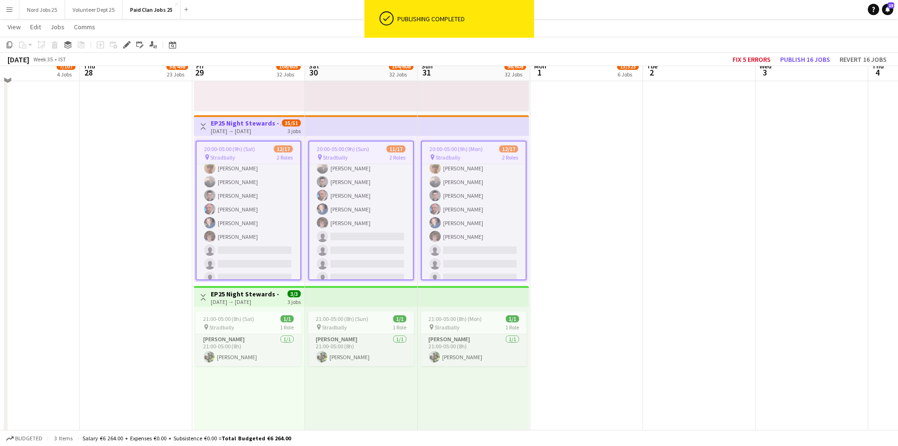
scroll to position [4184, 0]
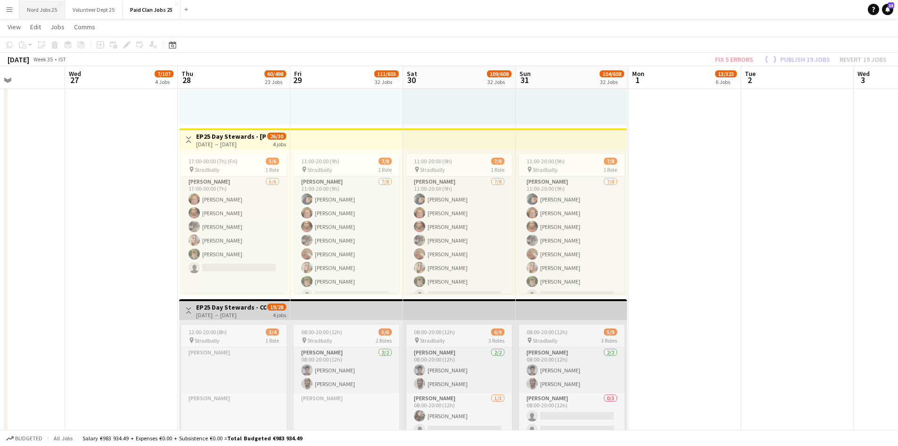
click at [46, 14] on button "Nord Jobs 25 Close" at bounding box center [42, 9] width 46 height 18
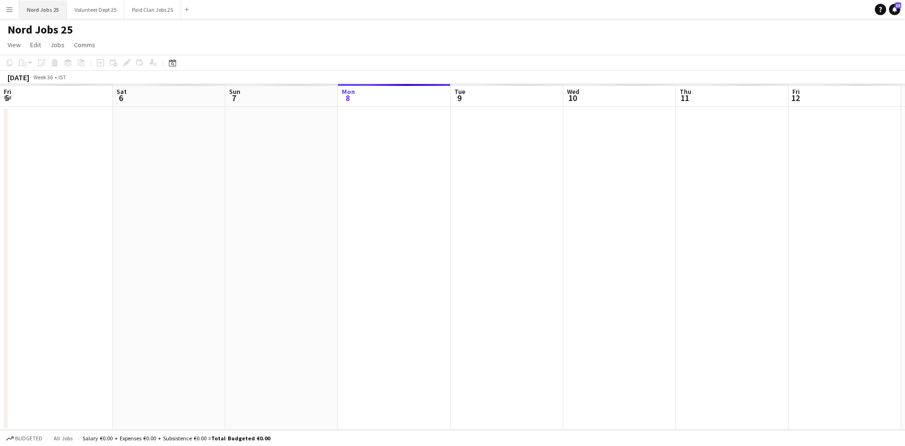
scroll to position [0, 225]
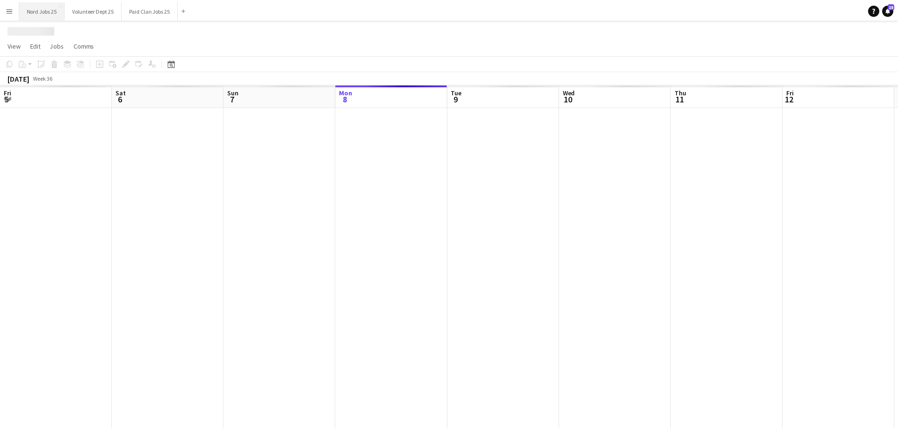
scroll to position [0, 225]
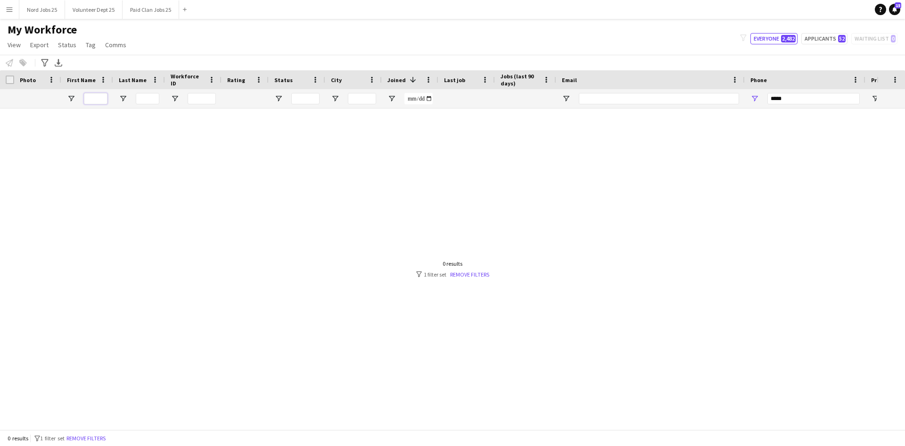
click at [84, 95] on input "First Name Filter Input" at bounding box center [96, 98] width 24 height 11
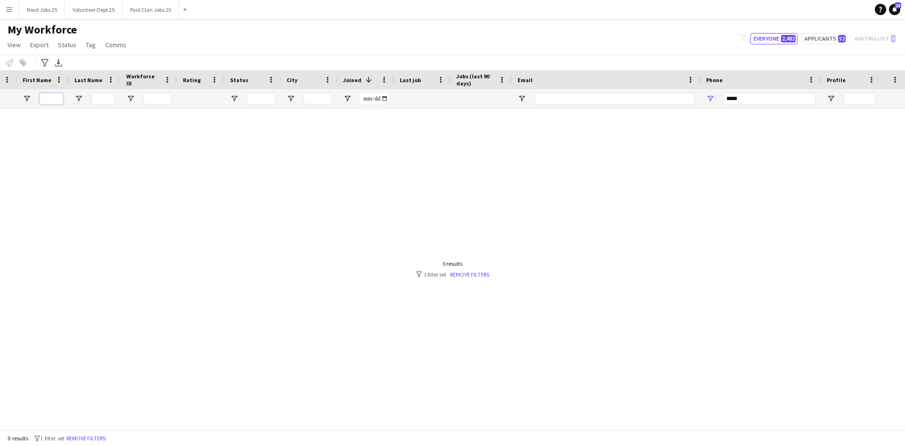
scroll to position [0, 44]
click at [763, 100] on input "*****" at bounding box center [769, 98] width 92 height 11
click at [57, 102] on input "First Name Filter Input" at bounding box center [52, 98] width 24 height 11
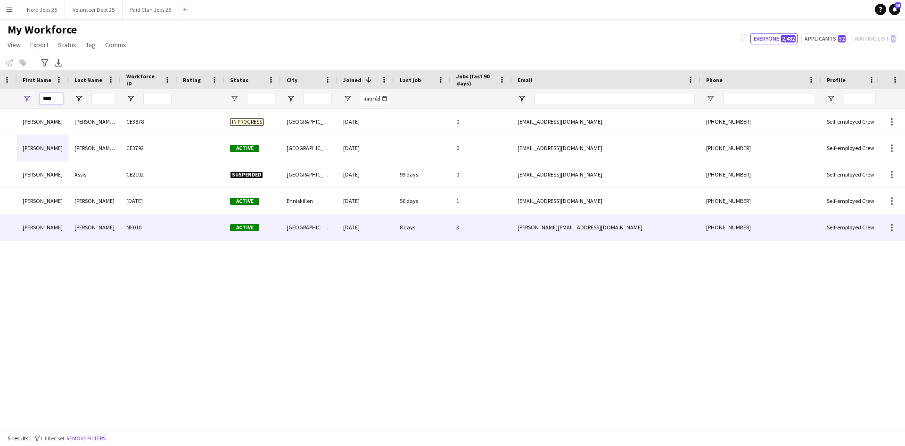
type input "****"
click at [55, 228] on div "Luca" at bounding box center [43, 227] width 52 height 26
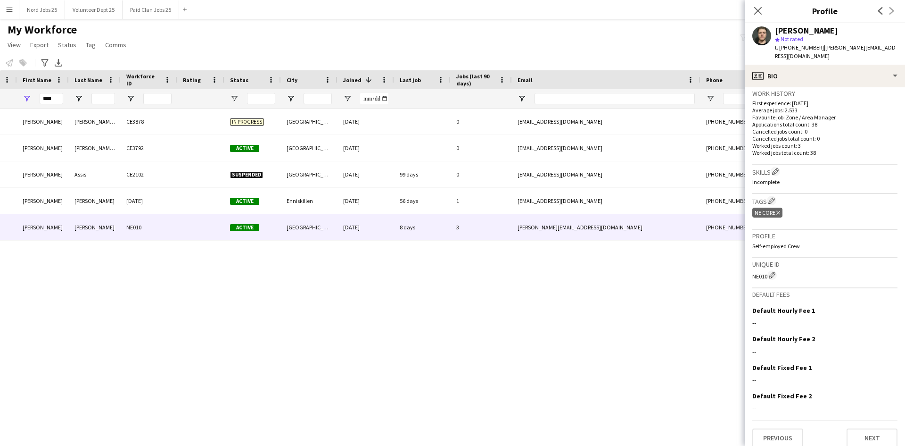
scroll to position [232, 0]
click at [760, 270] on div "NE010 Edit crew unique ID" at bounding box center [825, 274] width 145 height 9
copy div "NE010"
